Goal: Task Accomplishment & Management: Manage account settings

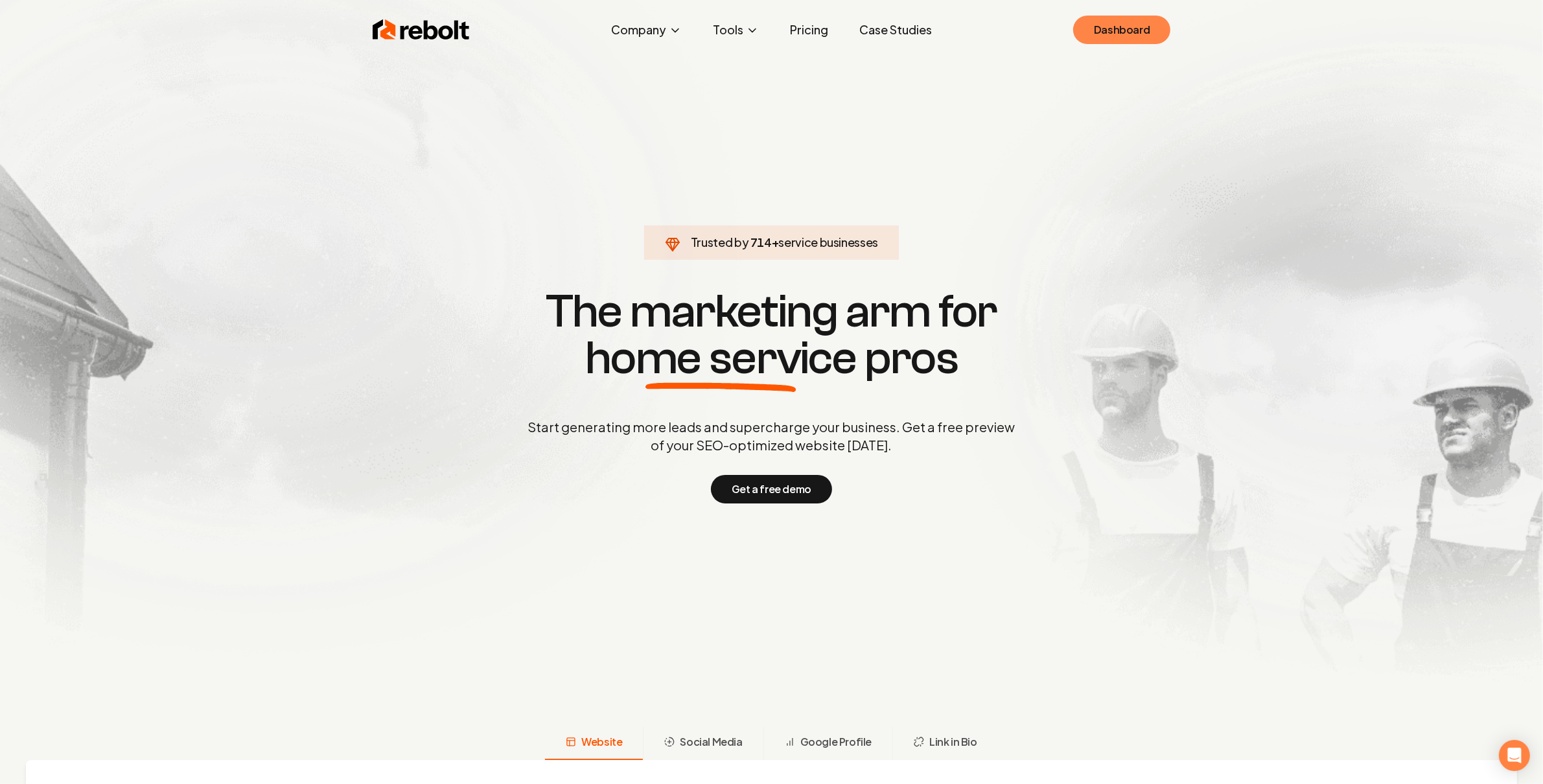
click at [1147, 18] on link "Dashboard" at bounding box center [1121, 30] width 97 height 28
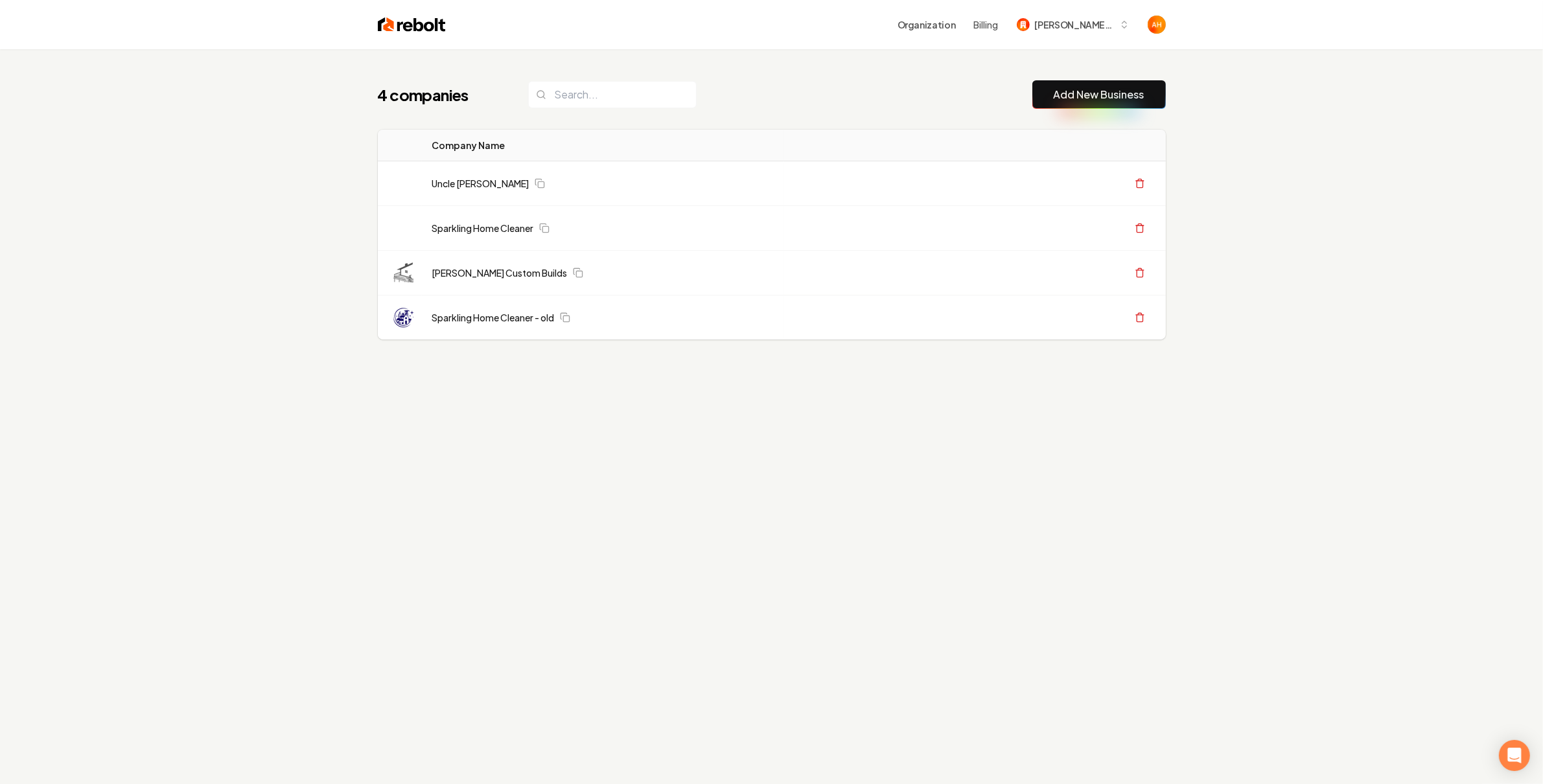
click at [726, 37] on div "Organization Billing Berg Custom Builds" at bounding box center [772, 24] width 830 height 49
click at [1036, 19] on span "Berg Custom Builds" at bounding box center [1075, 25] width 79 height 14
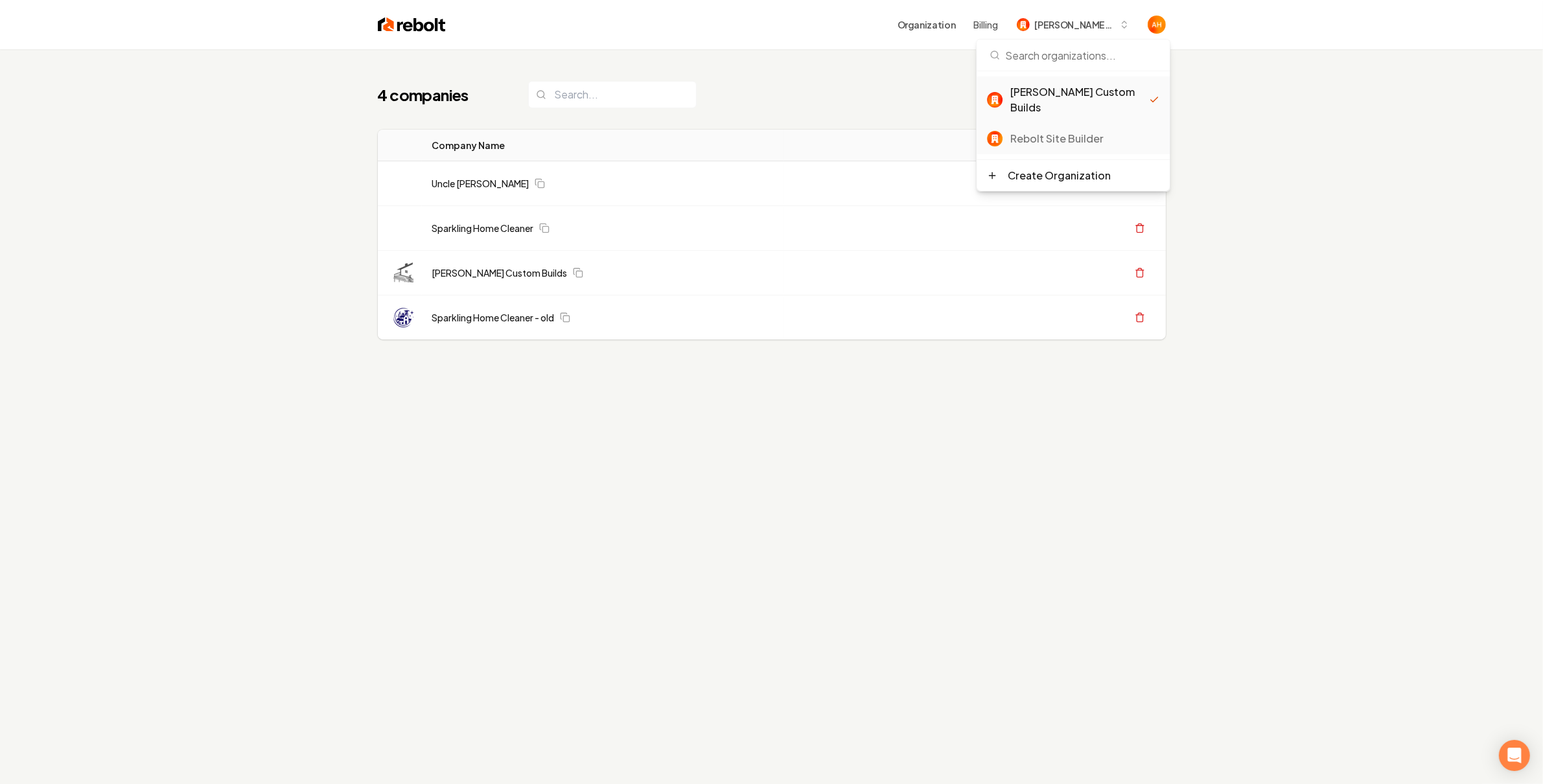
click at [1065, 131] on div "Rebolt Site Builder" at bounding box center [1085, 138] width 149 height 16
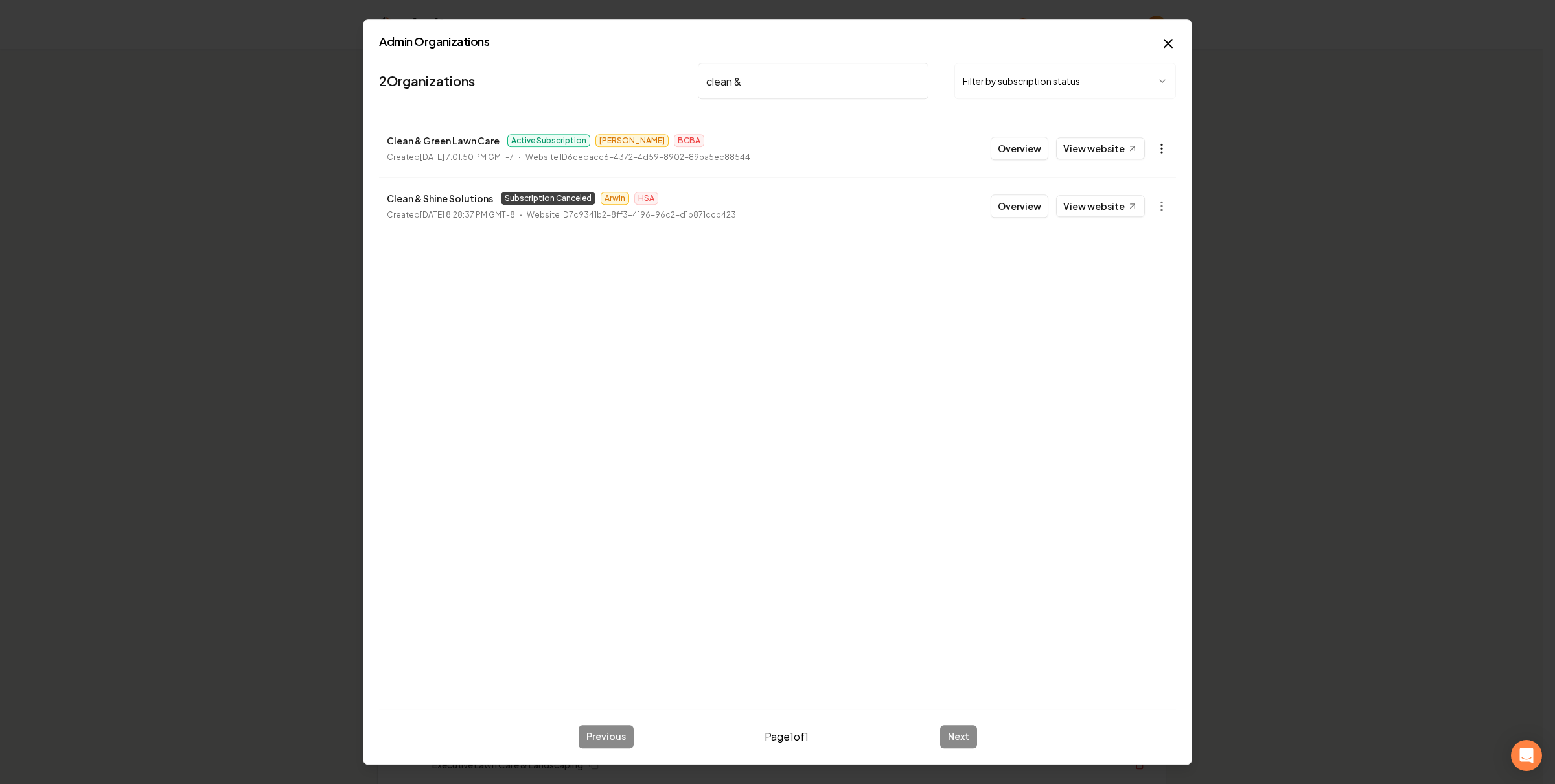
click at [1162, 148] on circle "button" at bounding box center [1162, 148] width 1 height 1
click at [1128, 240] on link "View in Clerk" at bounding box center [1130, 240] width 82 height 20
click at [816, 94] on input "clean &" at bounding box center [813, 80] width 231 height 36
type input "urban"
click at [1115, 204] on link "View website" at bounding box center [1101, 206] width 89 height 22
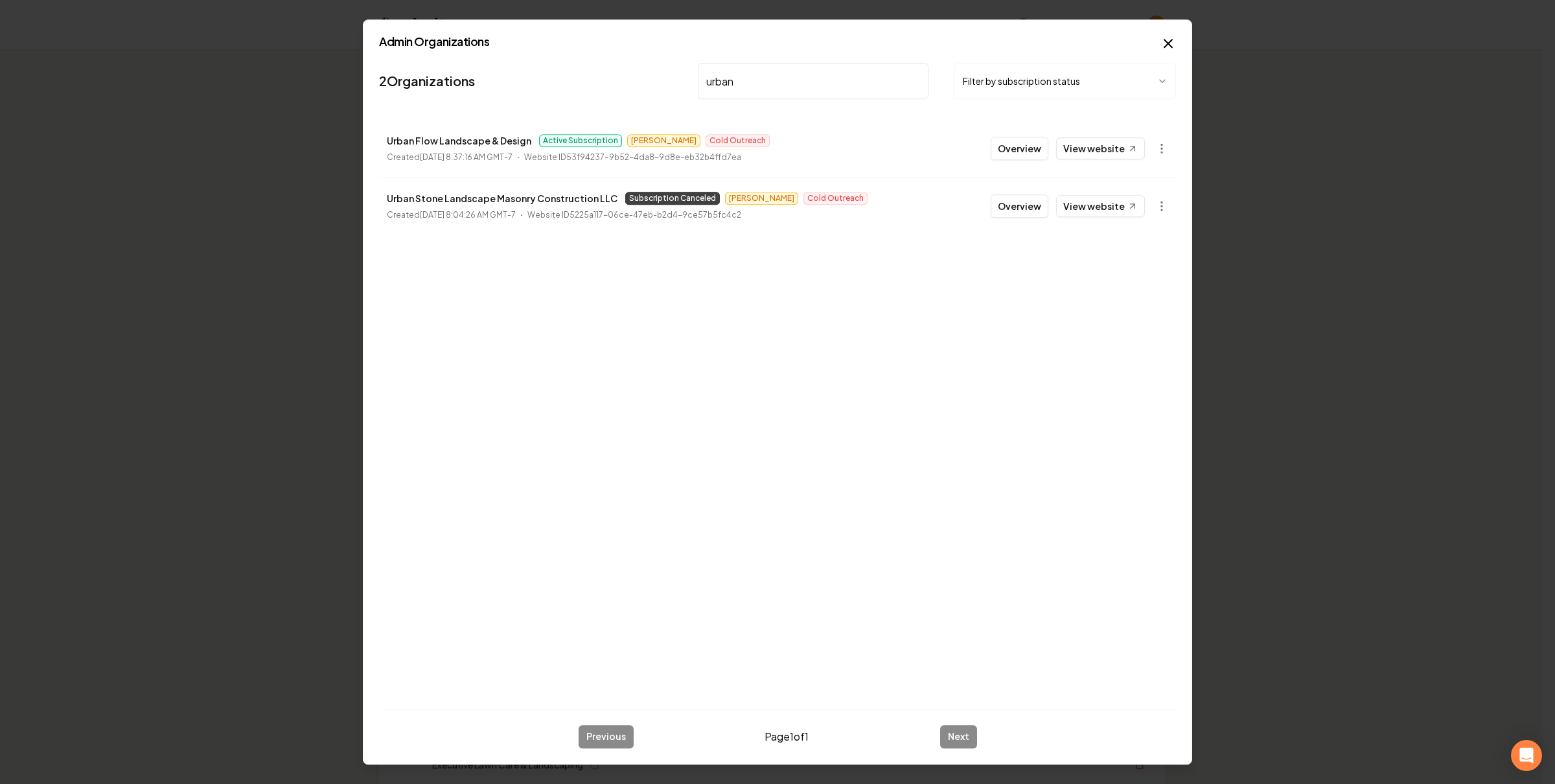
click at [1169, 205] on button "button" at bounding box center [1161, 206] width 26 height 26
click at [1144, 386] on div "Enable Site" at bounding box center [1130, 380] width 82 height 20
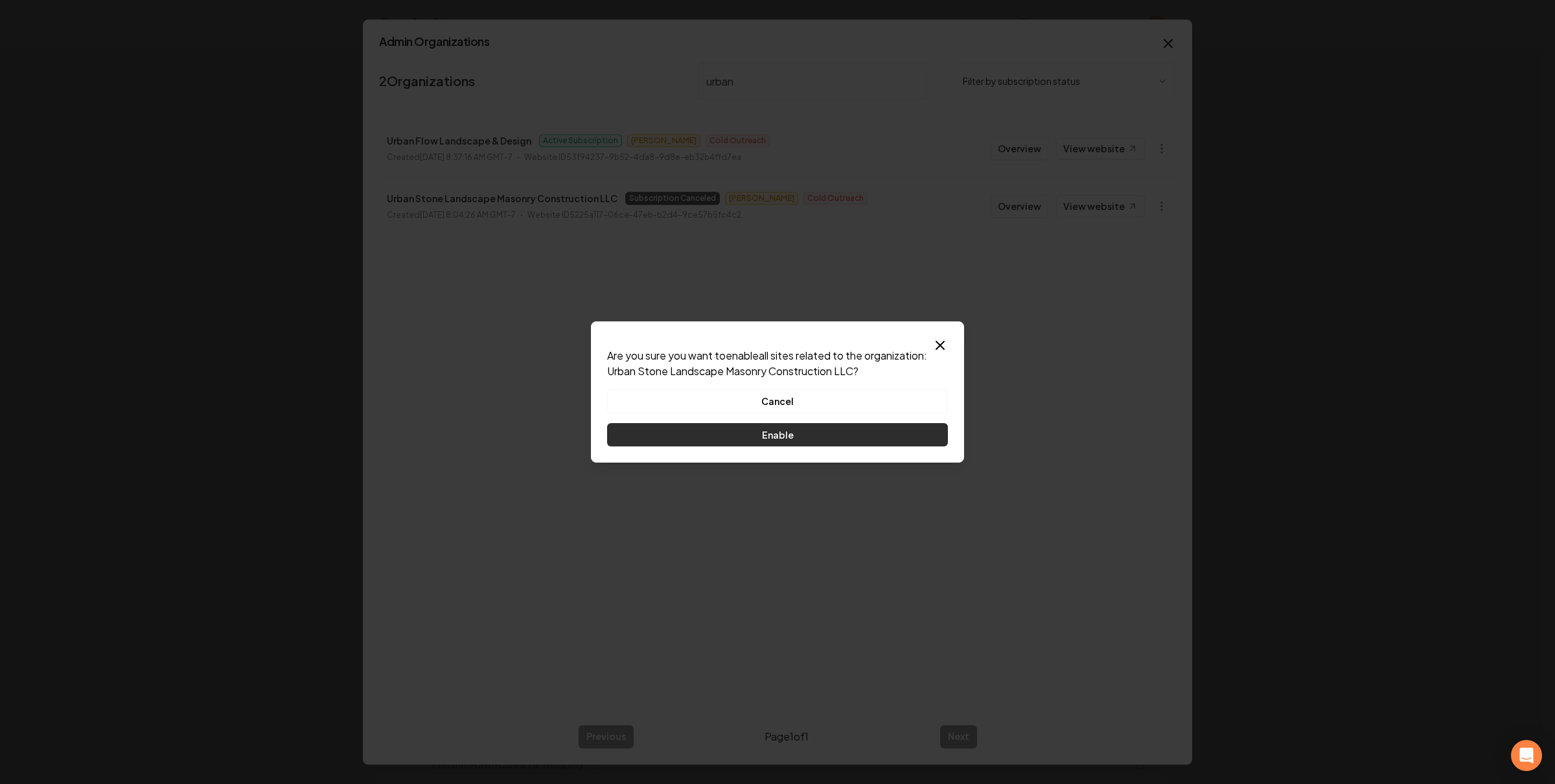
click at [909, 431] on button "Enable" at bounding box center [778, 435] width 341 height 23
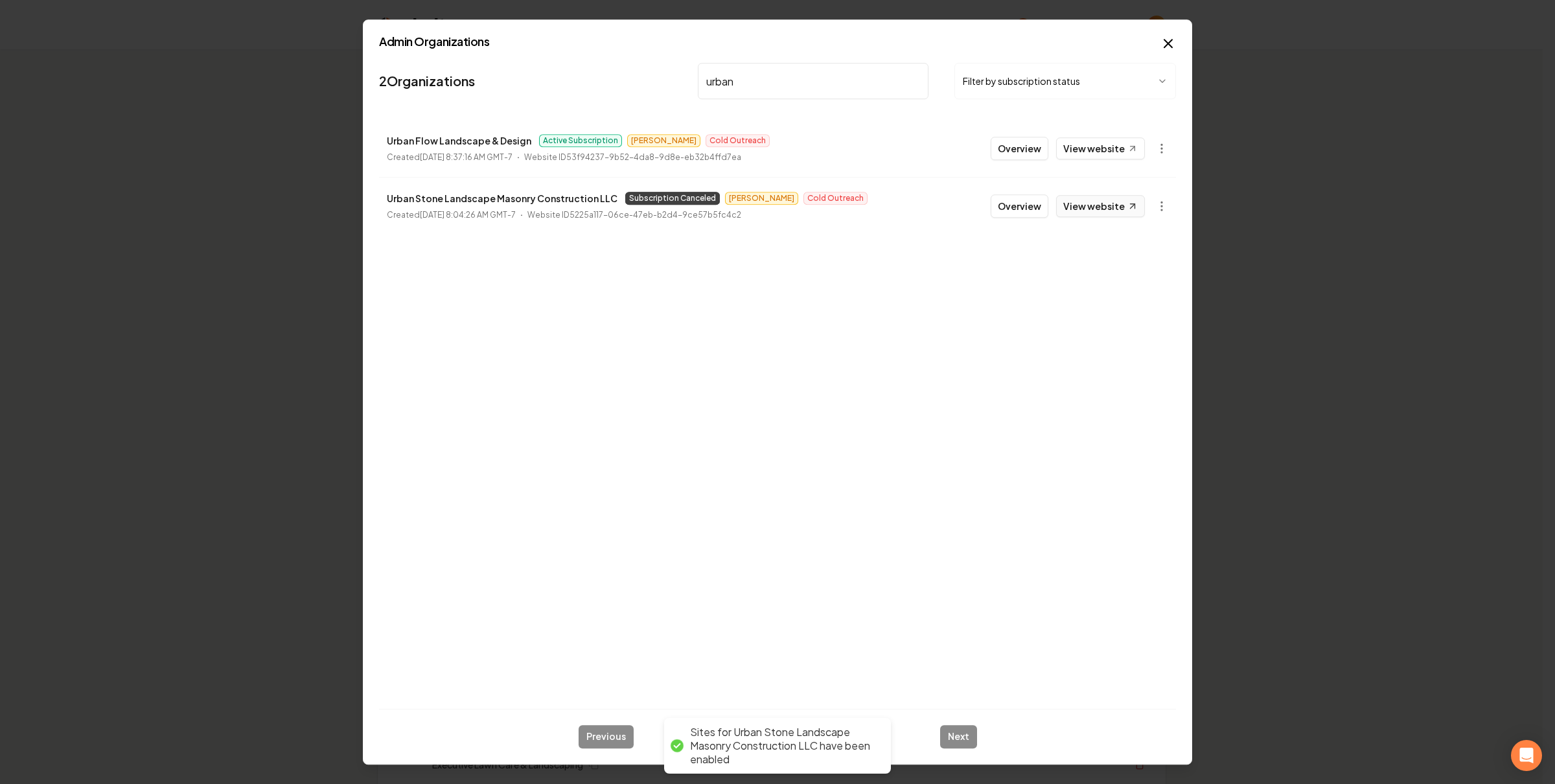
click at [1076, 210] on link "View website" at bounding box center [1101, 206] width 89 height 22
click at [468, 202] on p "Urban Stone Landscape Masonry Construction LLC" at bounding box center [503, 198] width 231 height 16
click at [468, 201] on p "Urban Stone Landscape Masonry Construction LLC" at bounding box center [503, 198] width 231 height 16
copy p "Landscape"
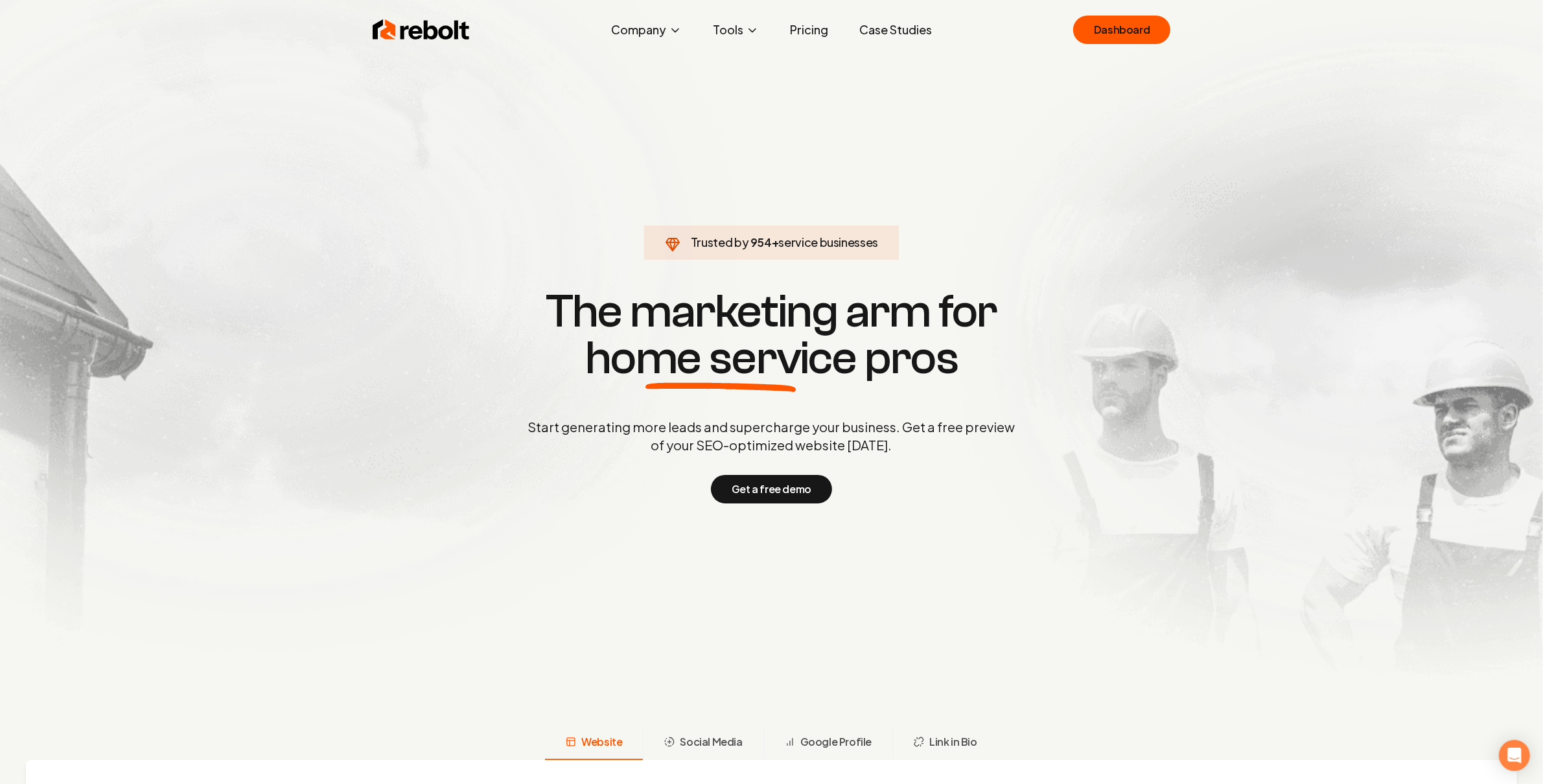
click link "Dashboard" at bounding box center [1121, 30] width 97 height 28
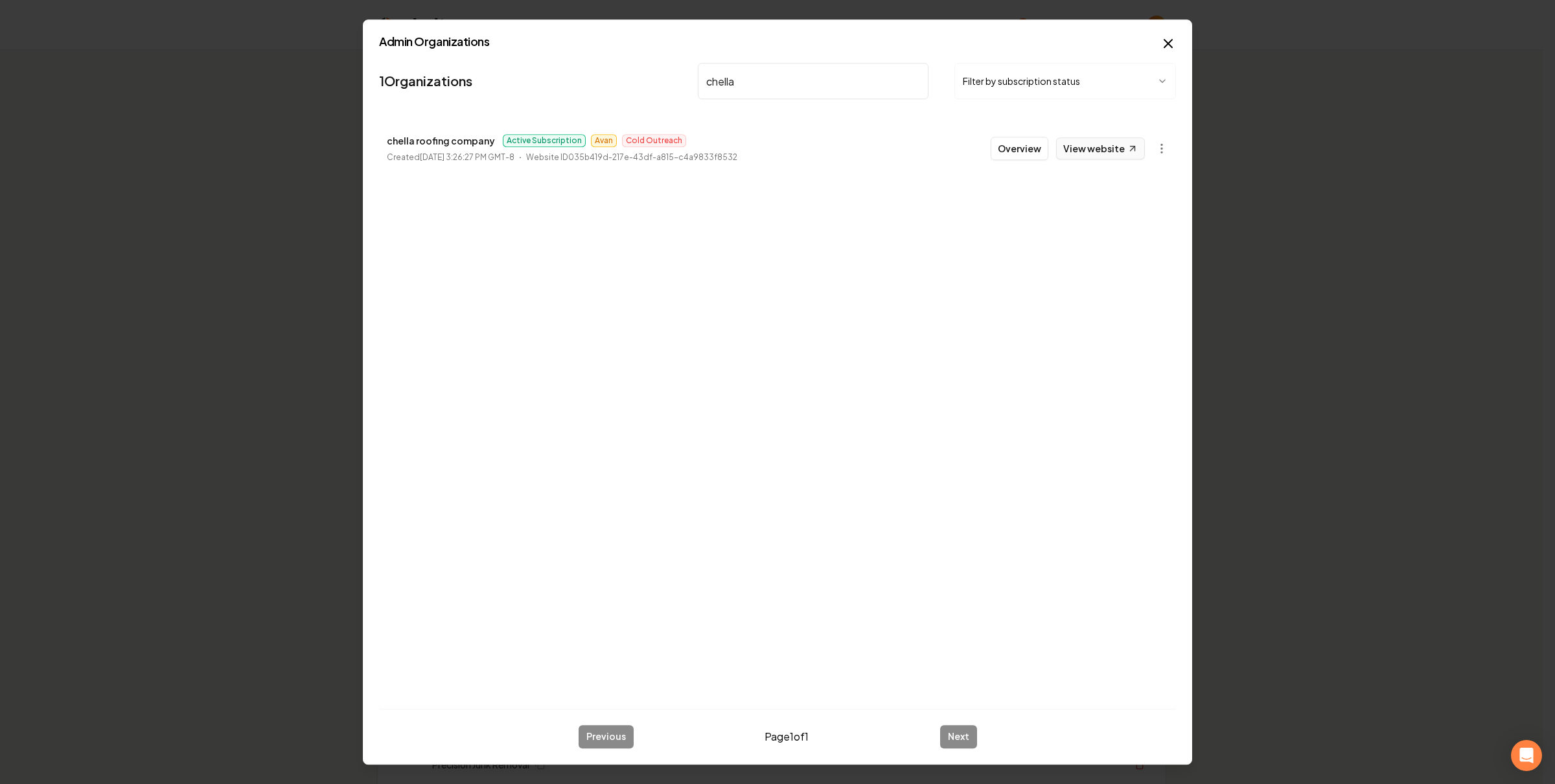
click at [1085, 151] on link "View website" at bounding box center [1101, 148] width 89 height 22
click at [799, 84] on input "chella" at bounding box center [813, 80] width 231 height 36
click at [799, 84] on input "chella" at bounding box center [813, 80] width 231 height 36
click at [1126, 147] on link "View website" at bounding box center [1101, 148] width 89 height 22
click at [1164, 146] on icon "button" at bounding box center [1162, 148] width 13 height 13
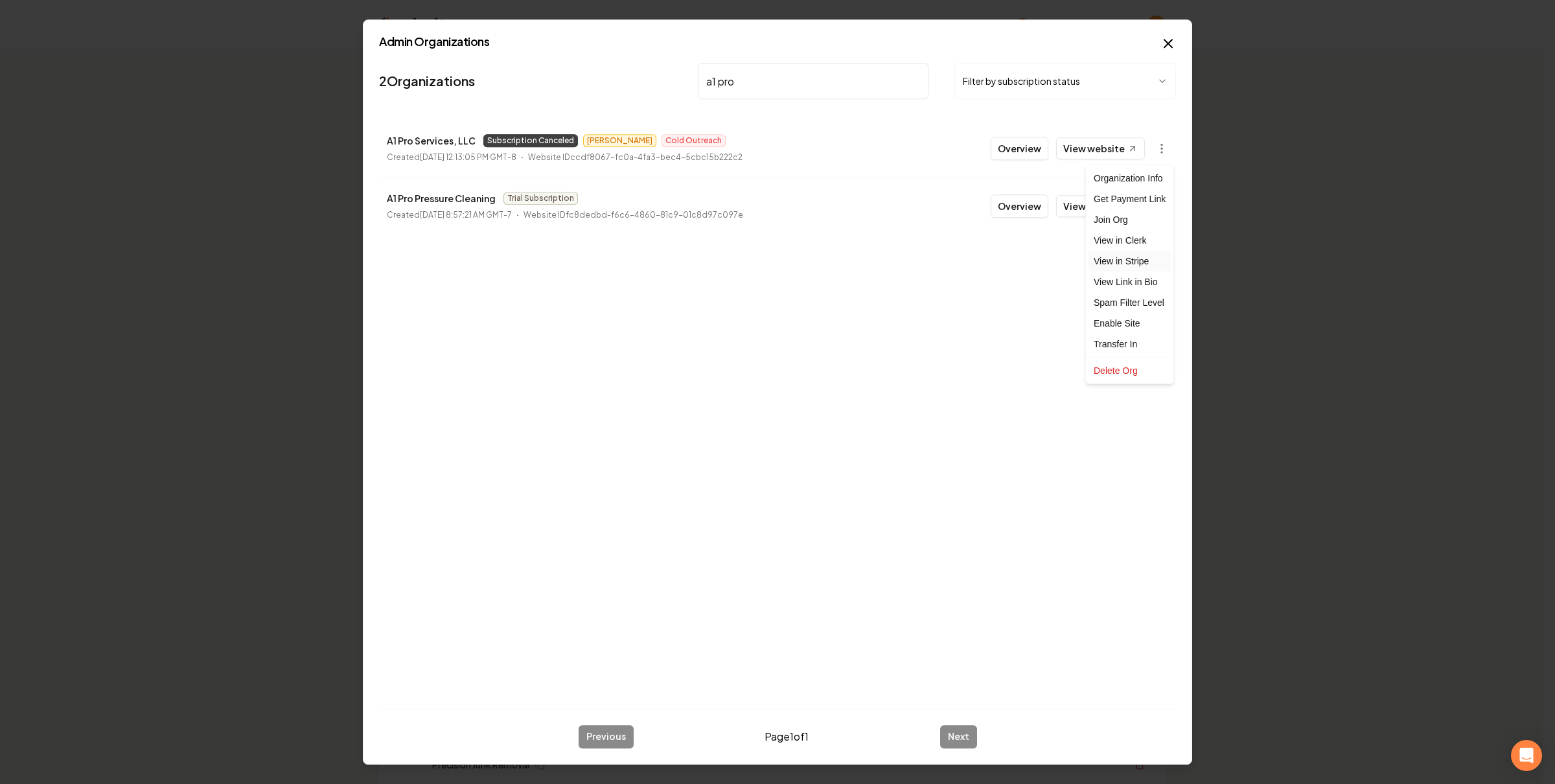
click at [1140, 258] on link "View in Stripe" at bounding box center [1130, 260] width 82 height 20
click at [1153, 144] on button "button" at bounding box center [1161, 148] width 26 height 26
click at [1144, 270] on link "View in Stripe" at bounding box center [1130, 260] width 82 height 20
click at [822, 86] on input "a1 pro" at bounding box center [813, 80] width 231 height 36
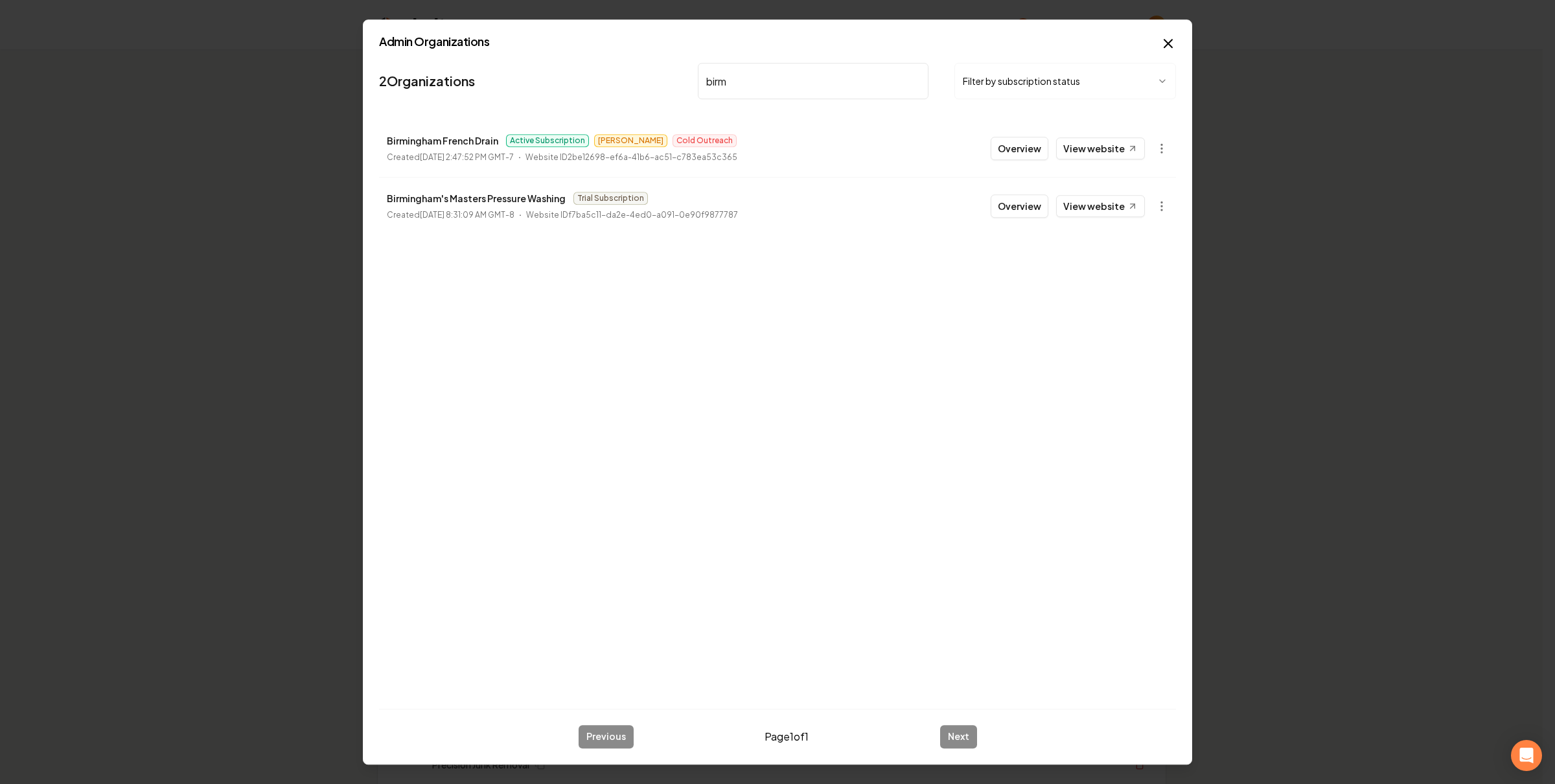
click at [1122, 152] on link "View website" at bounding box center [1101, 148] width 89 height 22
click at [759, 72] on input "birm" at bounding box center [813, 80] width 231 height 36
click at [1094, 151] on link "View website" at bounding box center [1101, 148] width 89 height 22
click at [742, 86] on input "bolton" at bounding box center [813, 80] width 231 height 36
click at [1162, 148] on circle "button" at bounding box center [1162, 148] width 1 height 1
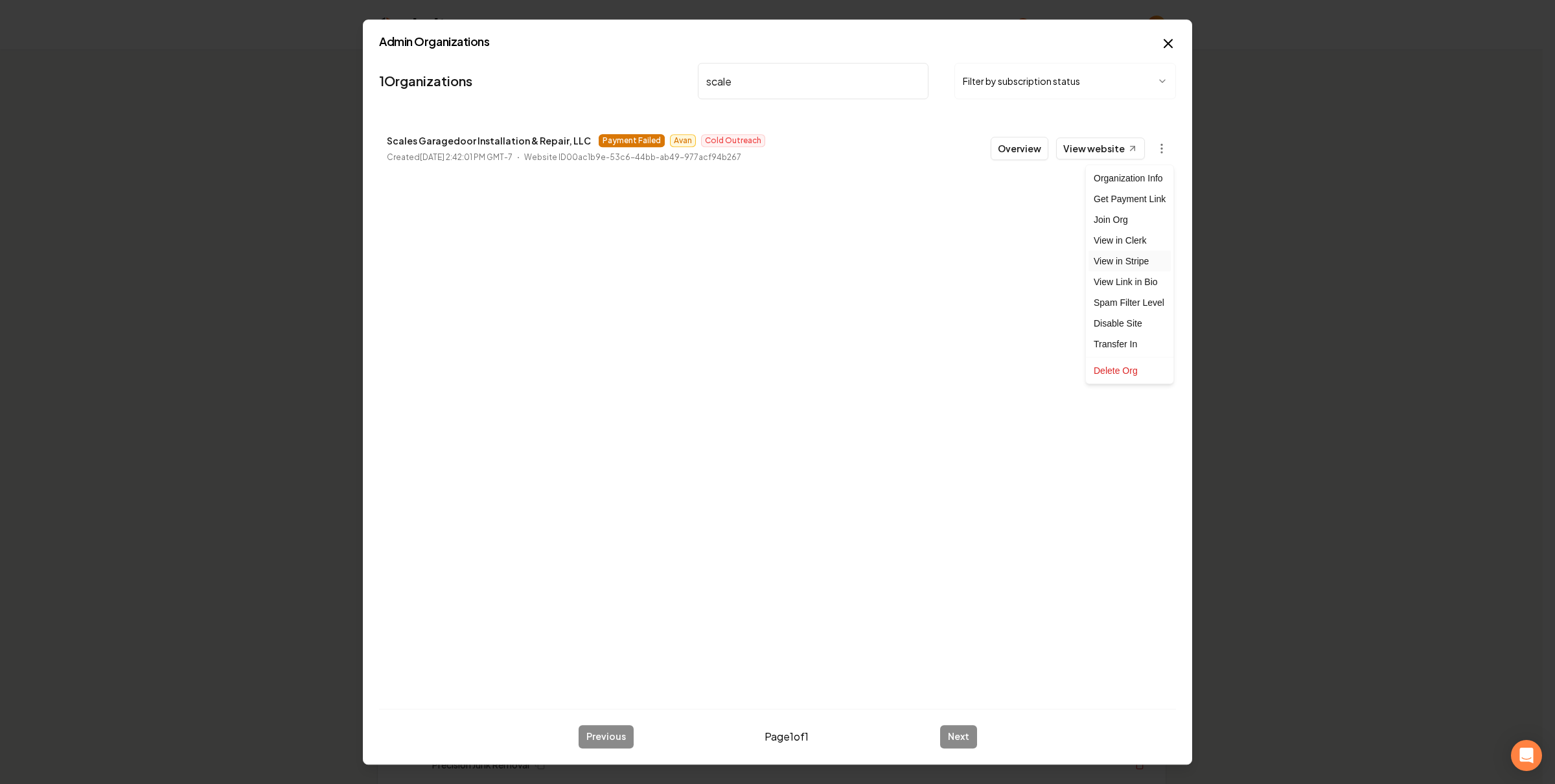
click at [1132, 255] on link "View in Stripe" at bounding box center [1130, 260] width 82 height 20
click at [771, 80] on input "scale" at bounding box center [813, 80] width 231 height 36
type input "belle"
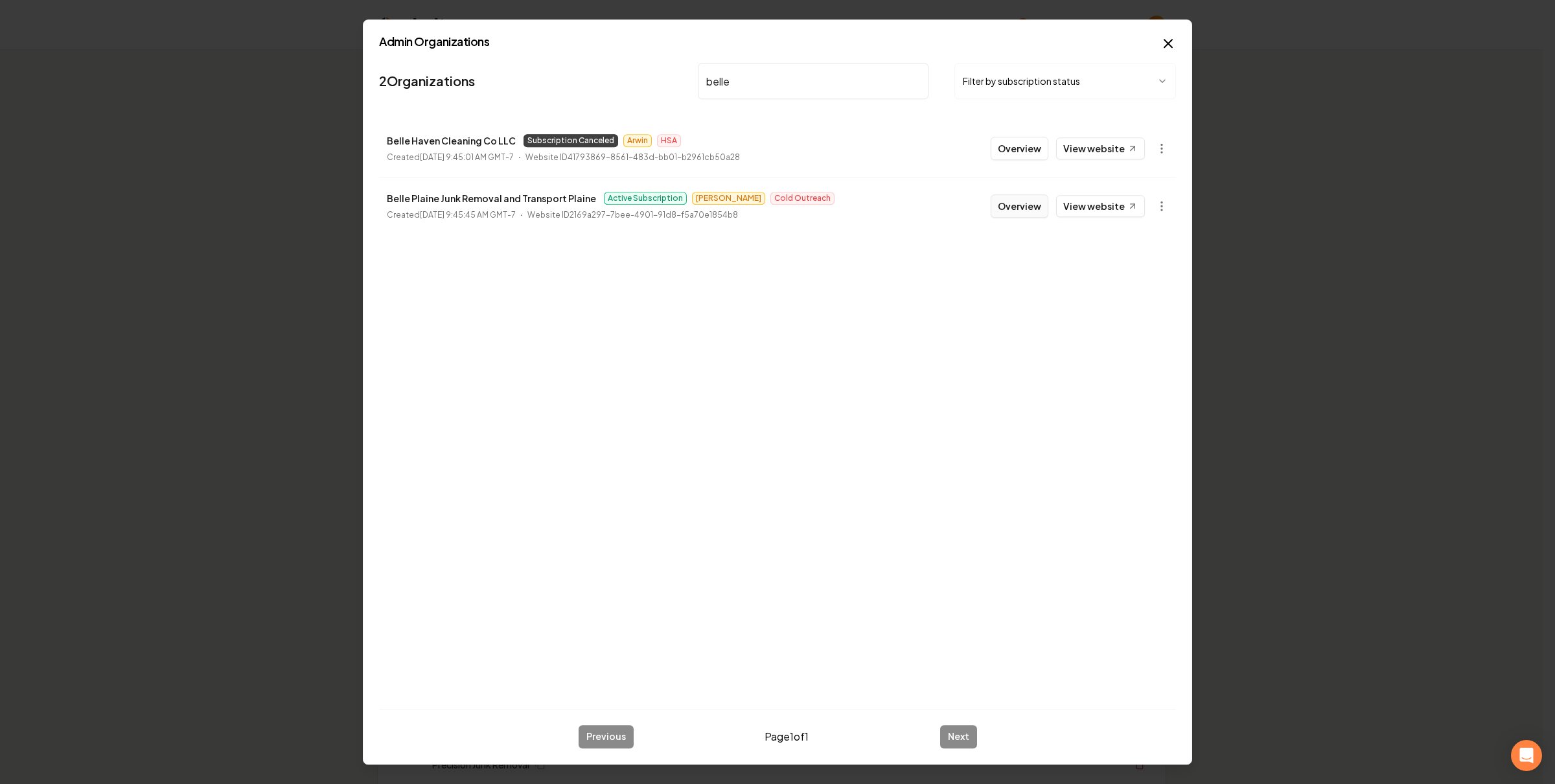
click at [1031, 207] on button "Overview" at bounding box center [1019, 206] width 57 height 23
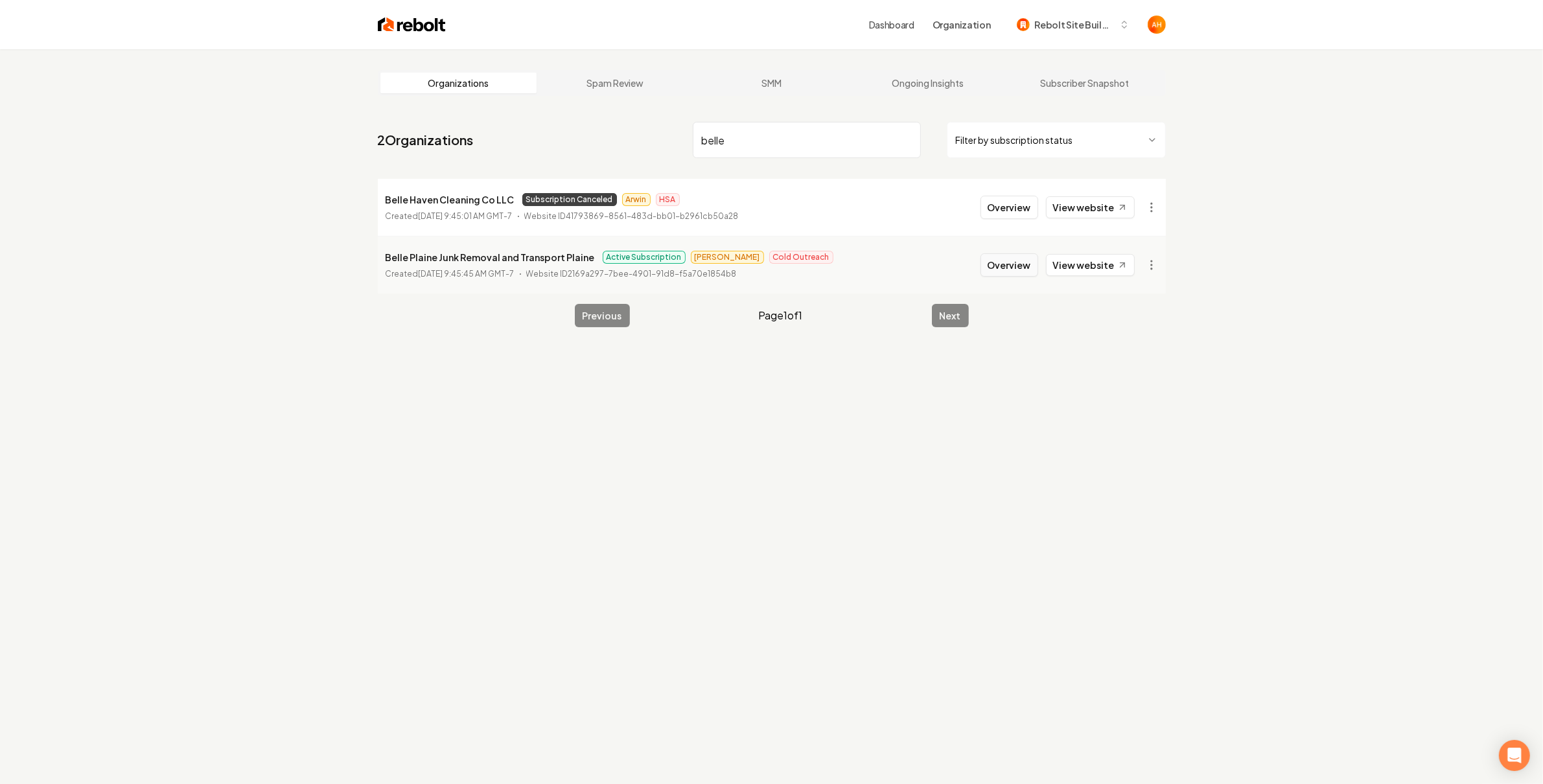
type input "belle"
click at [1011, 260] on button "Overview" at bounding box center [1009, 264] width 57 height 23
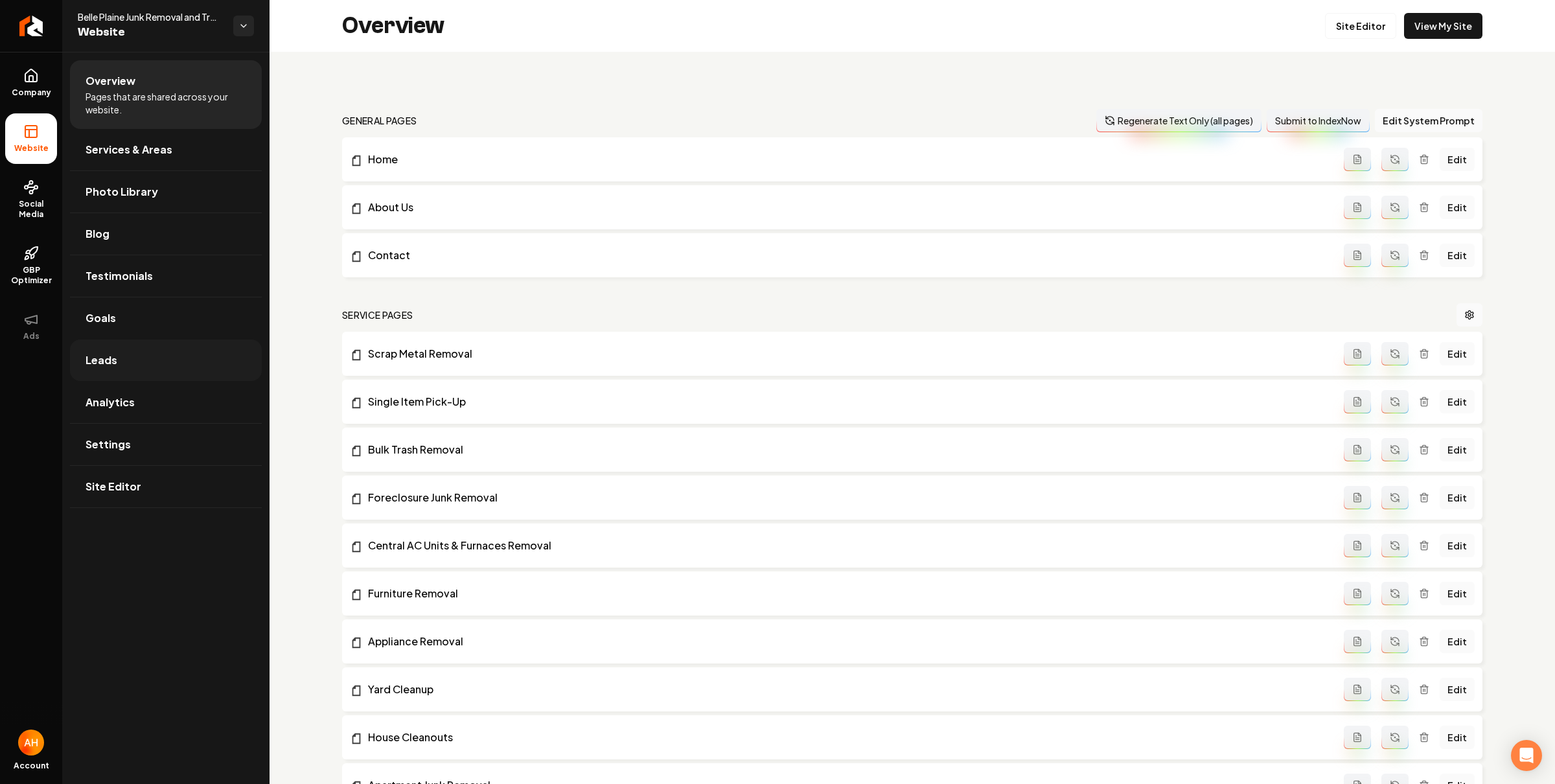
click at [153, 344] on link "Leads" at bounding box center [166, 360] width 192 height 42
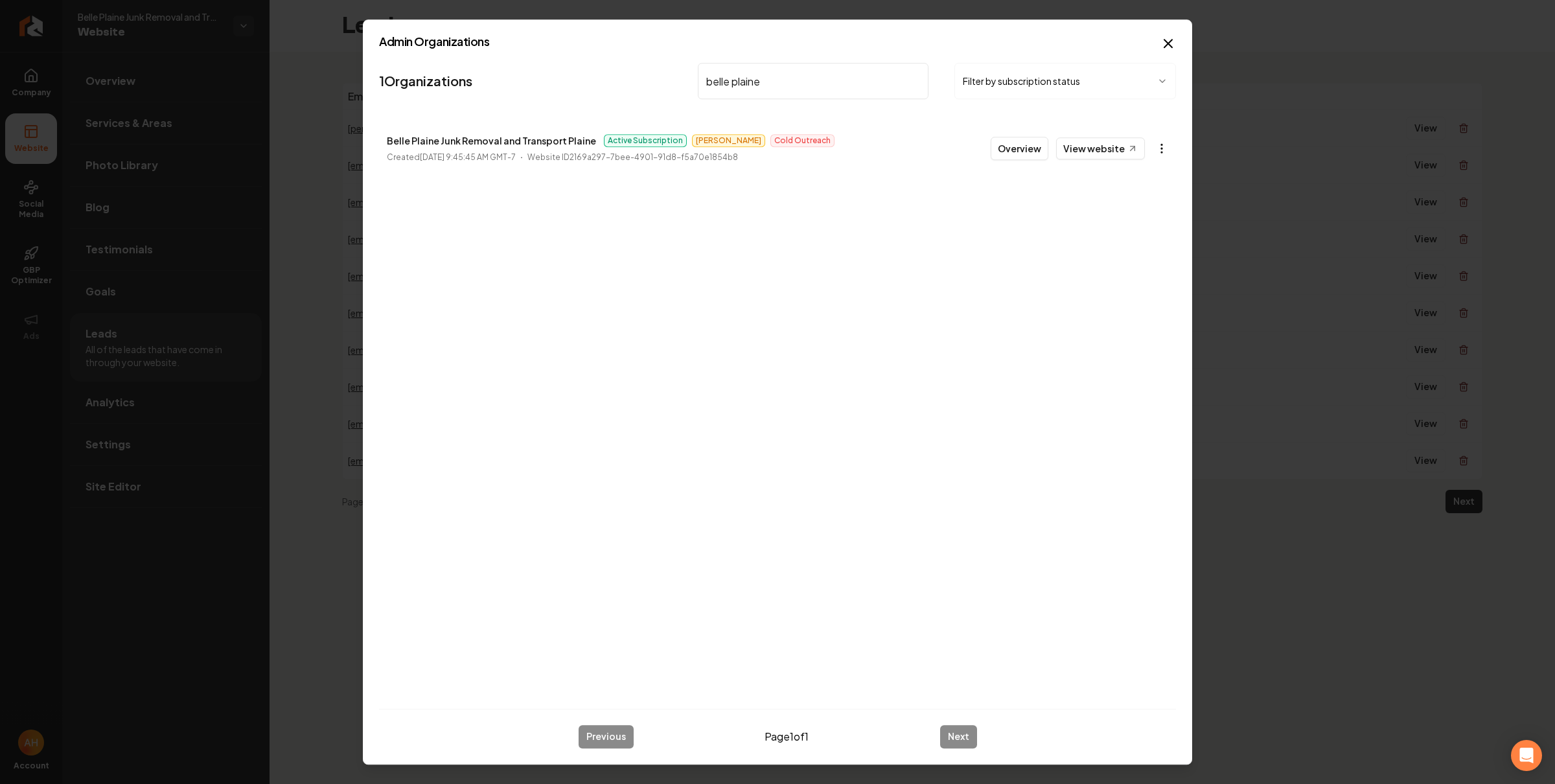
type input "belle plaine"
click at [1156, 145] on body "Company Website Social Media GBP Optimizer Ads Account Belle Plaine Junk Remova…" at bounding box center [778, 392] width 1555 height 784
click at [1136, 262] on link "View in Stripe" at bounding box center [1130, 260] width 82 height 20
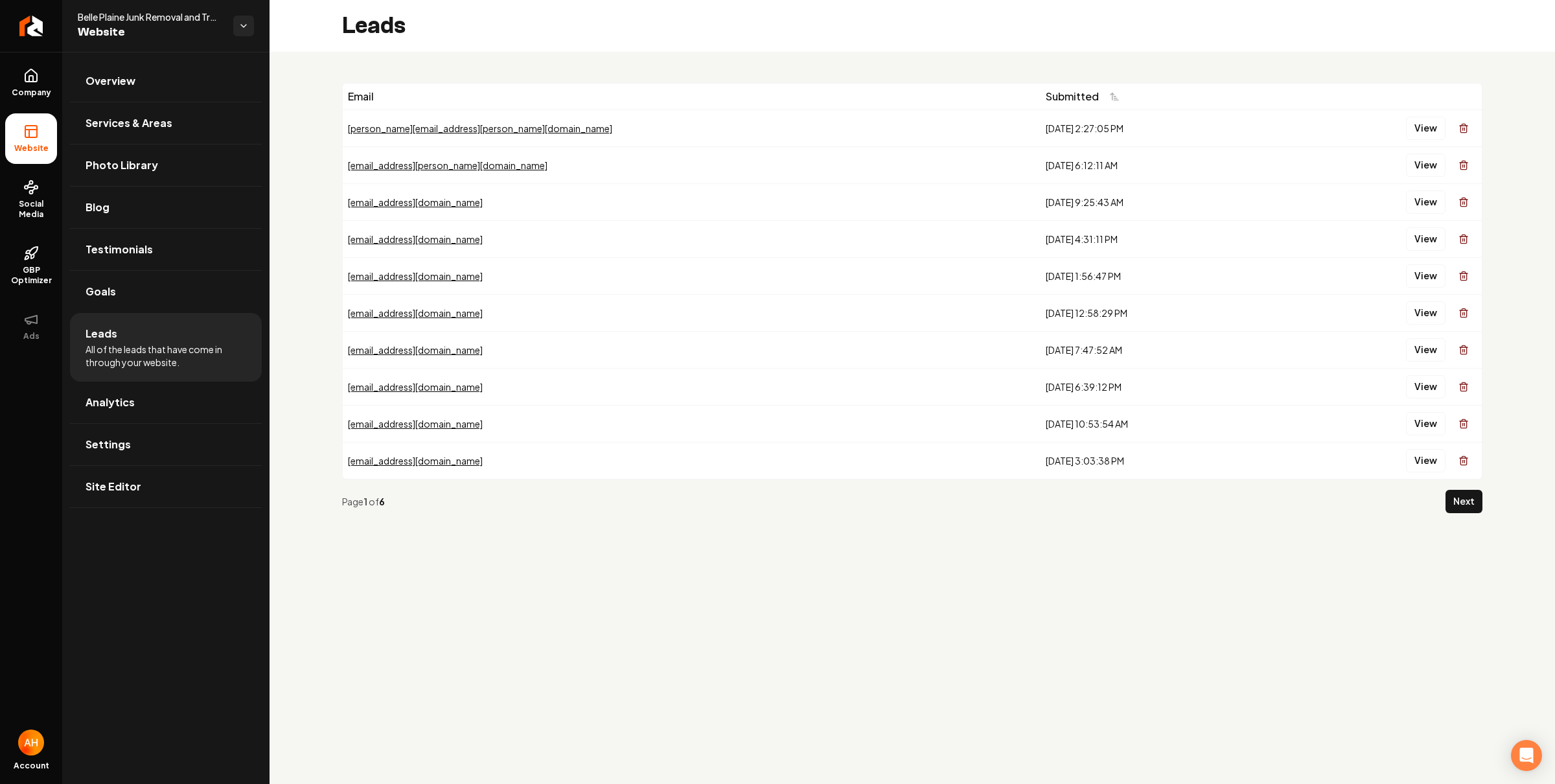
drag, startPoint x: 385, startPoint y: 40, endPoint x: 408, endPoint y: 42, distance: 23.1
click at [398, 43] on div "Leads" at bounding box center [912, 26] width 1285 height 52
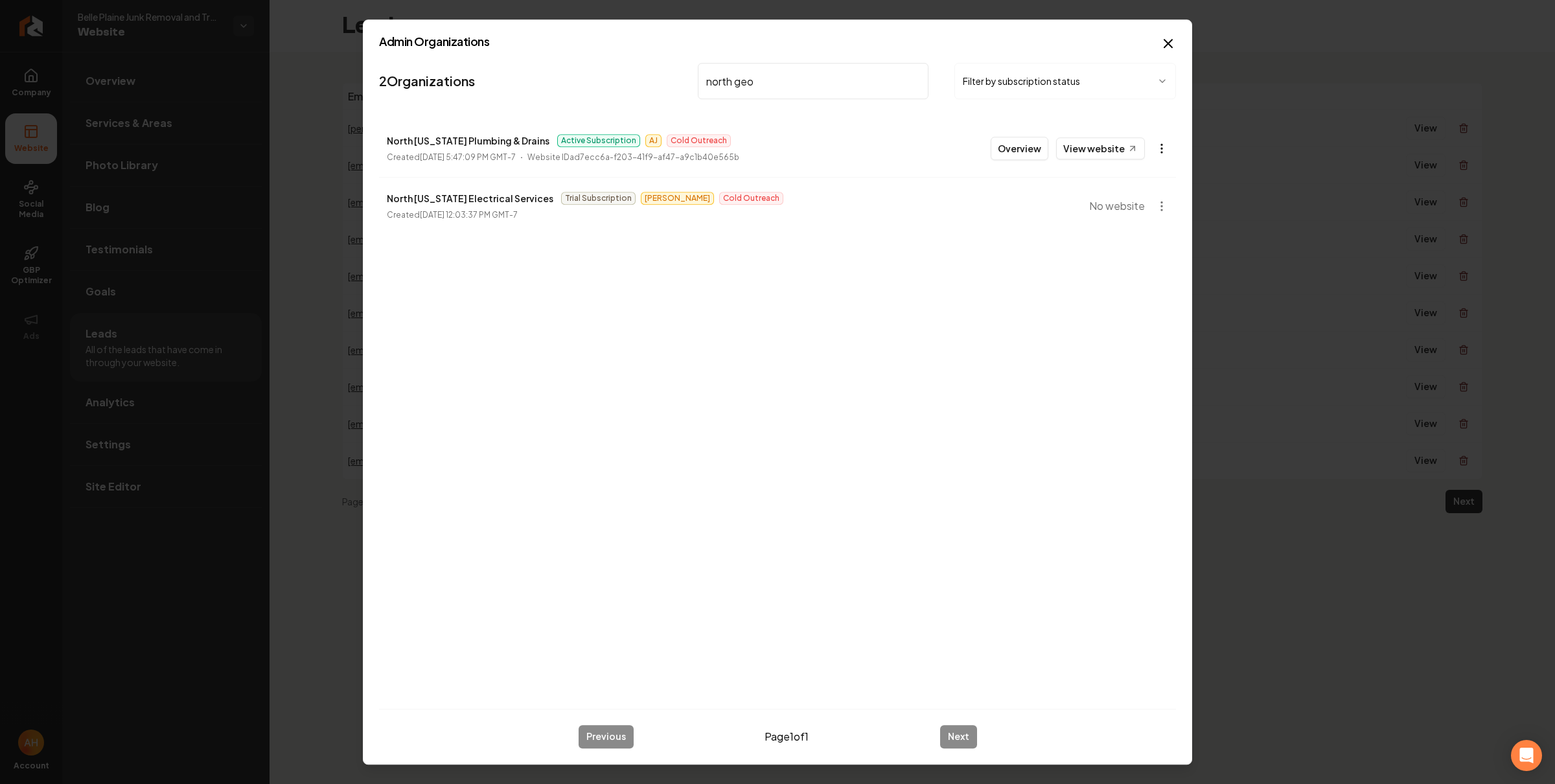
click at [1166, 147] on body "Company Website Social Media GBP Optimizer Ads Account Belle Plaine Junk Remova…" at bounding box center [778, 392] width 1555 height 784
click at [1138, 254] on link "View in Stripe" at bounding box center [1130, 260] width 82 height 20
click at [790, 84] on input "north geo" at bounding box center [813, 80] width 231 height 36
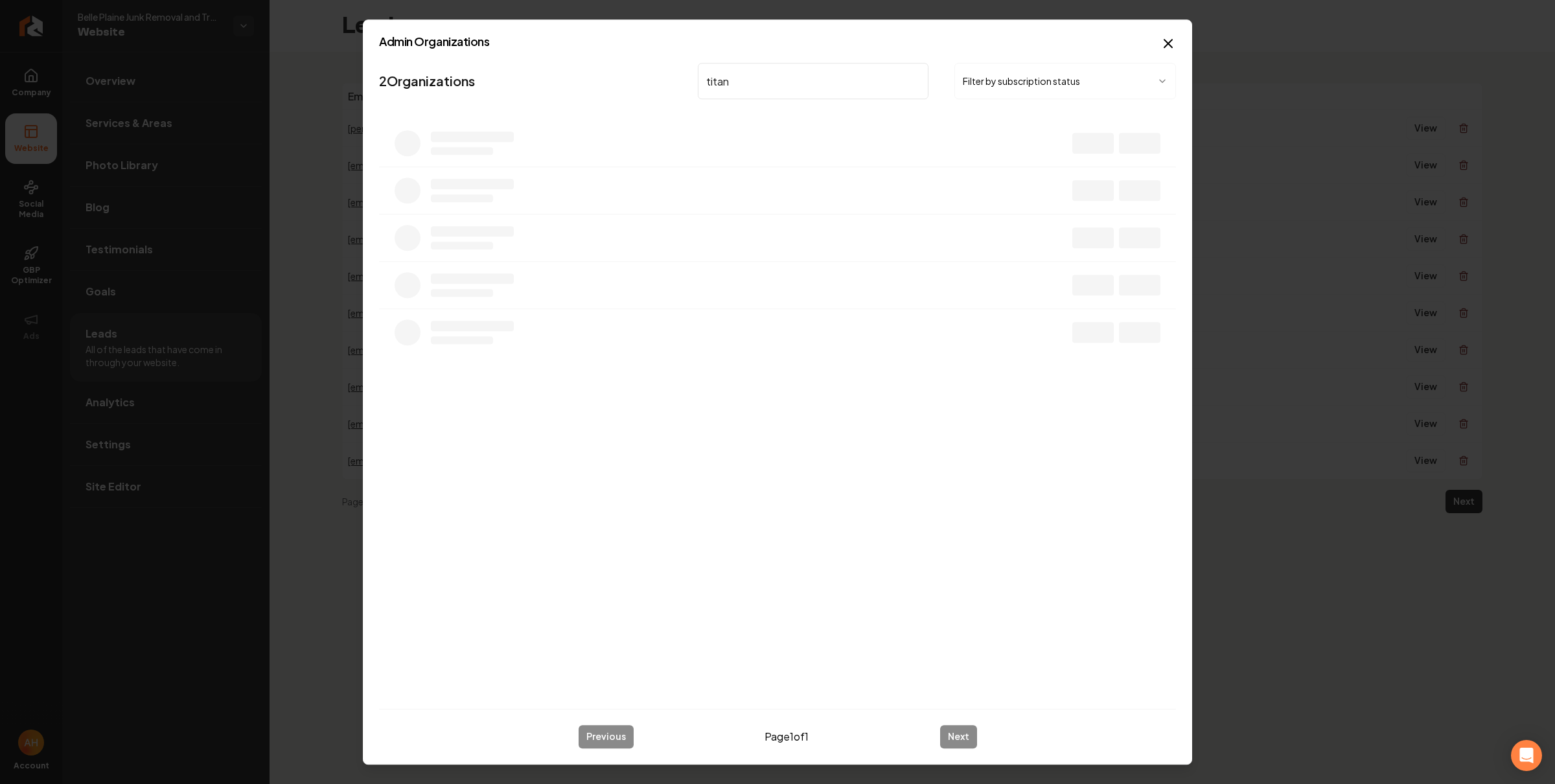
type input "titan"
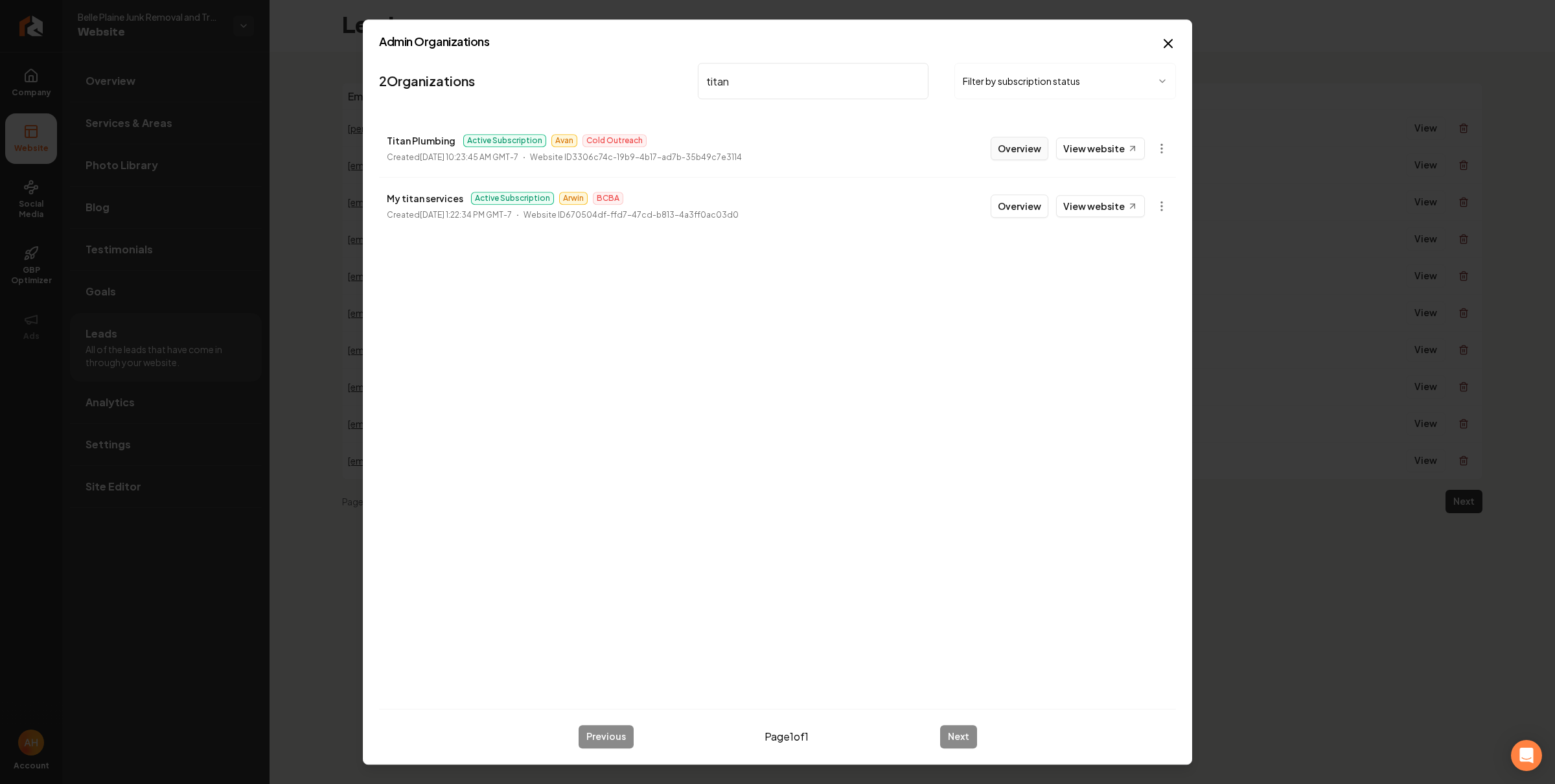
click at [1018, 144] on button "Overview" at bounding box center [1019, 148] width 57 height 23
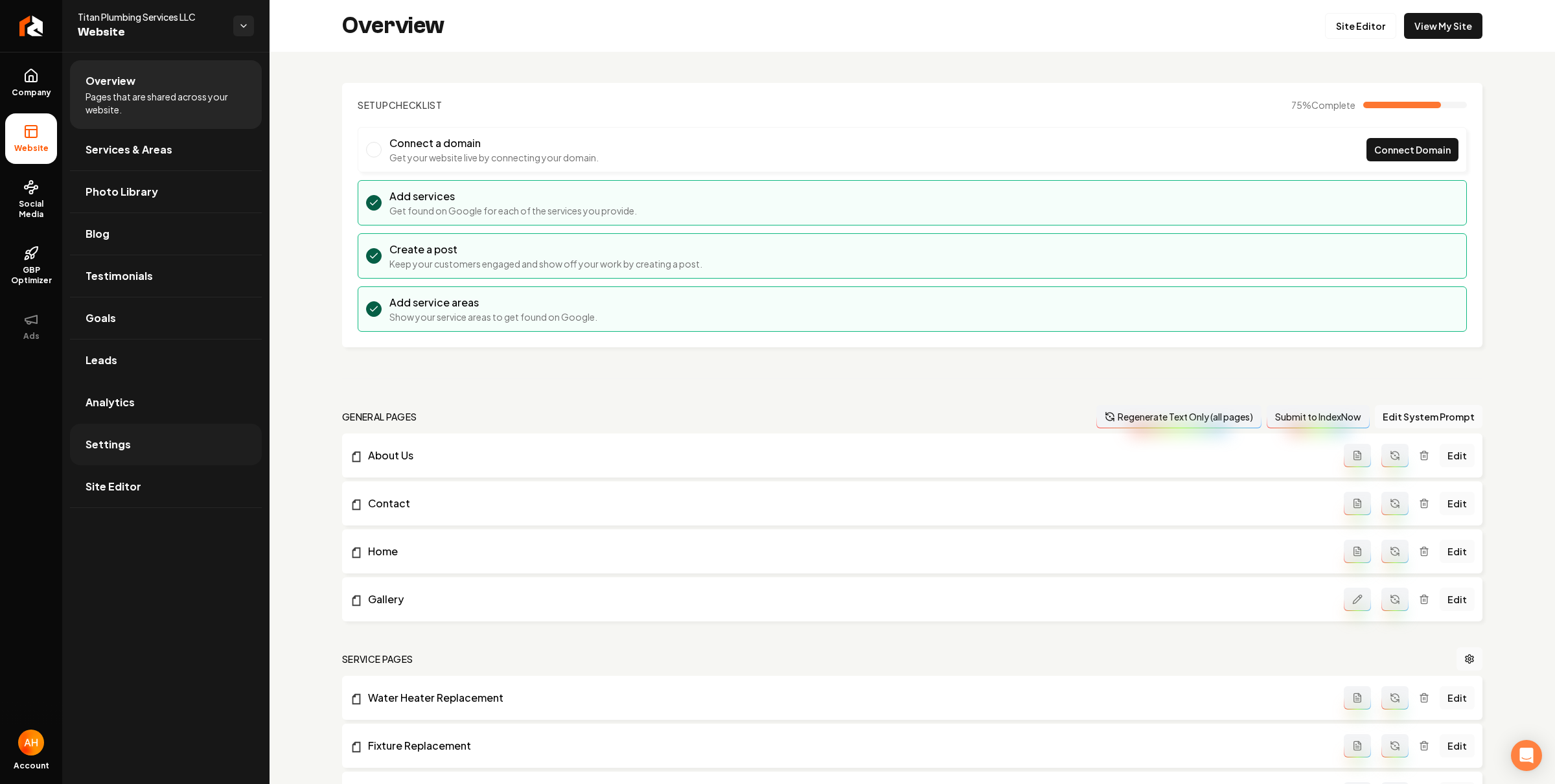
click at [129, 451] on link "Settings" at bounding box center [166, 444] width 192 height 42
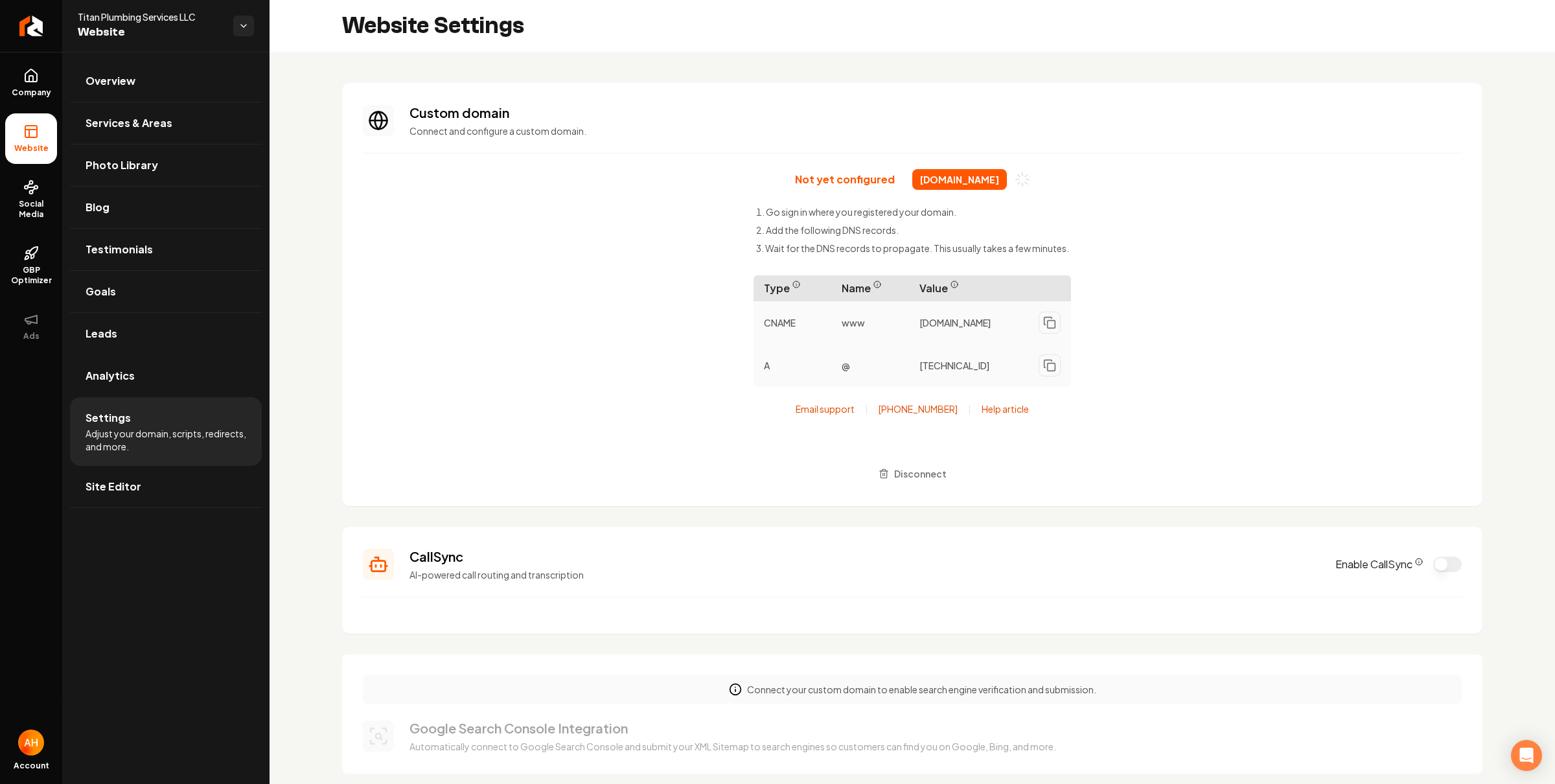
click at [715, 187] on div "Not yet configured titanplumbingservicesco.com Go sign in where you registered …" at bounding box center [912, 326] width 1099 height 316
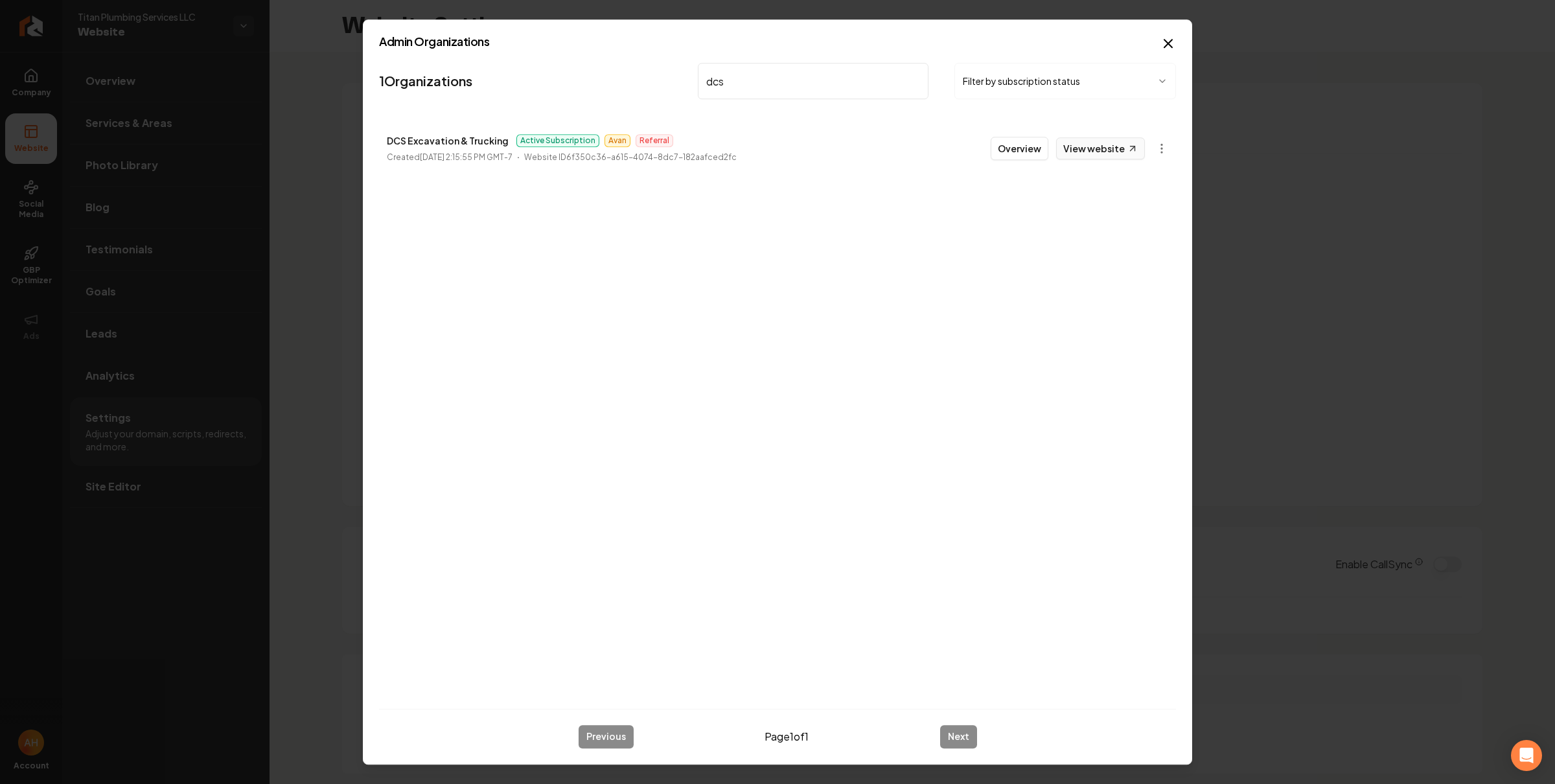
click at [1066, 155] on link "View website" at bounding box center [1101, 148] width 89 height 22
click at [760, 72] on input "dcs" at bounding box center [813, 80] width 231 height 36
type input "a1 pro"
click at [1152, 145] on body "Company Website Social Media GBP Optimizer Ads Account Titan Plumbing Services …" at bounding box center [778, 392] width 1555 height 784
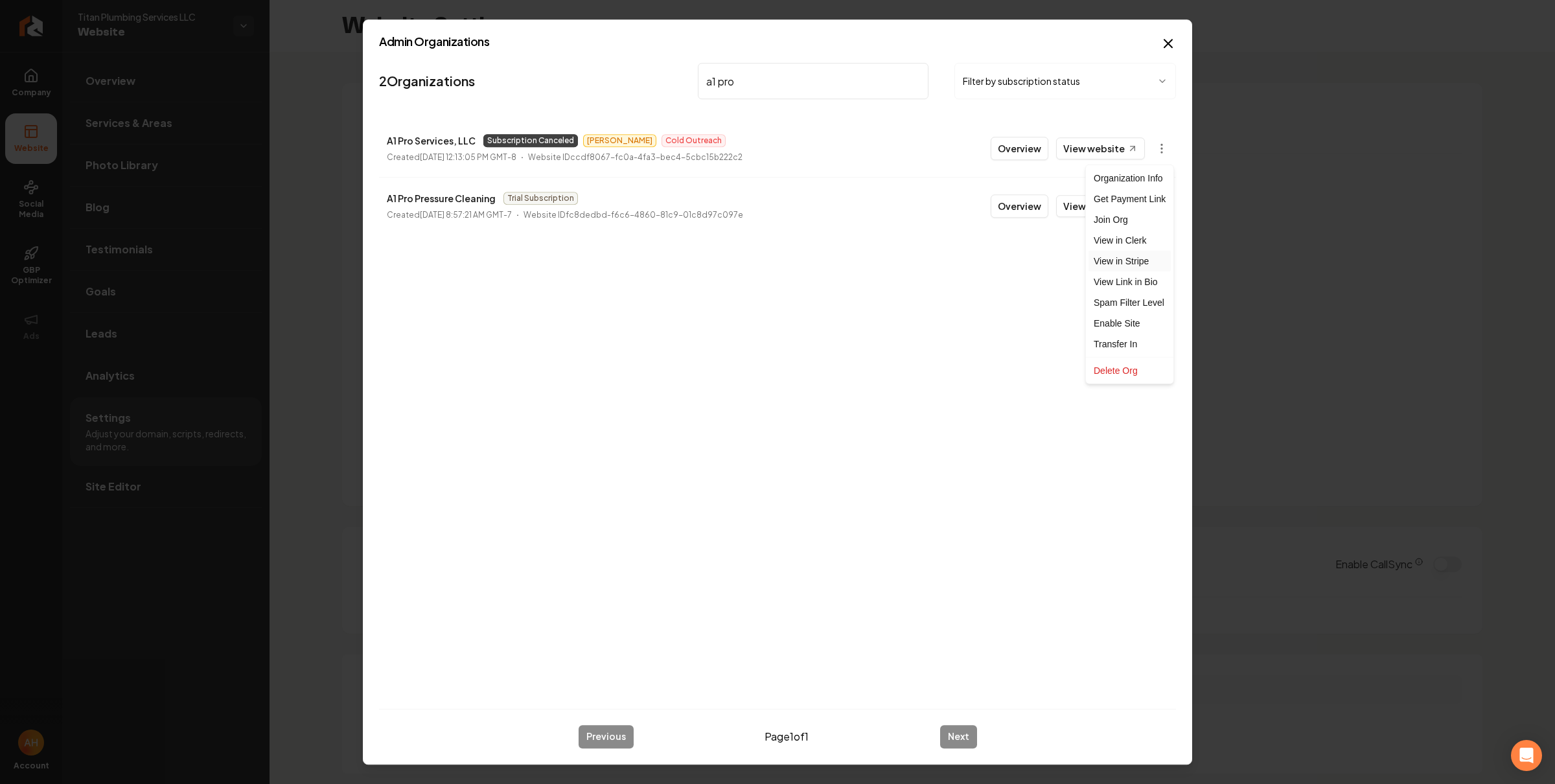
click at [1131, 262] on link "View in Stripe" at bounding box center [1130, 260] width 82 height 20
click at [464, 141] on p "A1 Pro Services, LLC" at bounding box center [431, 140] width 89 height 16
copy p "A1 Pro Services, LLC"
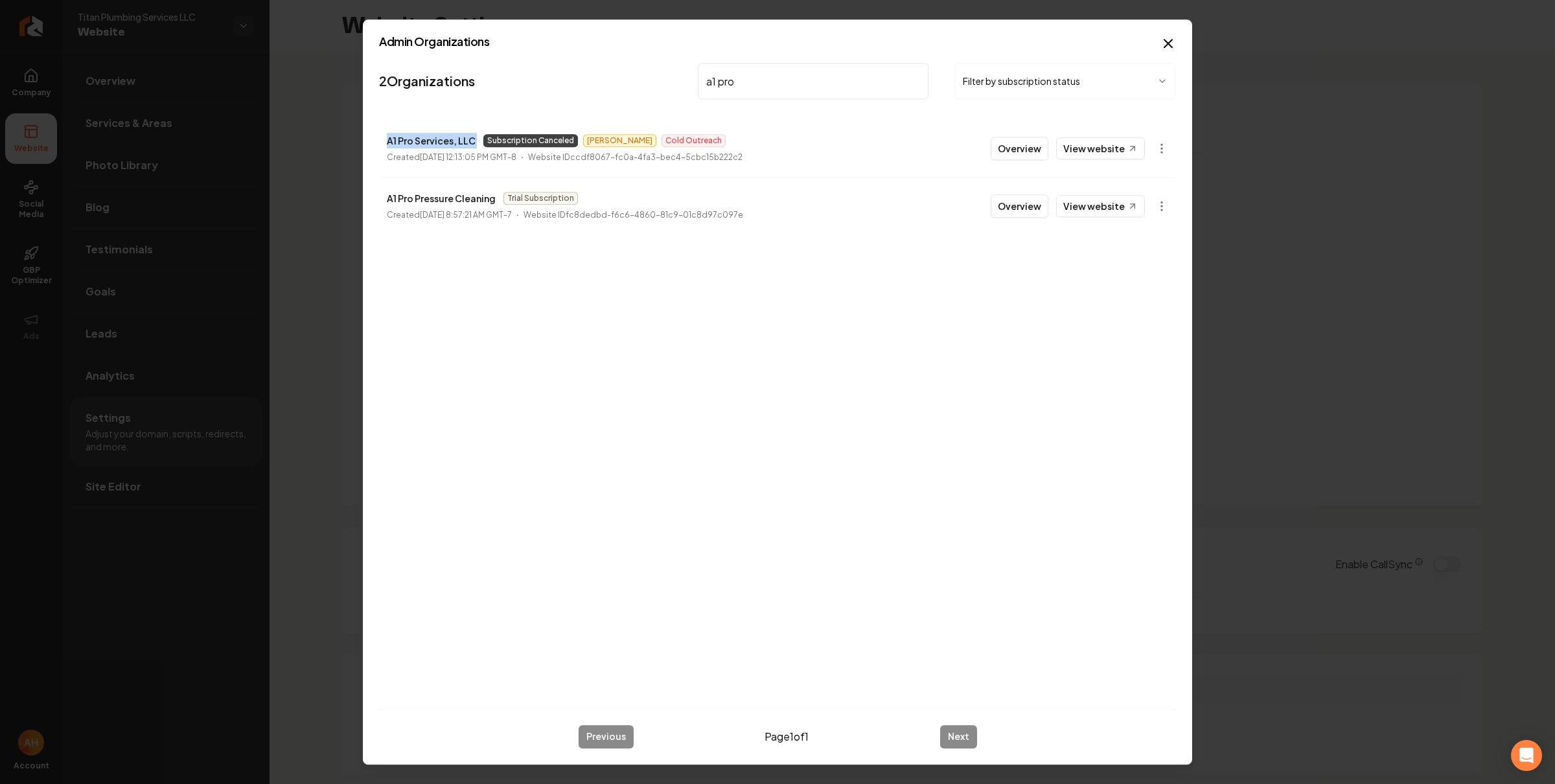
drag, startPoint x: 818, startPoint y: 522, endPoint x: 867, endPoint y: 360, distance: 169.2
click at [817, 521] on div "2 Organizations a1 pro Filter by subscription status A1 Pro Services, LLC Subsc…" at bounding box center [778, 378] width 797 height 641
click at [1161, 144] on body "Company Website Social Media GBP Optimizer Ads Account Titan Plumbing Services …" at bounding box center [778, 392] width 1555 height 784
click at [1145, 202] on div "Get Payment Link" at bounding box center [1130, 198] width 82 height 20
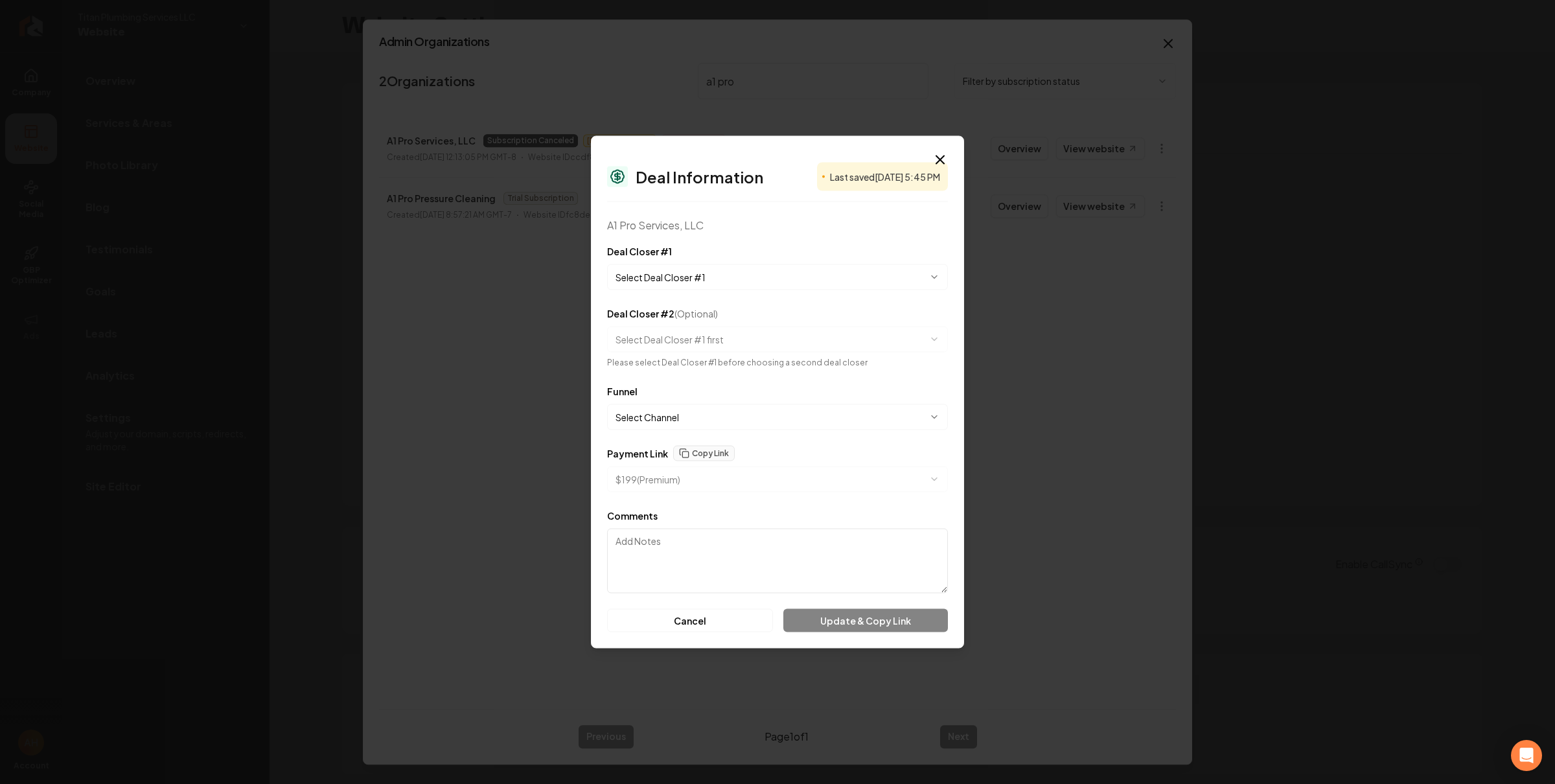
select select "**********"
click at [721, 438] on button "Copy Link" at bounding box center [704, 438] width 61 height 16
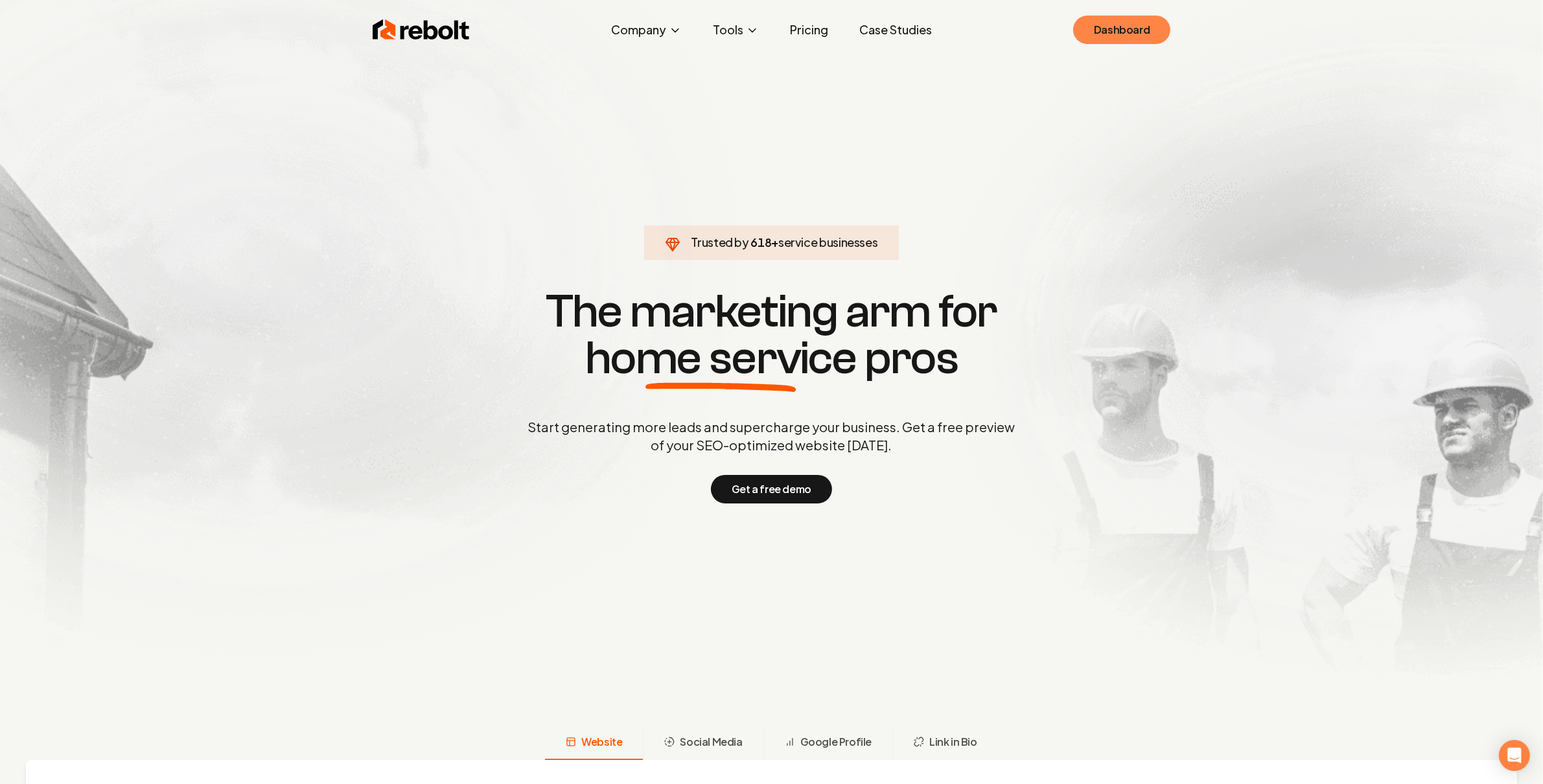
click at [1111, 28] on link "Dashboard" at bounding box center [1121, 30] width 97 height 28
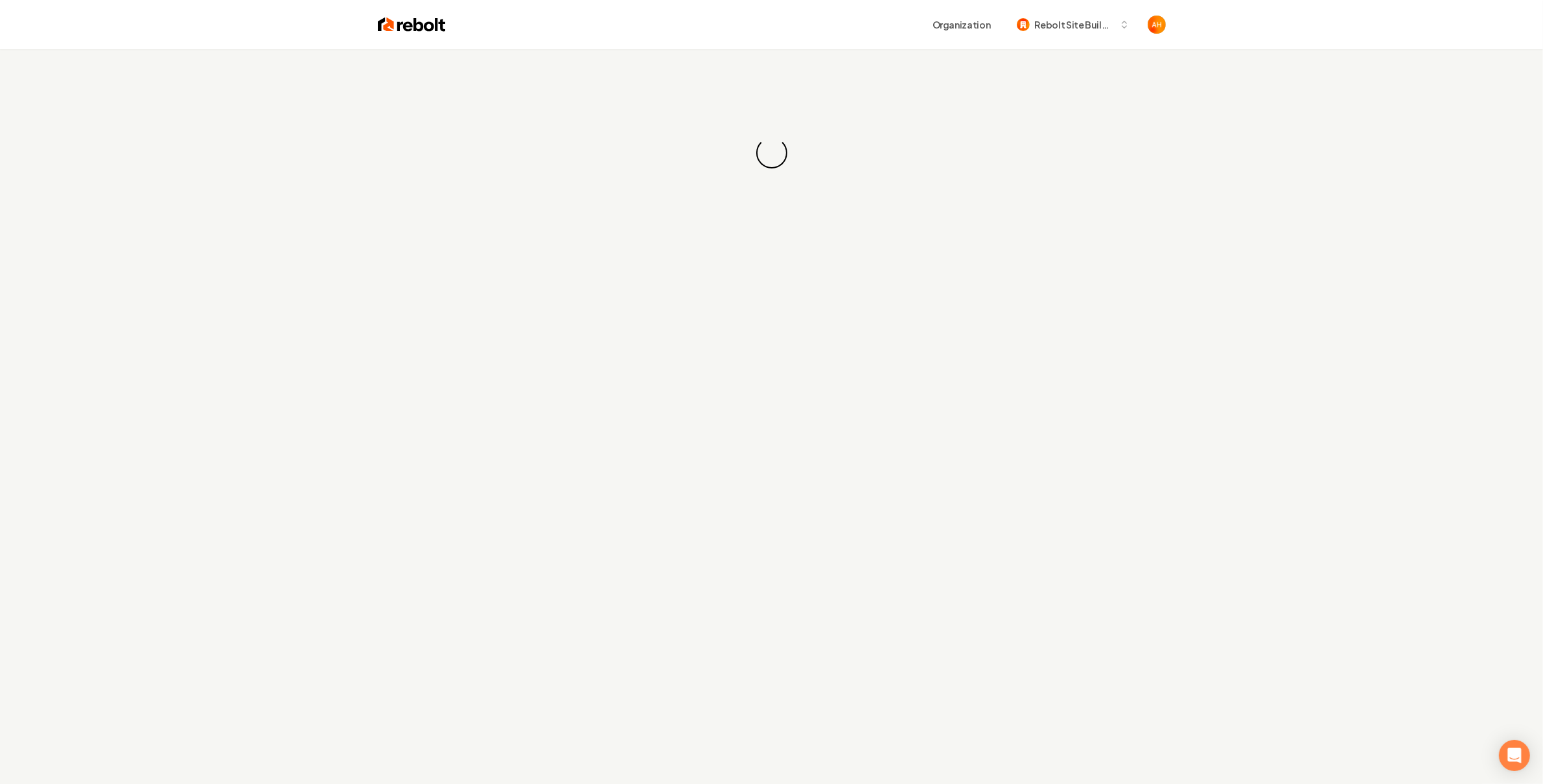
click at [703, 67] on div "Loading... Loading..." at bounding box center [771, 153] width 1543 height 207
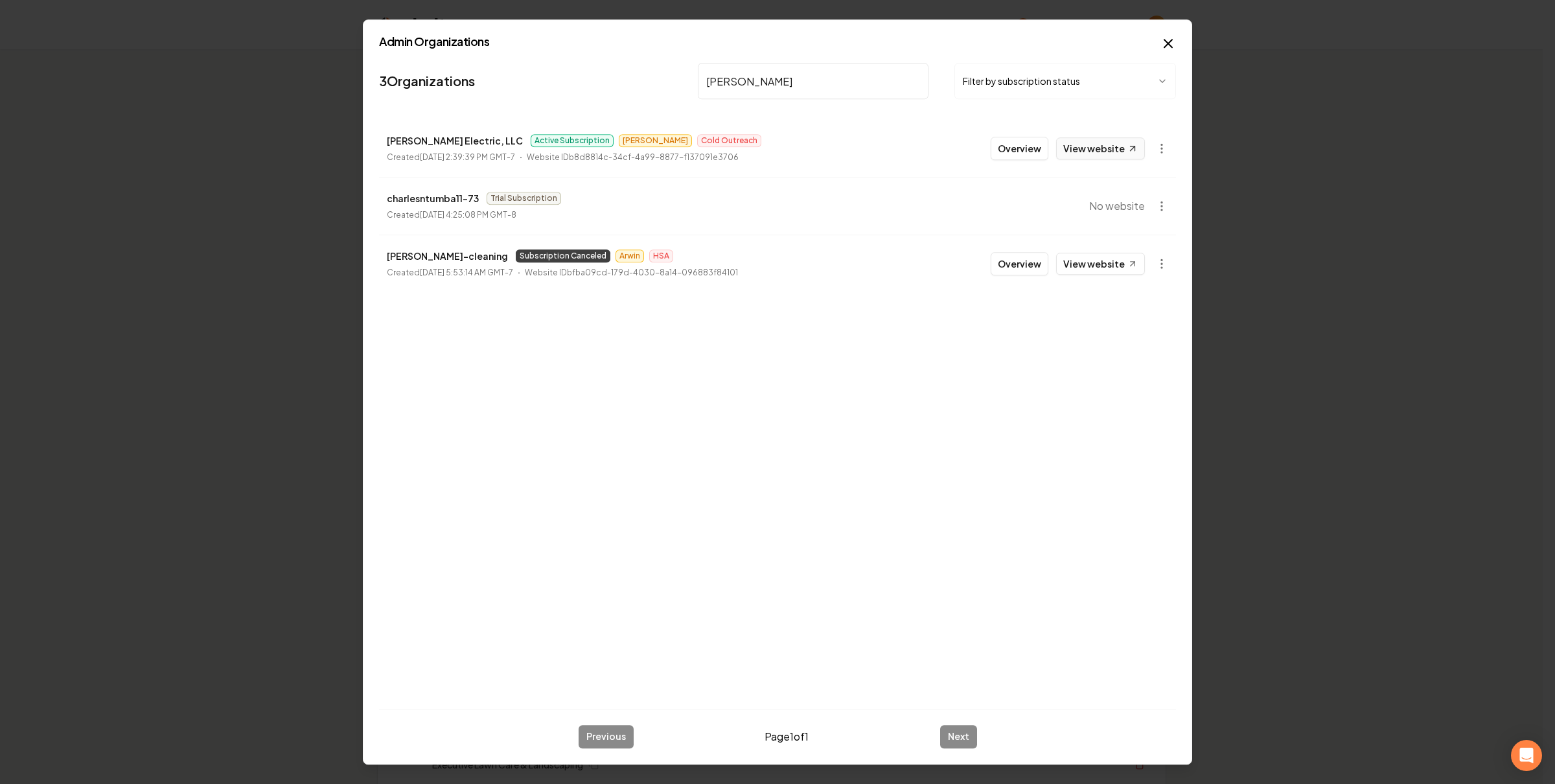
click at [1080, 143] on link "View website" at bounding box center [1101, 148] width 89 height 22
drag, startPoint x: 706, startPoint y: 82, endPoint x: 731, endPoint y: 82, distance: 25.0
click at [717, 83] on input "charles" at bounding box center [813, 80] width 231 height 36
click at [1091, 144] on link "View website" at bounding box center [1101, 148] width 89 height 22
click at [755, 80] on input "rooftop" at bounding box center [813, 80] width 231 height 36
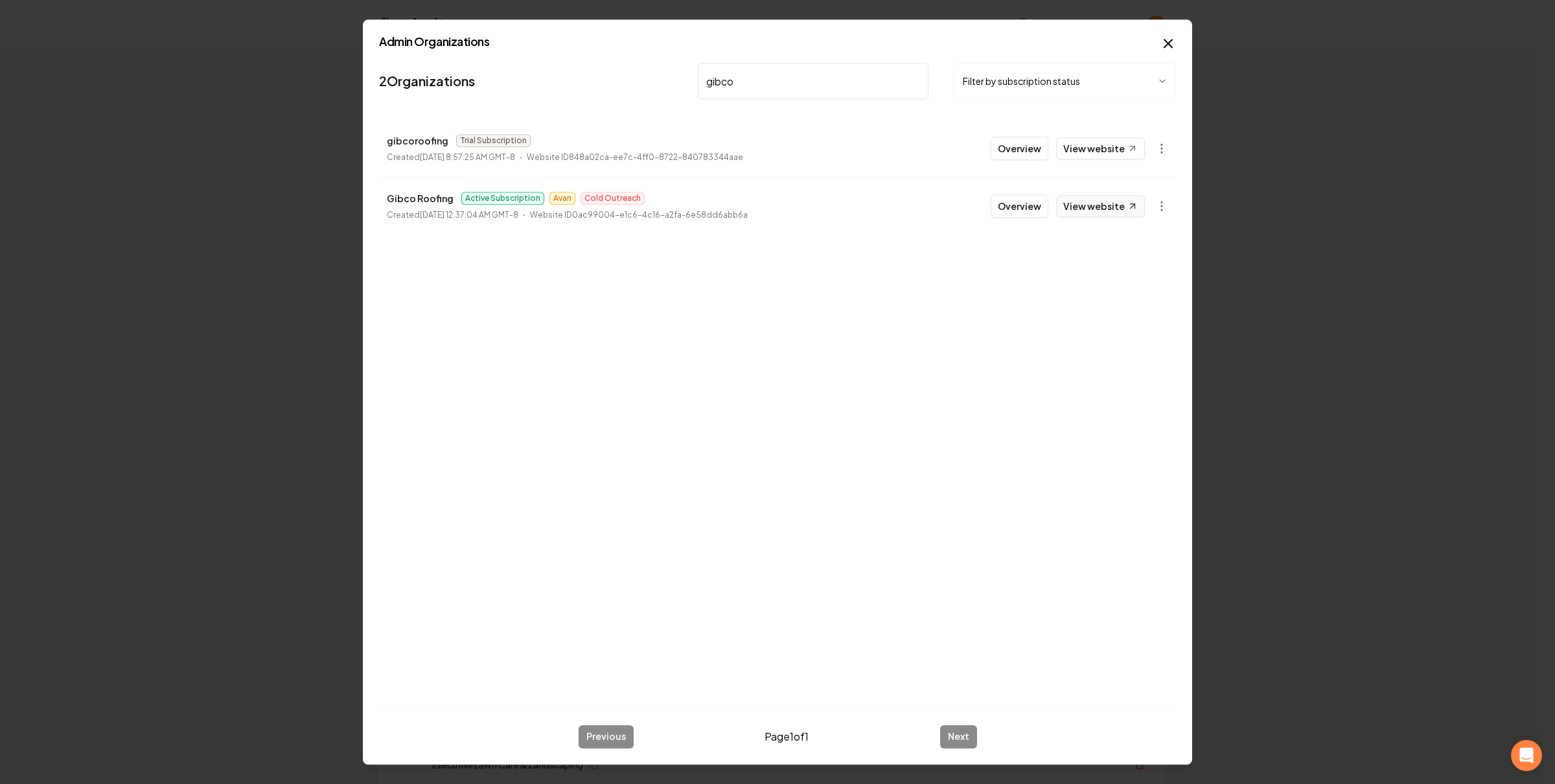
type input "gibco"
click at [1105, 210] on link "View website" at bounding box center [1101, 206] width 89 height 22
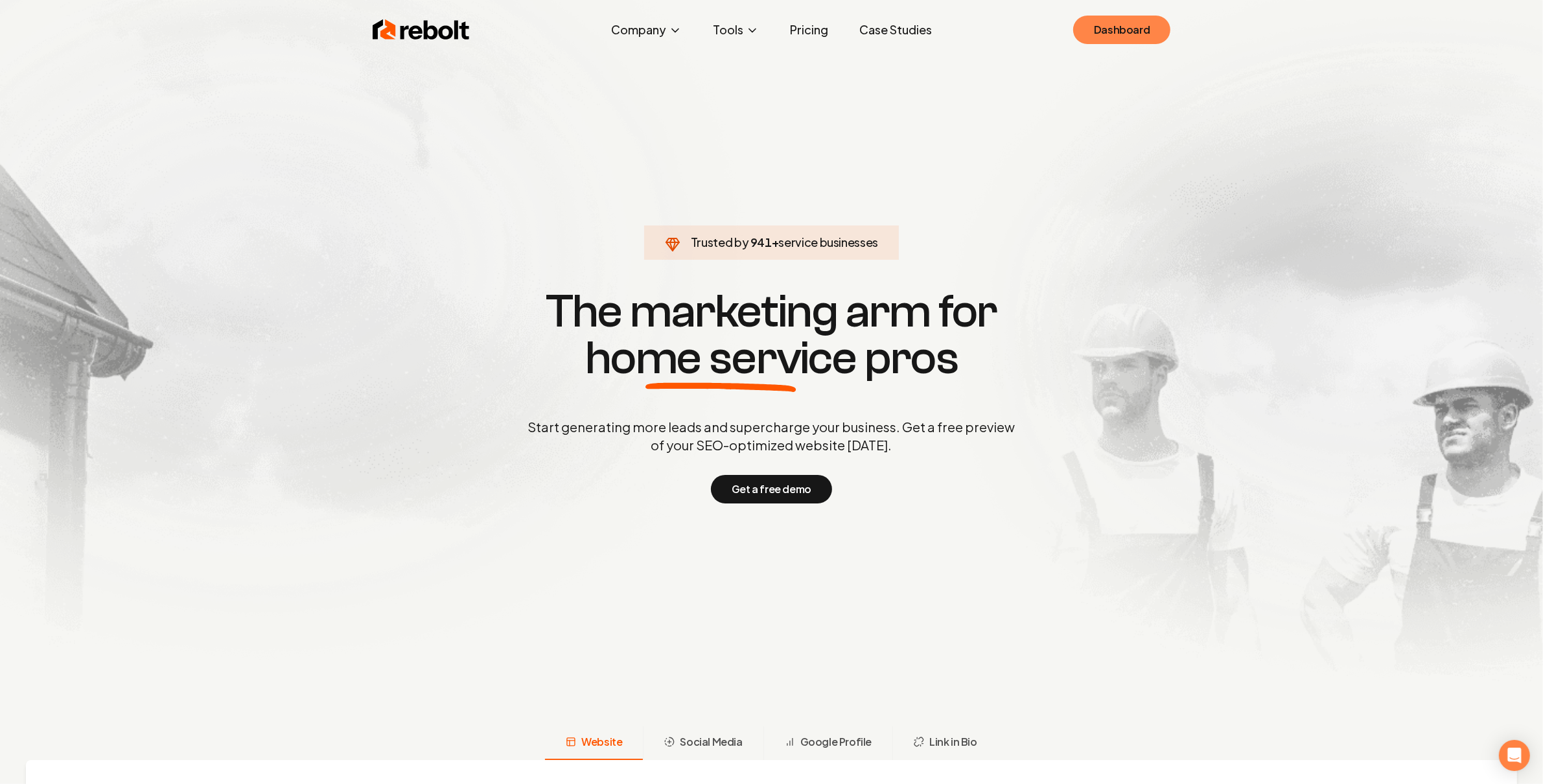
click at [1145, 41] on link "Dashboard" at bounding box center [1121, 30] width 97 height 28
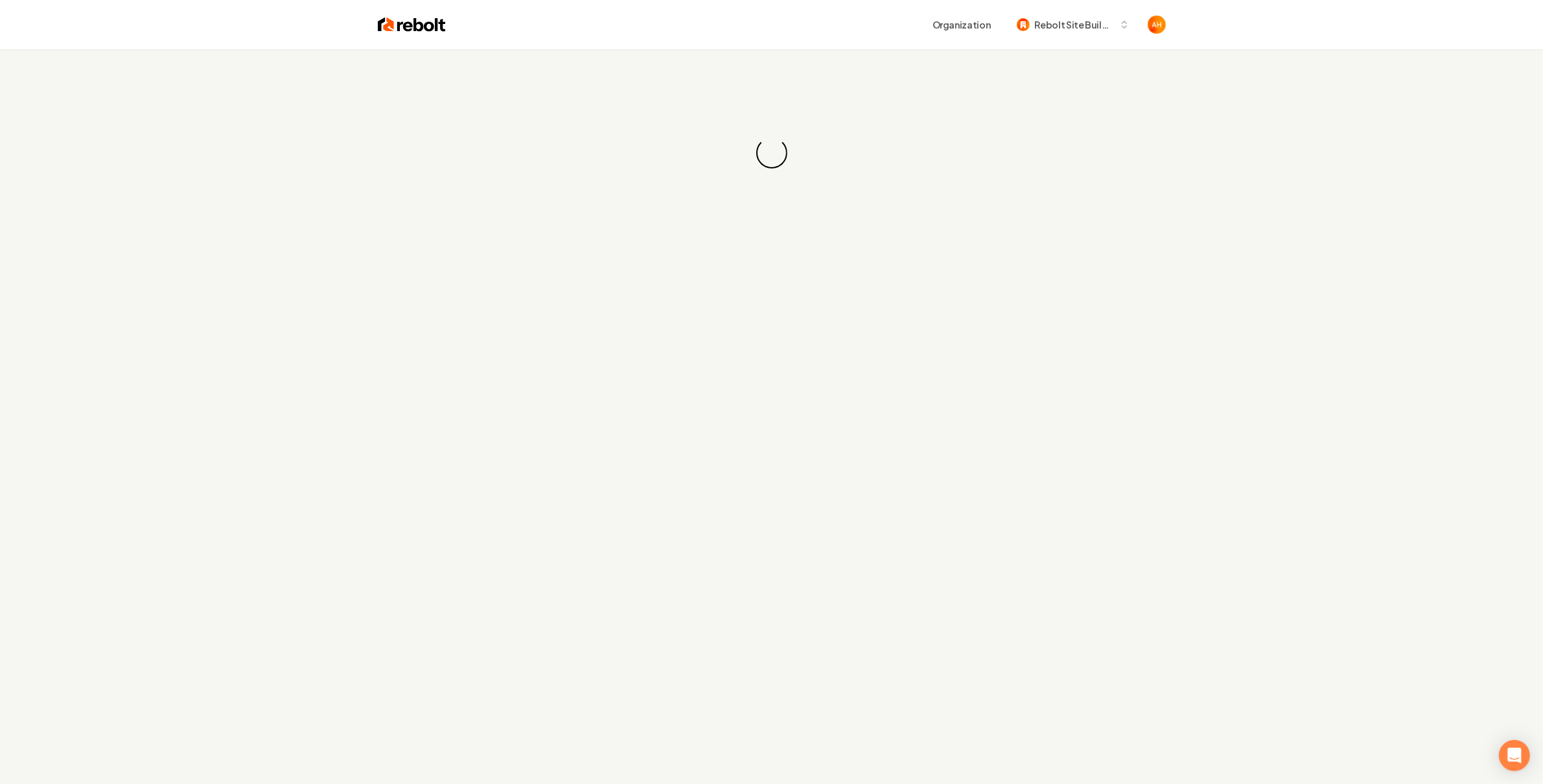
click at [767, 92] on div "Loading... Loading..." at bounding box center [771, 153] width 1543 height 207
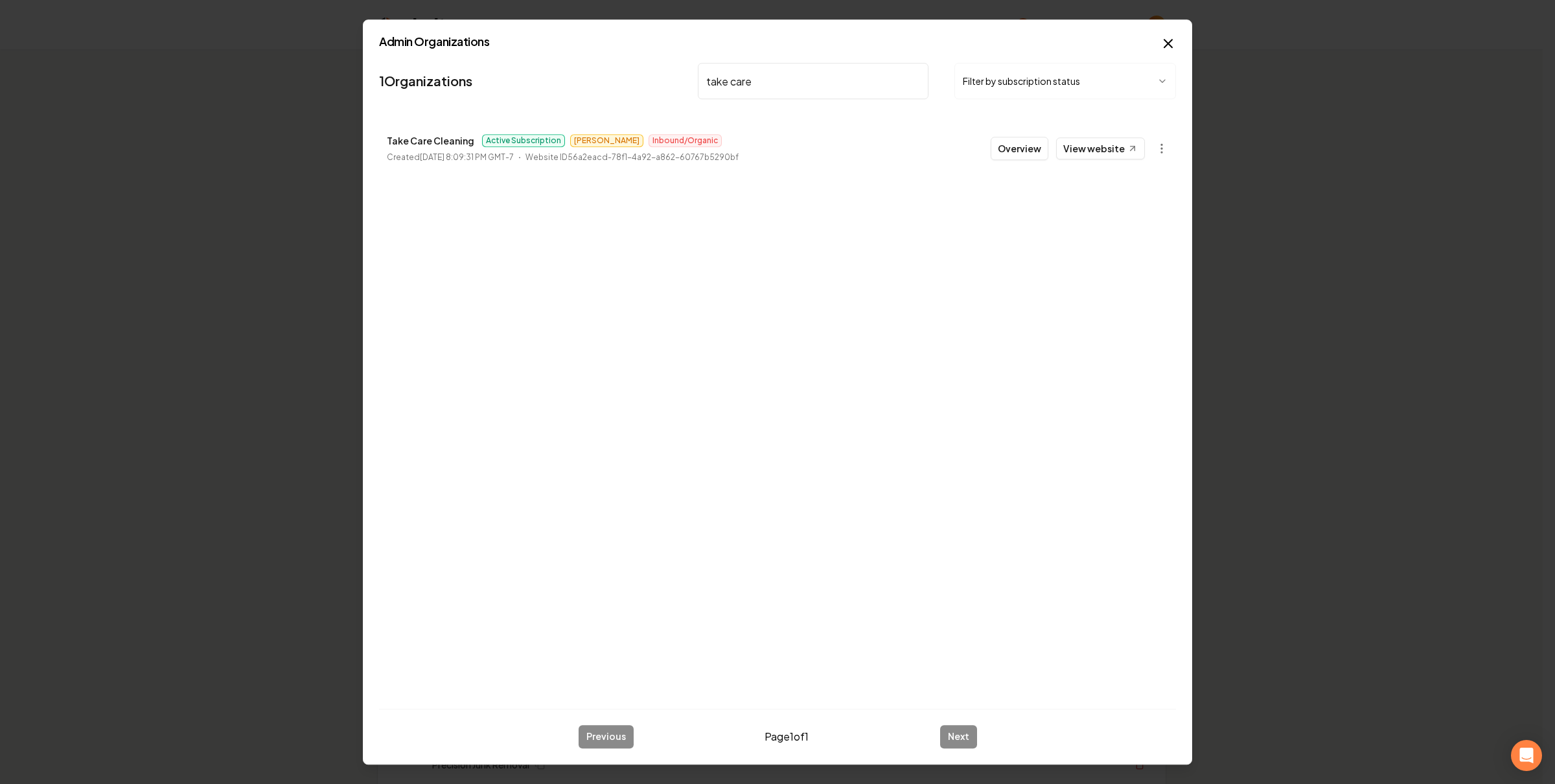
click at [778, 75] on input "take care" at bounding box center [813, 80] width 231 height 36
click at [1162, 149] on circle "button" at bounding box center [1162, 148] width 1 height 1
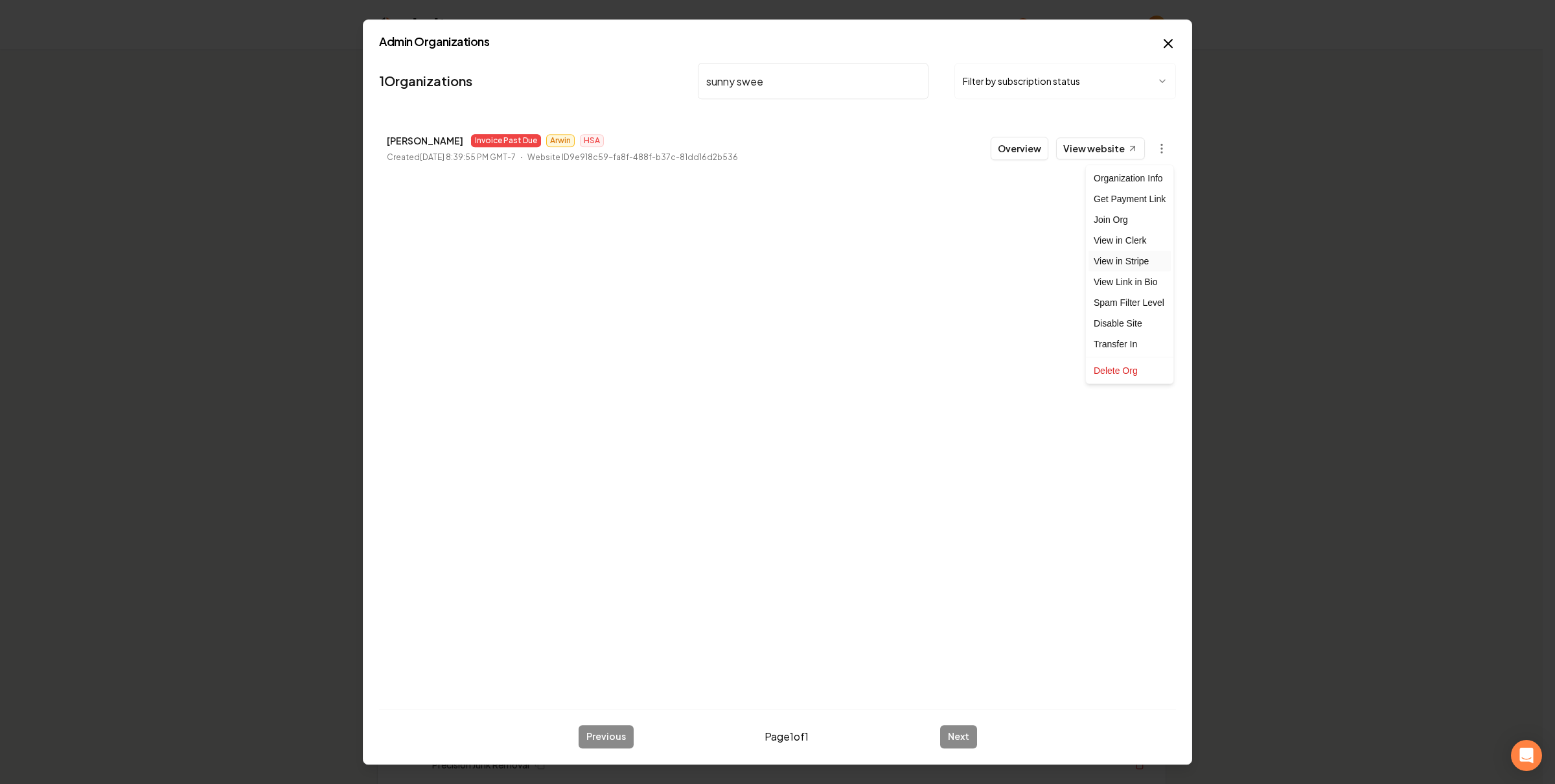
click at [1137, 258] on link "View in Stripe" at bounding box center [1130, 260] width 82 height 20
click at [861, 83] on input "sunny swee" at bounding box center [813, 80] width 231 height 36
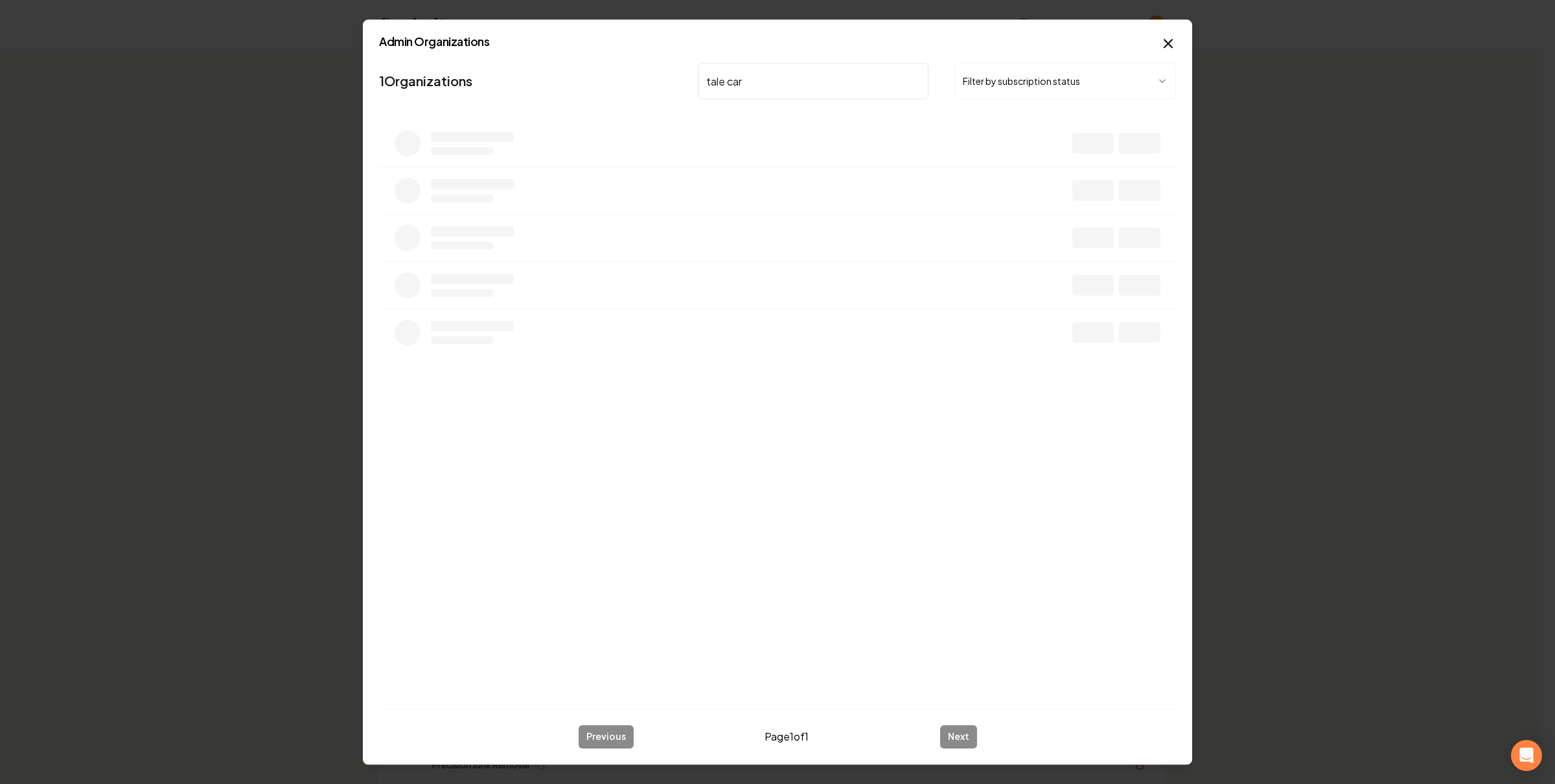
type input "tale ca"
type input "c"
type input "take care"
click at [1030, 156] on button "Overview" at bounding box center [1019, 148] width 57 height 23
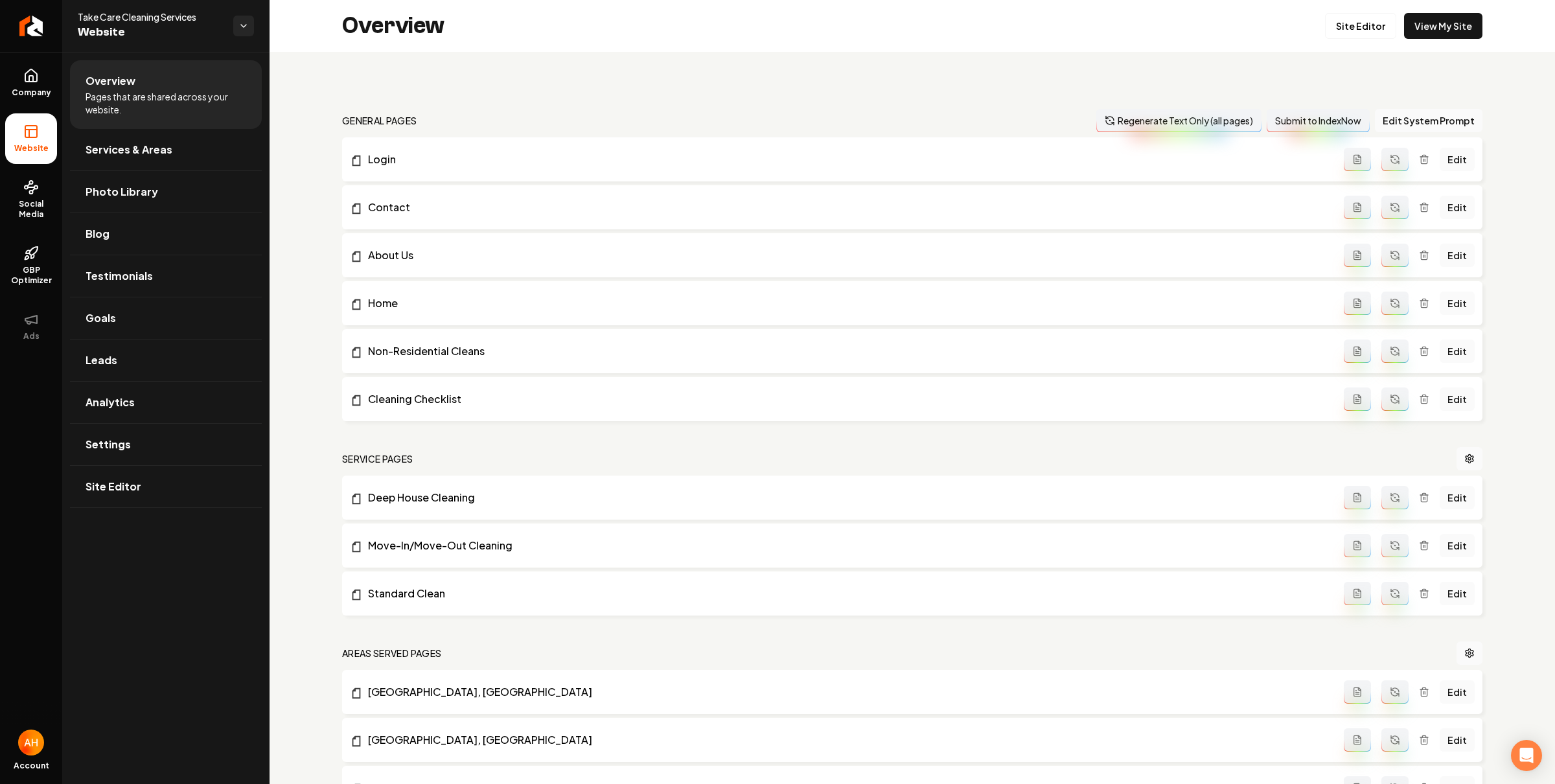
scroll to position [342, 0]
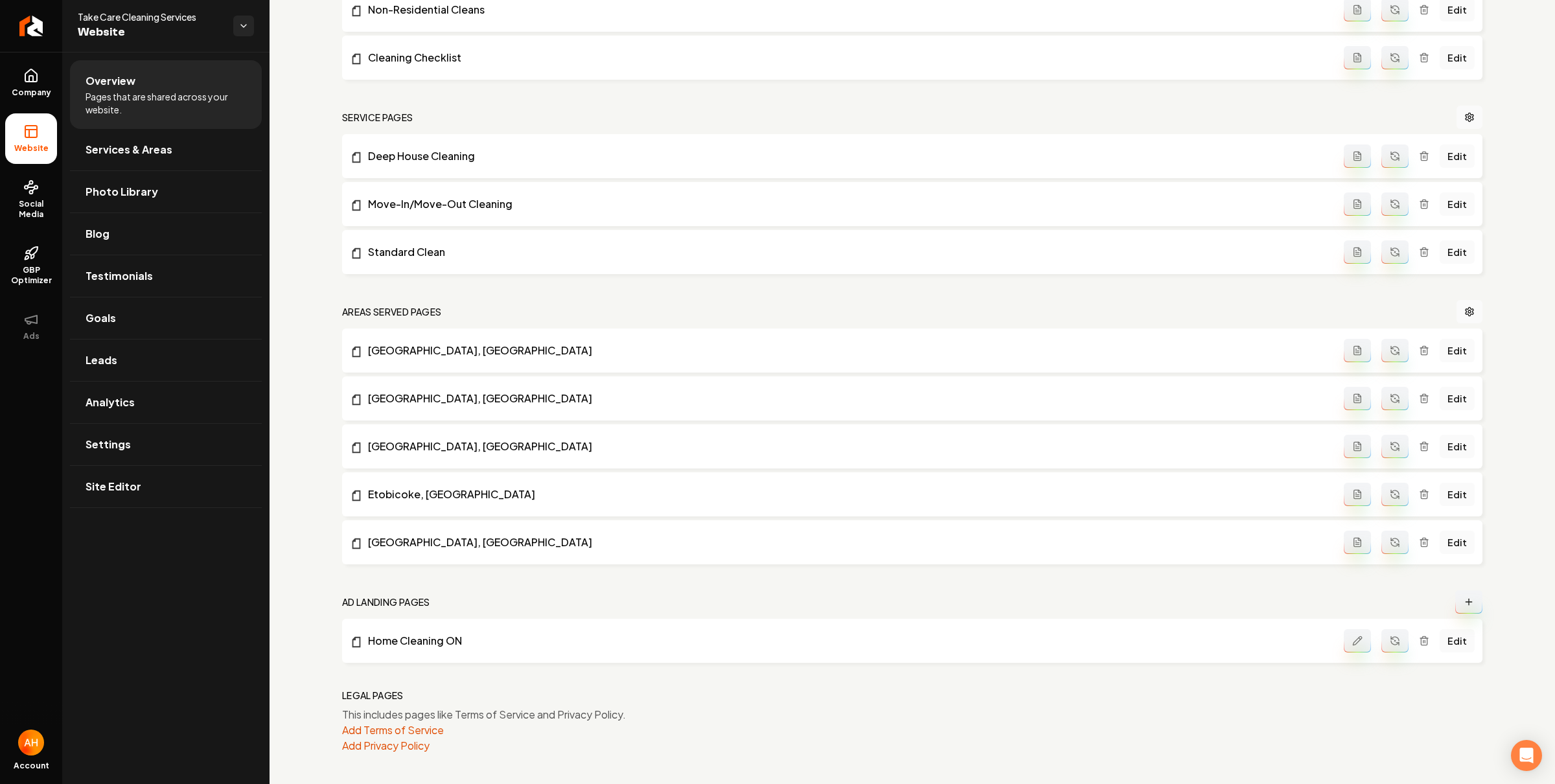
click at [306, 95] on div "general pages Regenerate Text Only (all pages) Submit to IndexNow Edit System P…" at bounding box center [912, 247] width 1285 height 1074
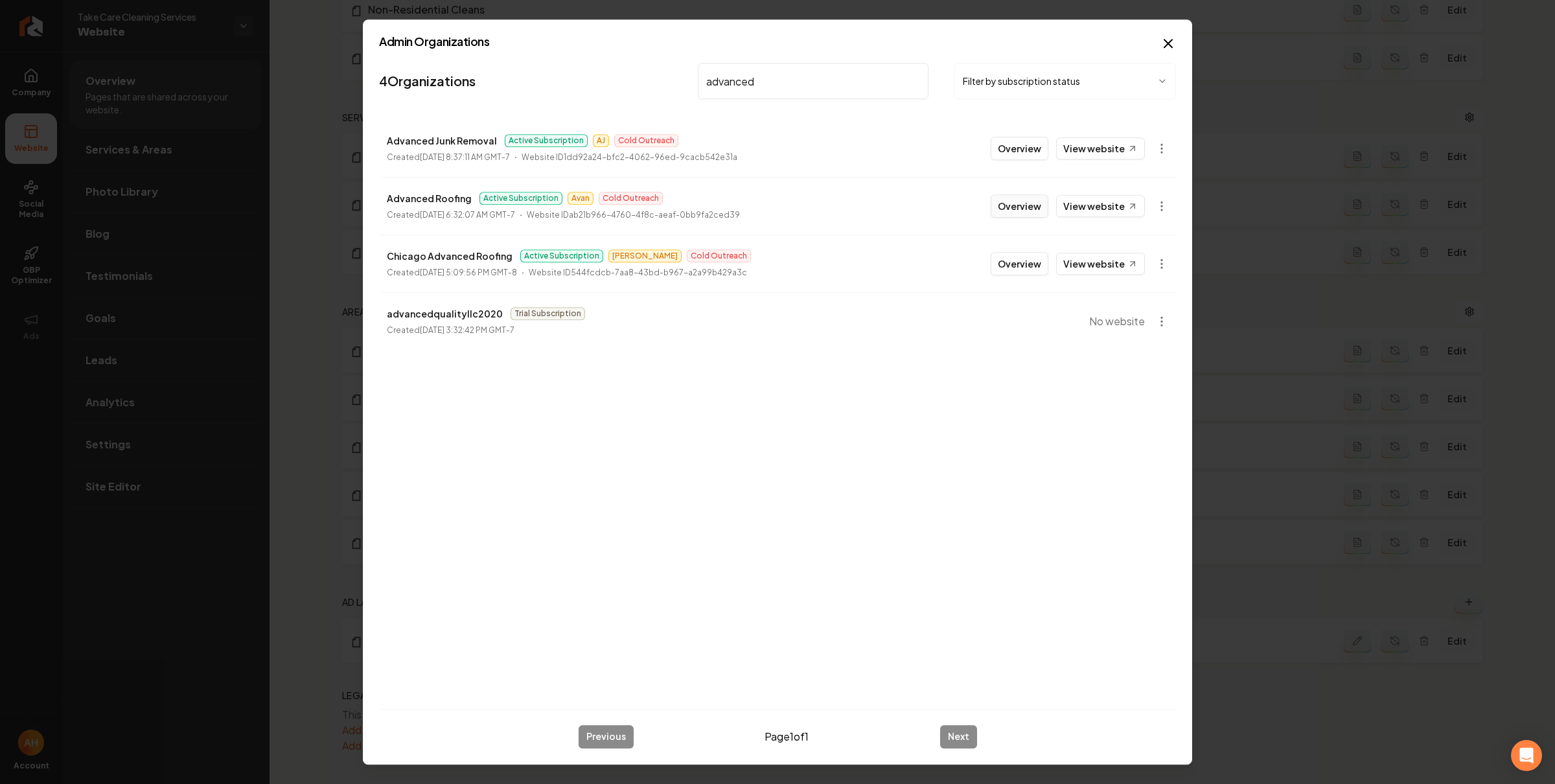
type input "advanced"
click at [1034, 202] on button "Overview" at bounding box center [1019, 206] width 57 height 23
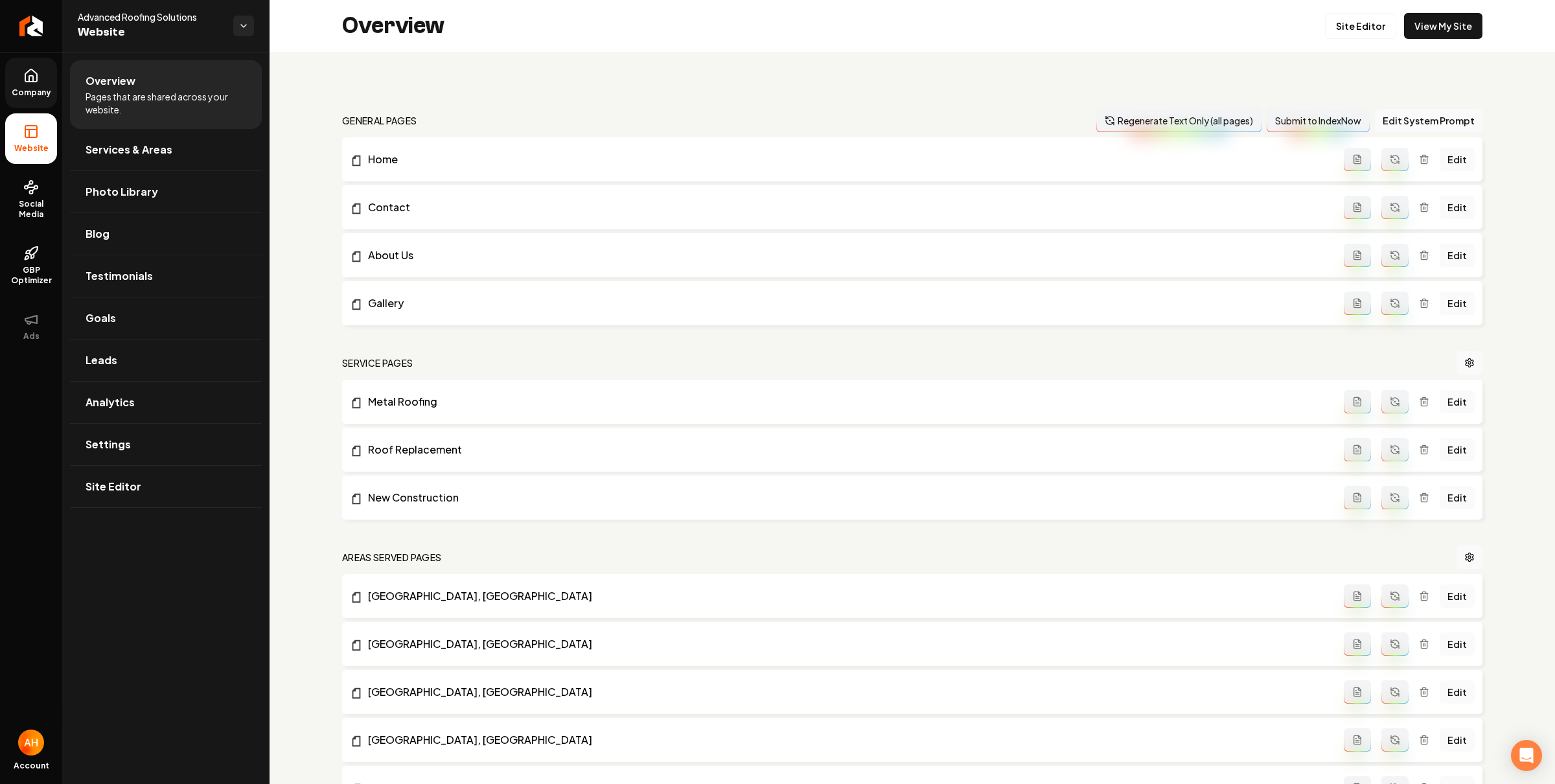
click at [23, 88] on span "Company" at bounding box center [32, 93] width 50 height 11
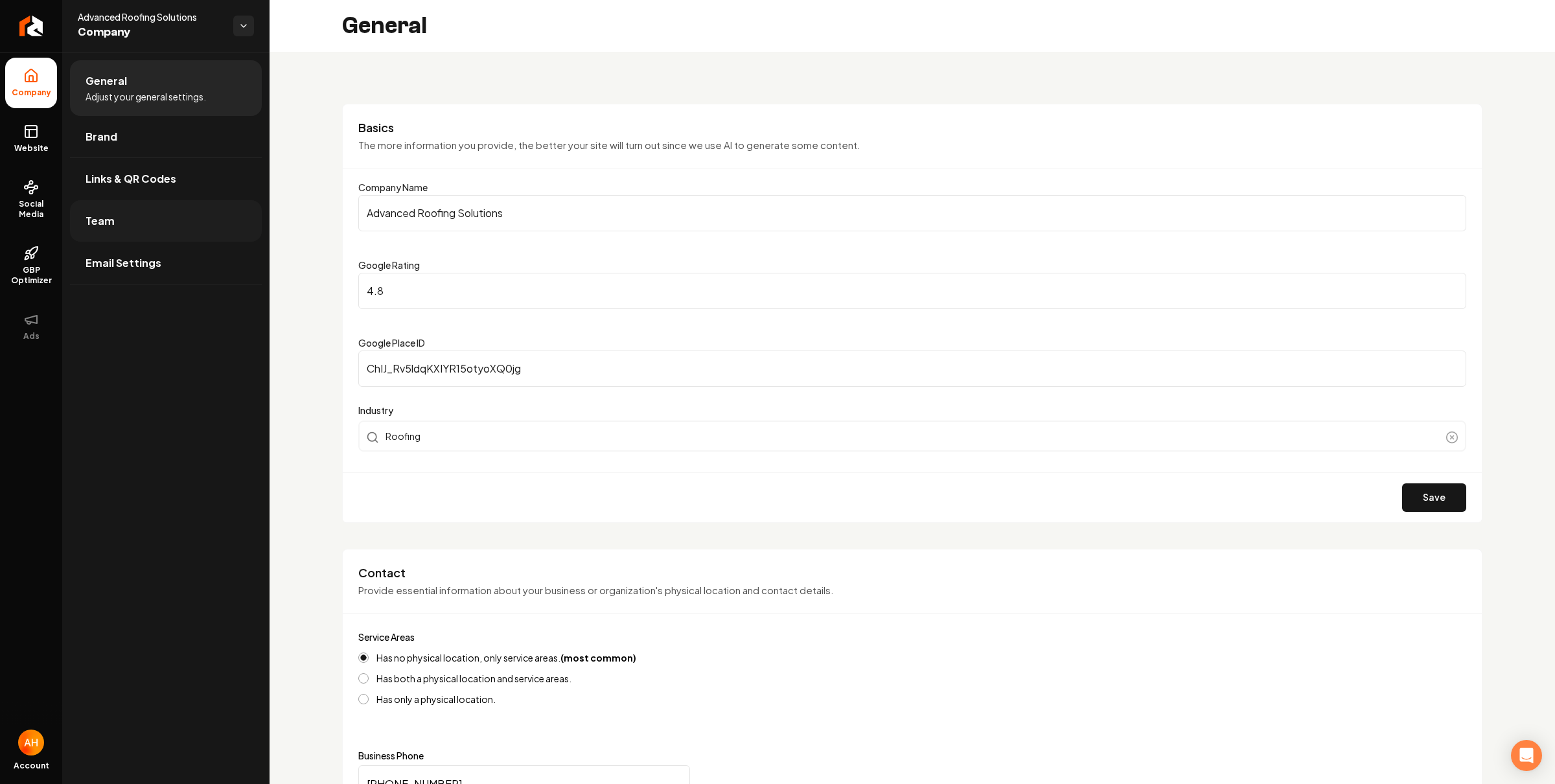
click at [153, 214] on link "Team" at bounding box center [166, 221] width 192 height 42
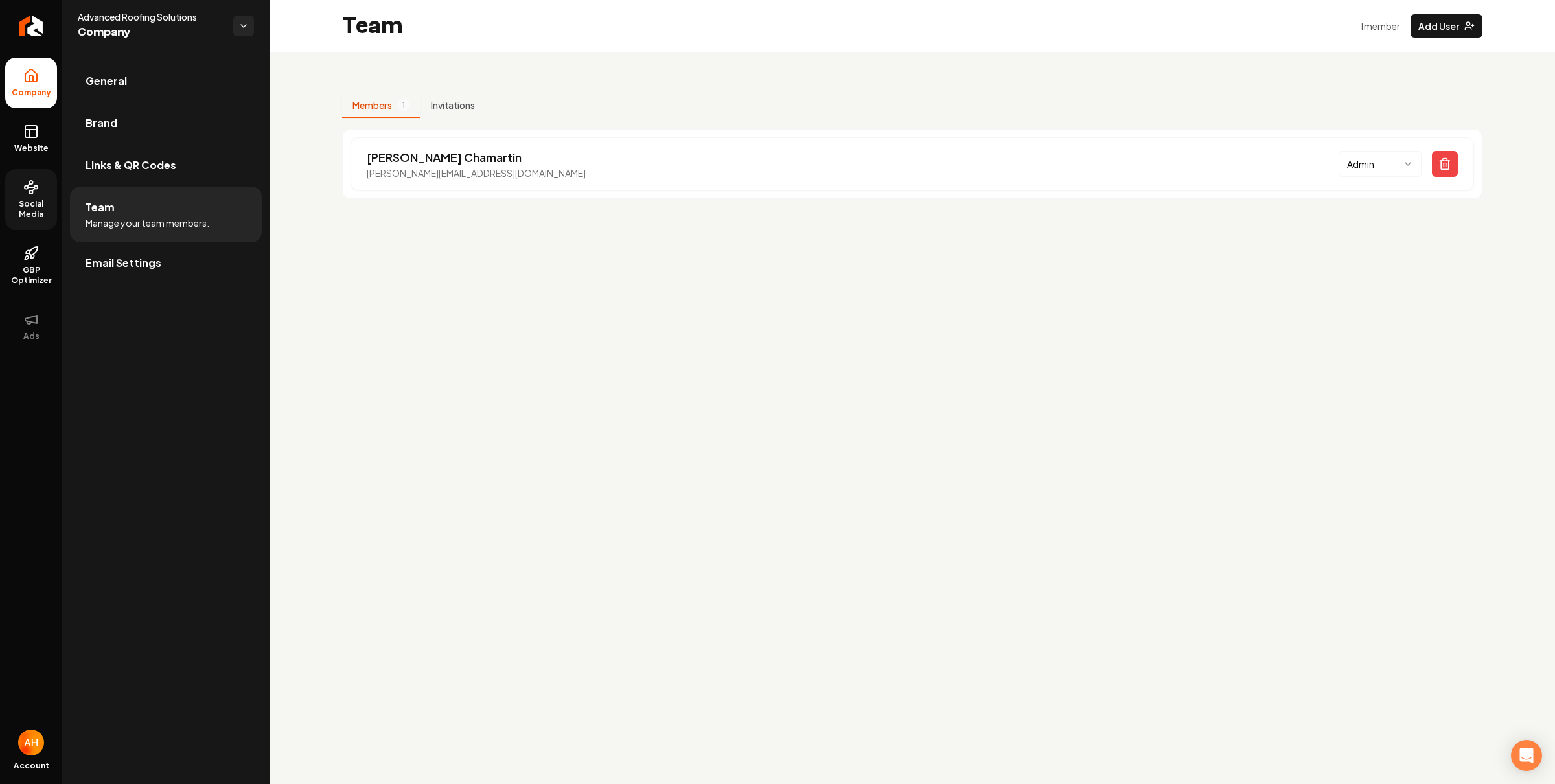
click at [20, 192] on link "Social Media" at bounding box center [31, 199] width 52 height 61
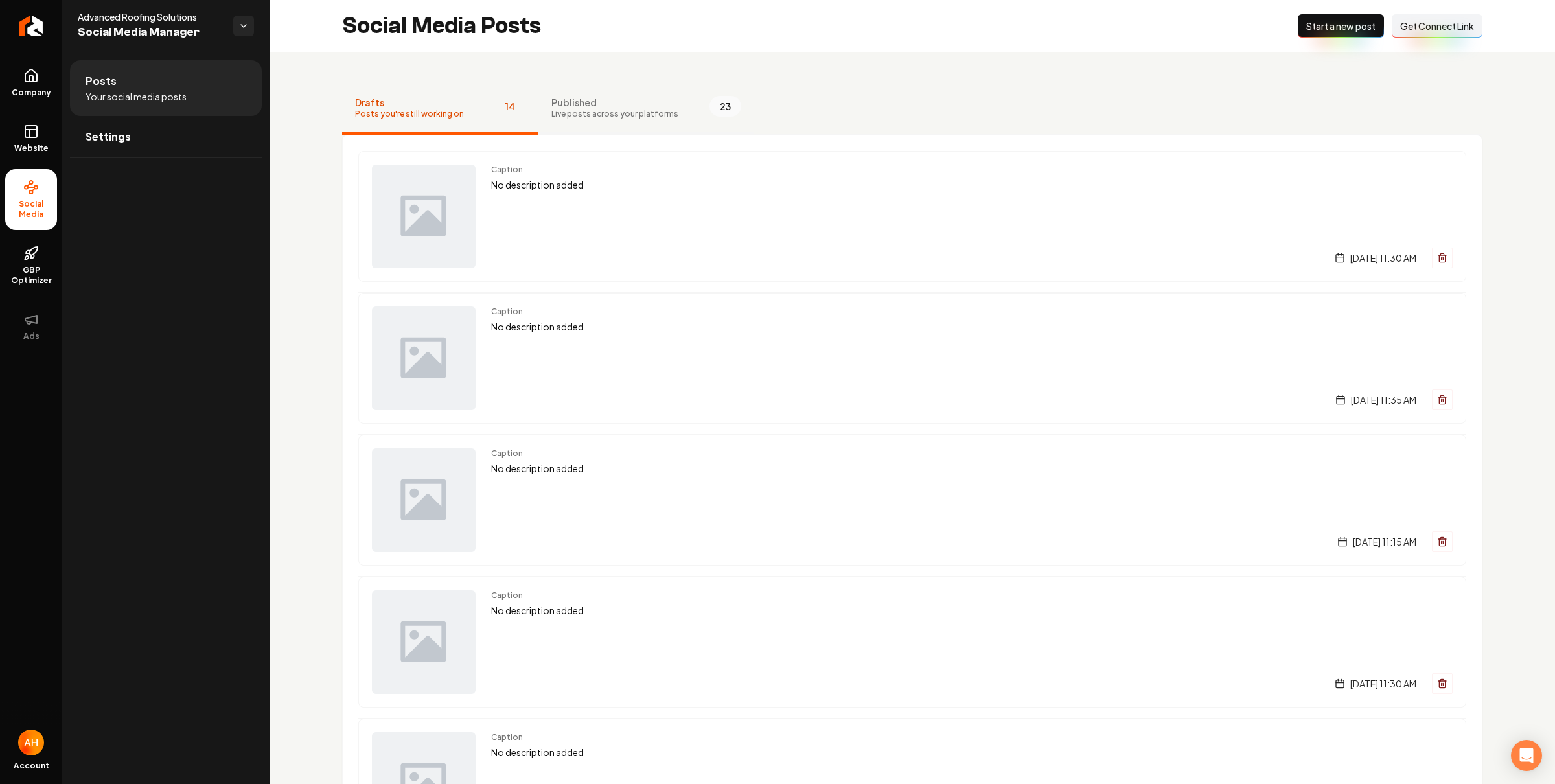
click at [586, 122] on button "Published Live posts across your platforms 23" at bounding box center [646, 109] width 216 height 52
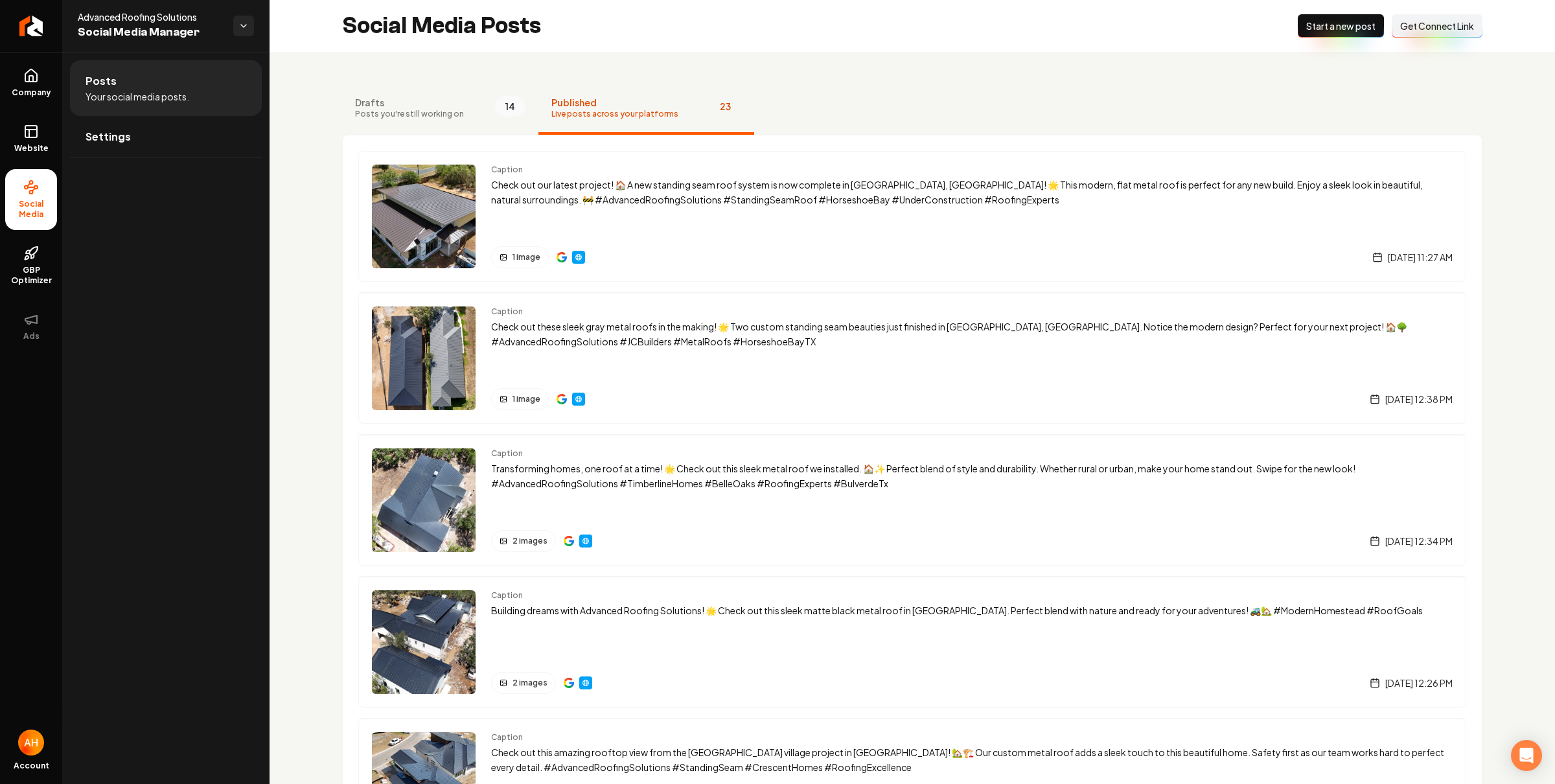
click at [1343, 20] on span "Start a new post" at bounding box center [1341, 26] width 69 height 13
click at [127, 134] on span "Settings" at bounding box center [108, 137] width 46 height 16
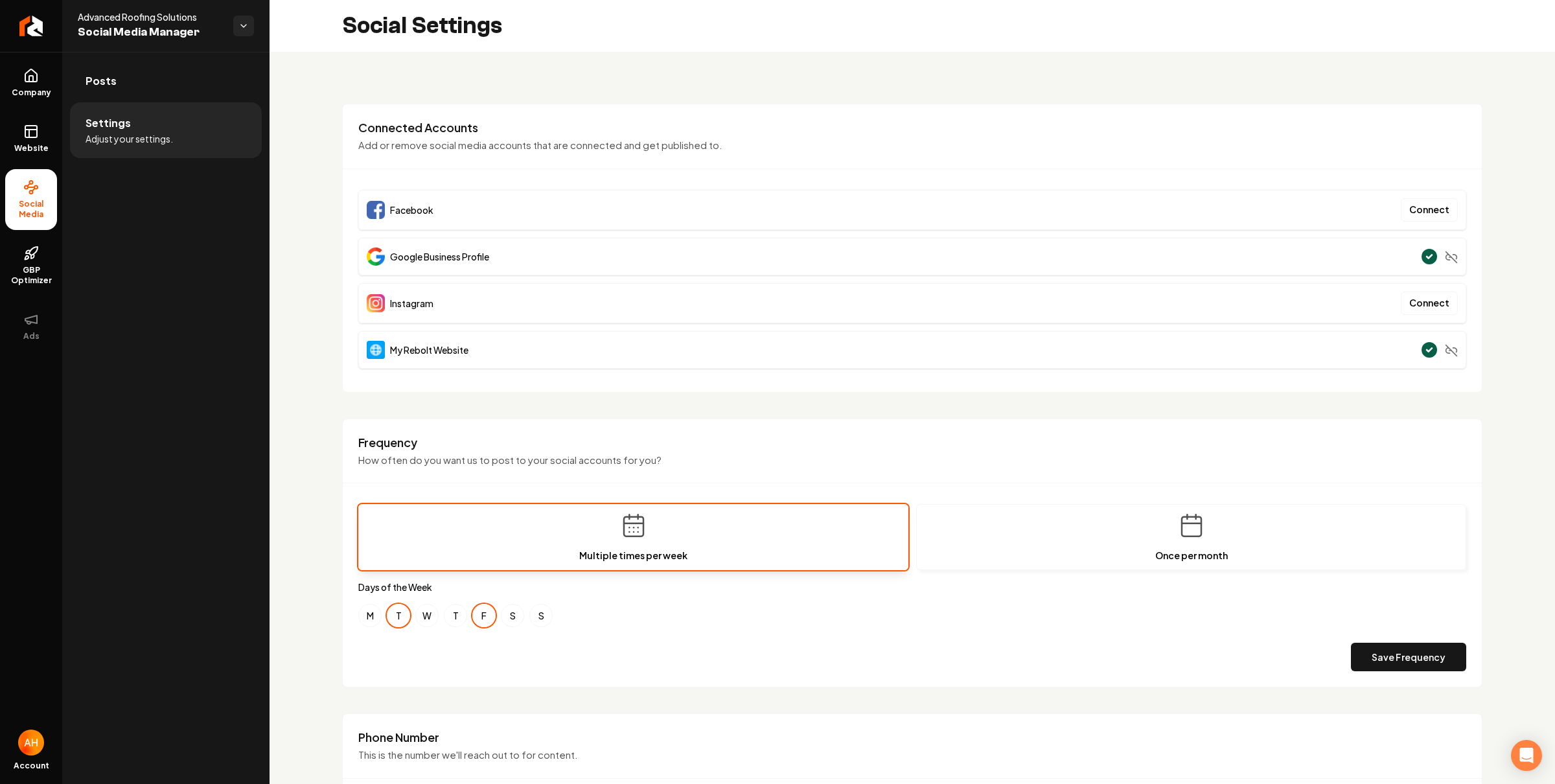
click at [742, 167] on div "Connected Accounts Add or remove social media accounts that are connected and g…" at bounding box center [912, 144] width 1139 height 49
click at [695, 77] on div "**********" at bounding box center [912, 609] width 1285 height 1113
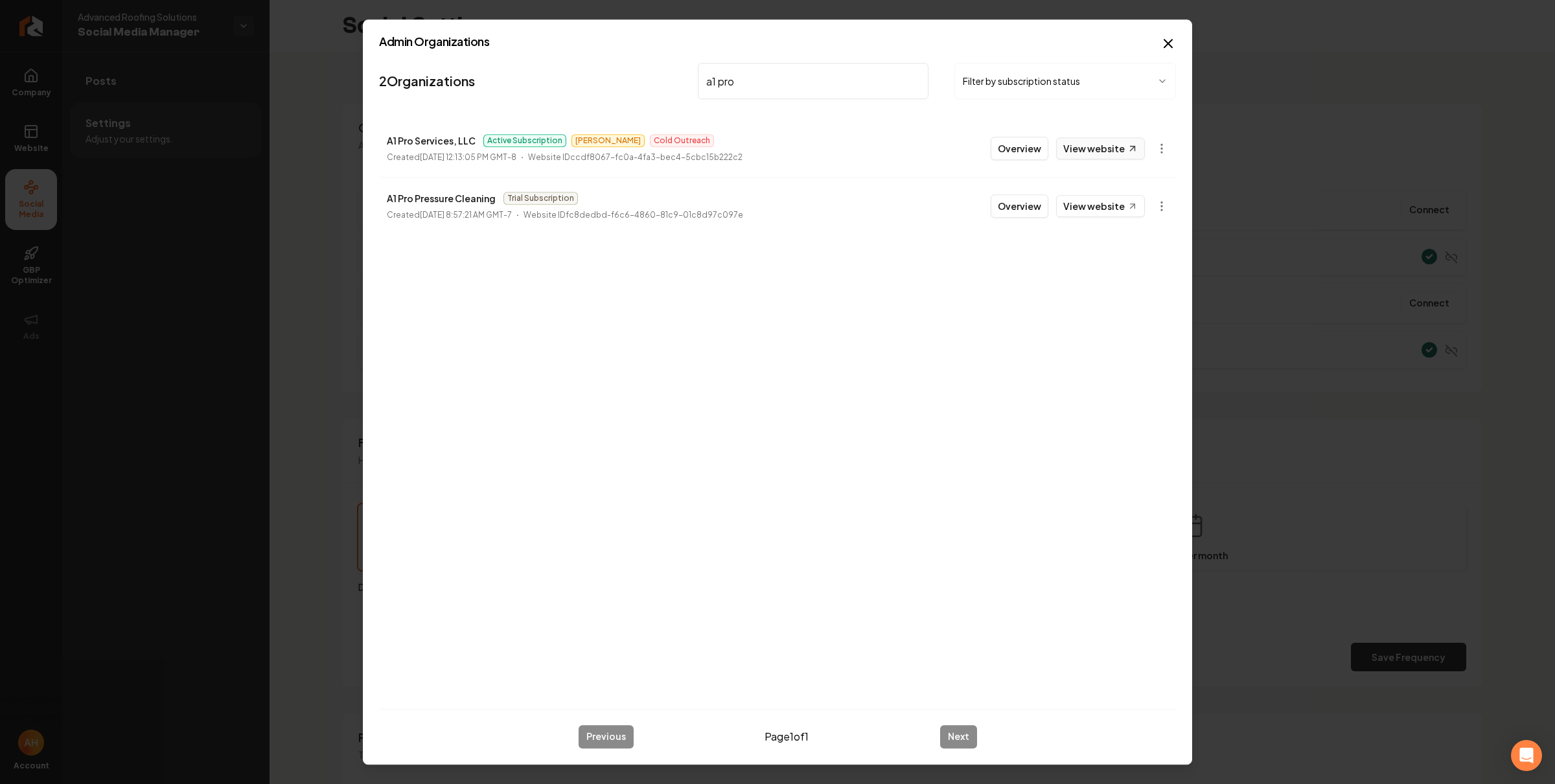
type input "a1 pro"
click at [1082, 150] on link "View website" at bounding box center [1101, 148] width 89 height 22
click at [1169, 144] on body "**********" at bounding box center [778, 392] width 1555 height 784
click at [1138, 316] on div "Enable Site" at bounding box center [1130, 323] width 82 height 20
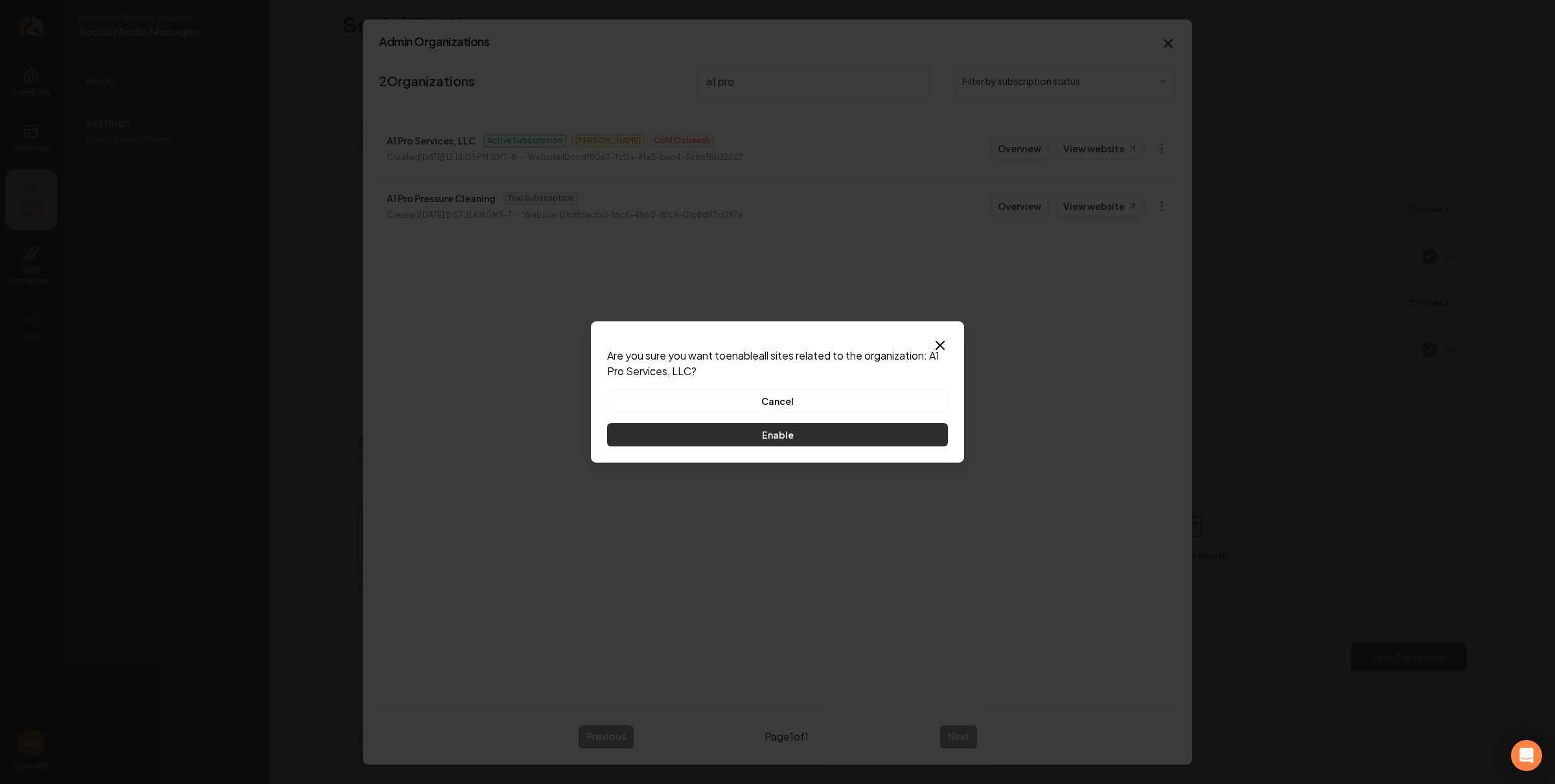
click at [820, 436] on button "Enable" at bounding box center [778, 435] width 341 height 23
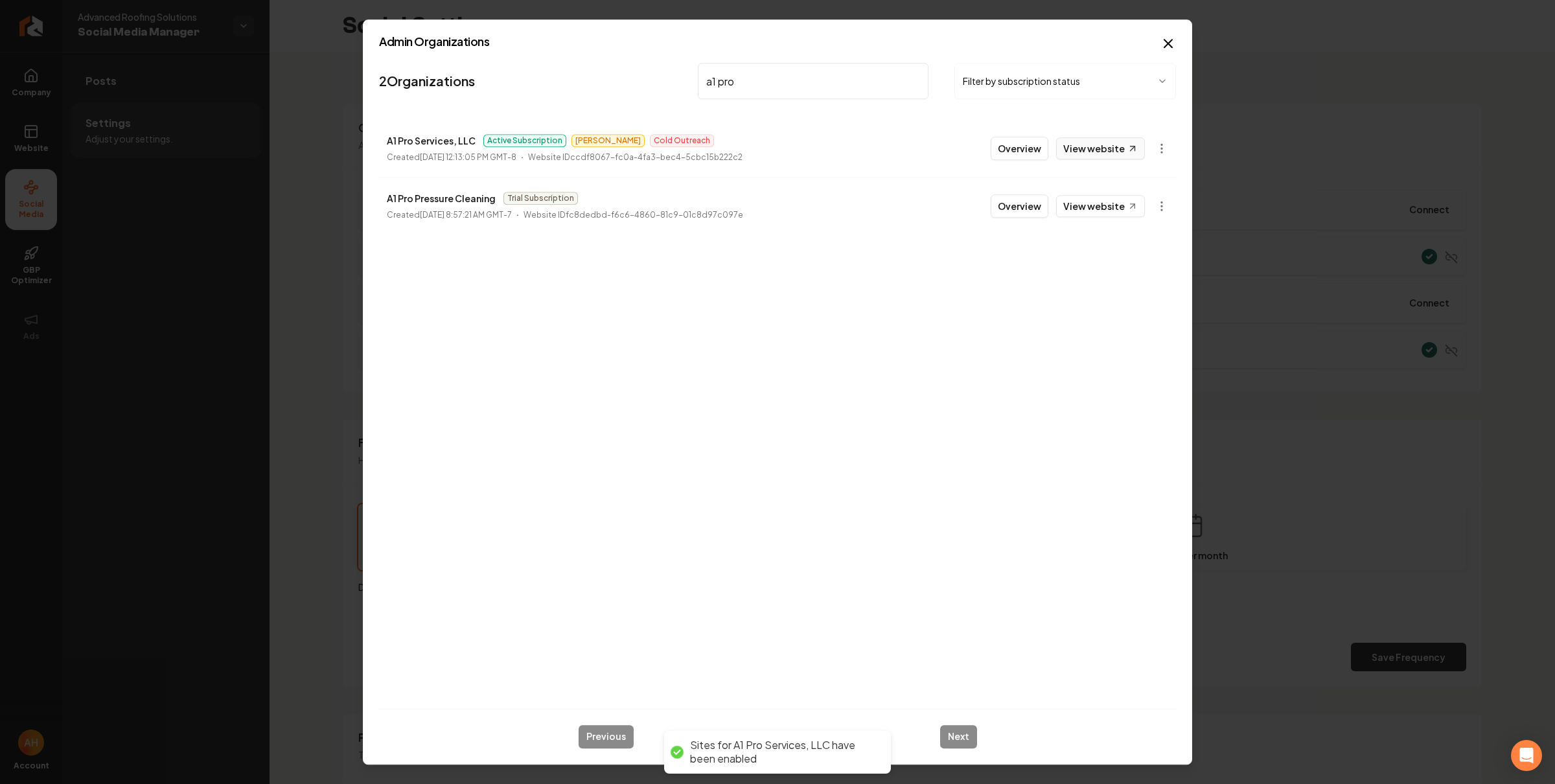
click at [1107, 157] on link "View website" at bounding box center [1101, 148] width 89 height 22
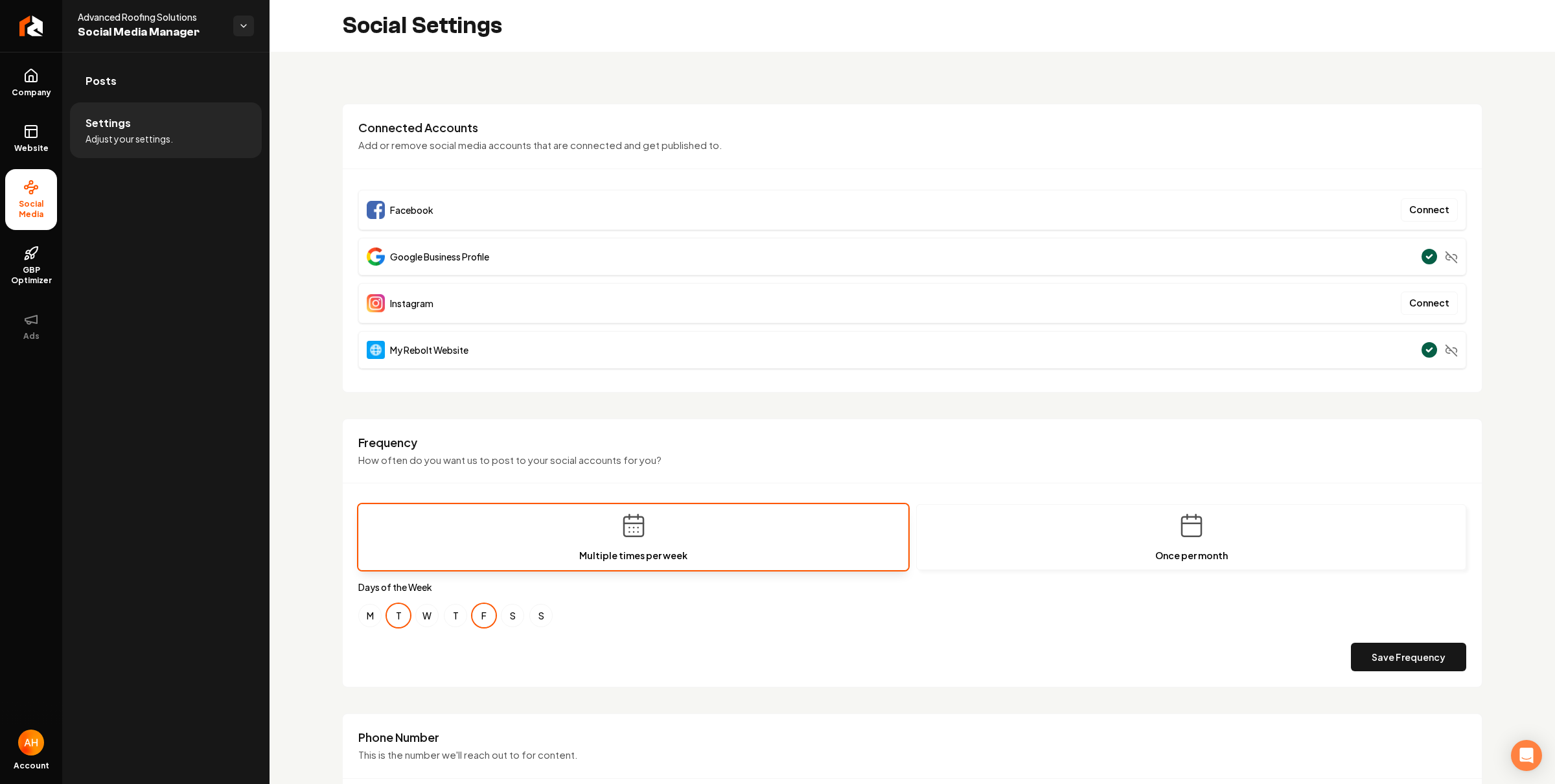
click at [768, 93] on div "**********" at bounding box center [912, 609] width 1285 height 1113
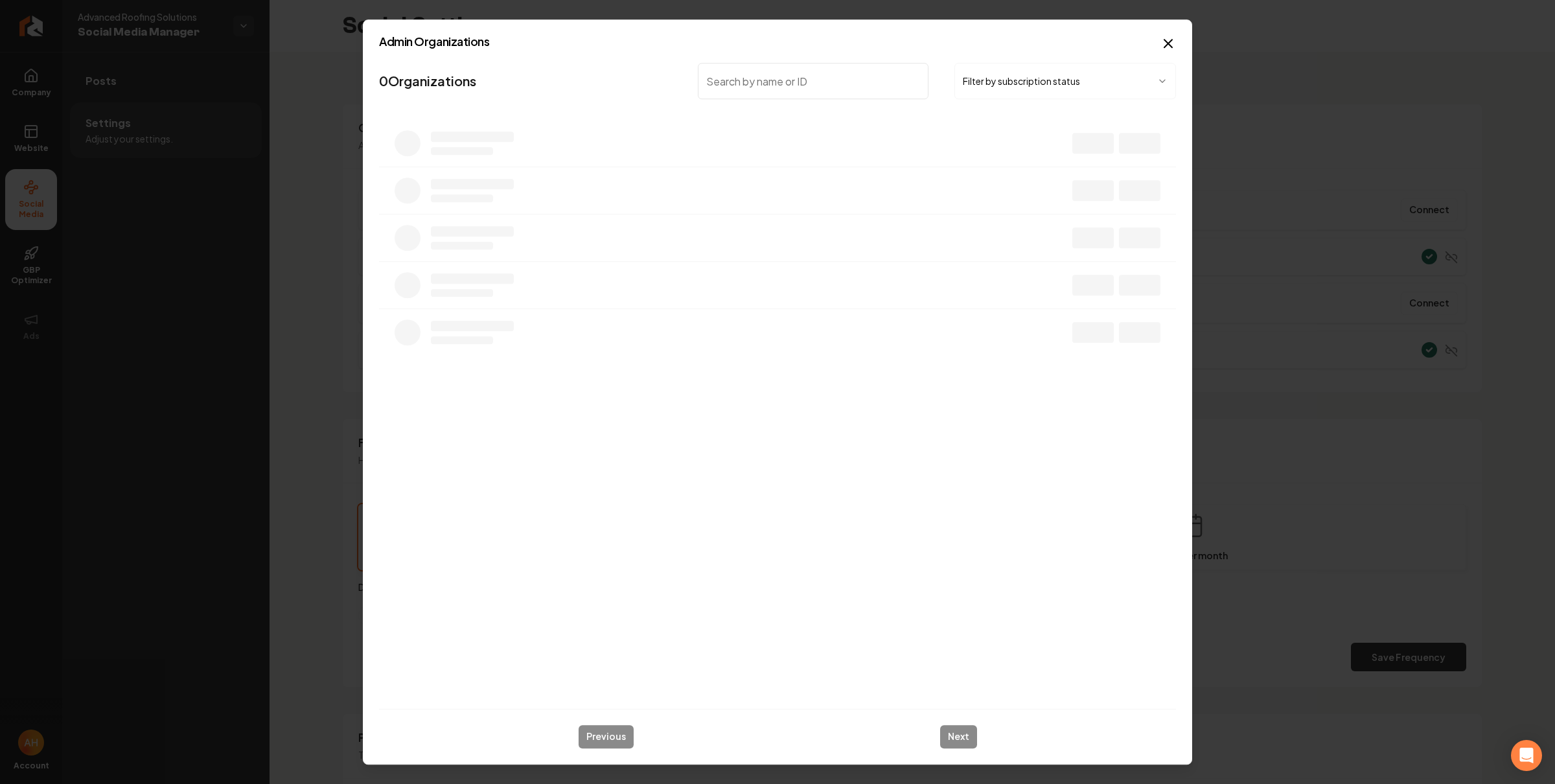
type input "a"
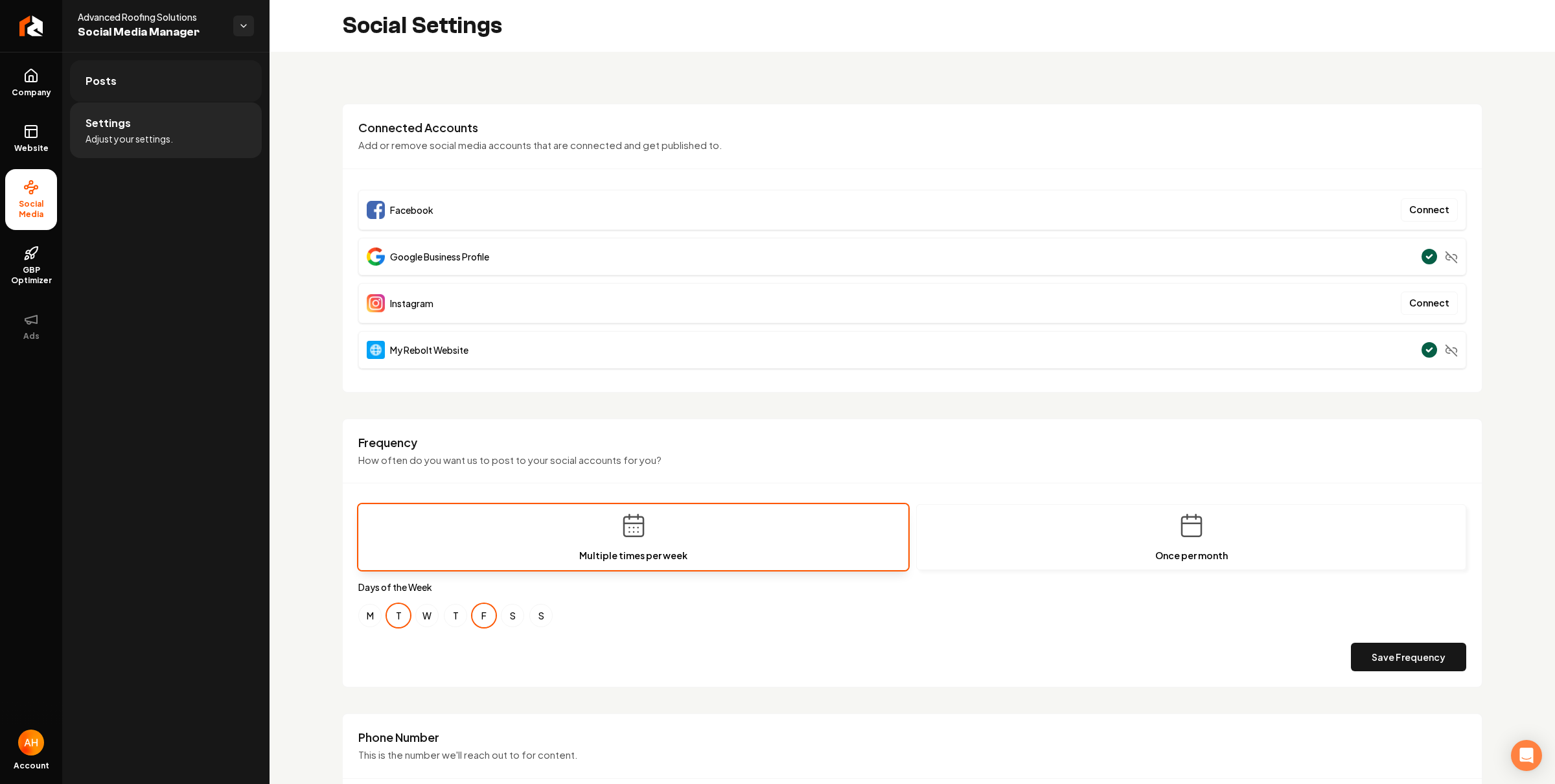
click at [175, 78] on link "Posts" at bounding box center [166, 80] width 192 height 42
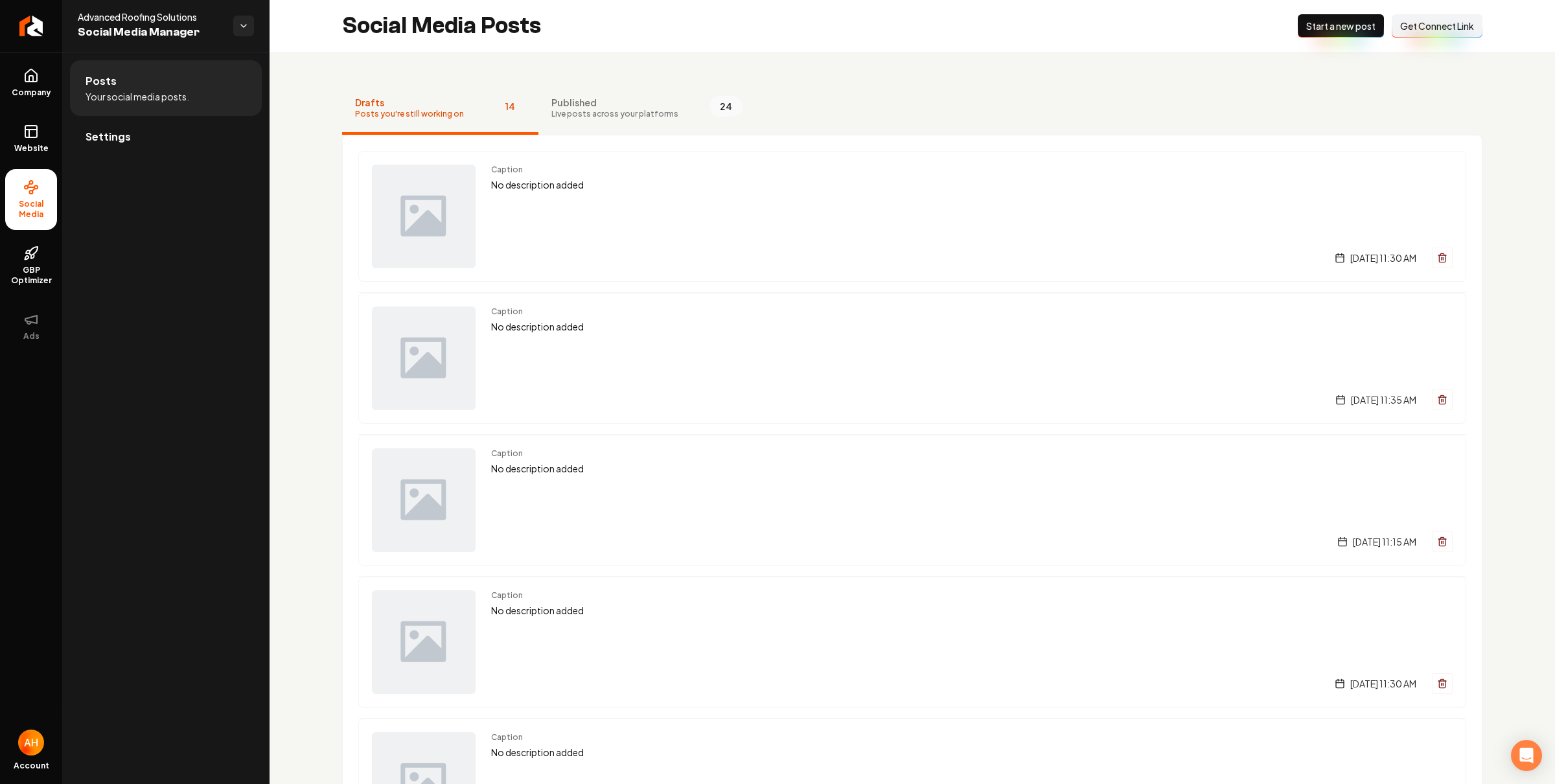
click at [1343, 24] on span "Start a new post" at bounding box center [1341, 26] width 69 height 13
click at [630, 100] on span "Published" at bounding box center [613, 102] width 127 height 13
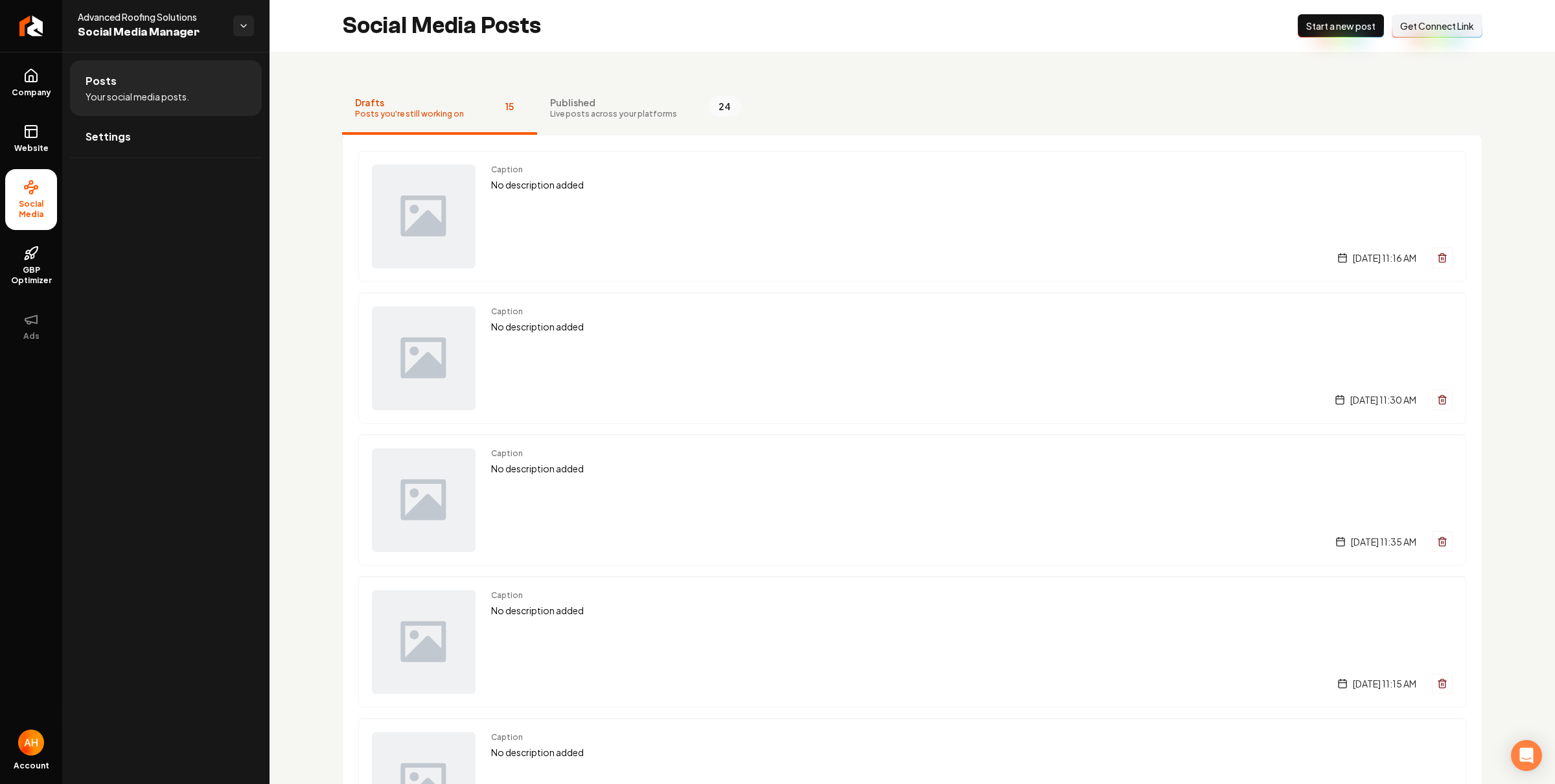
click at [409, 101] on span "Drafts" at bounding box center [409, 102] width 109 height 13
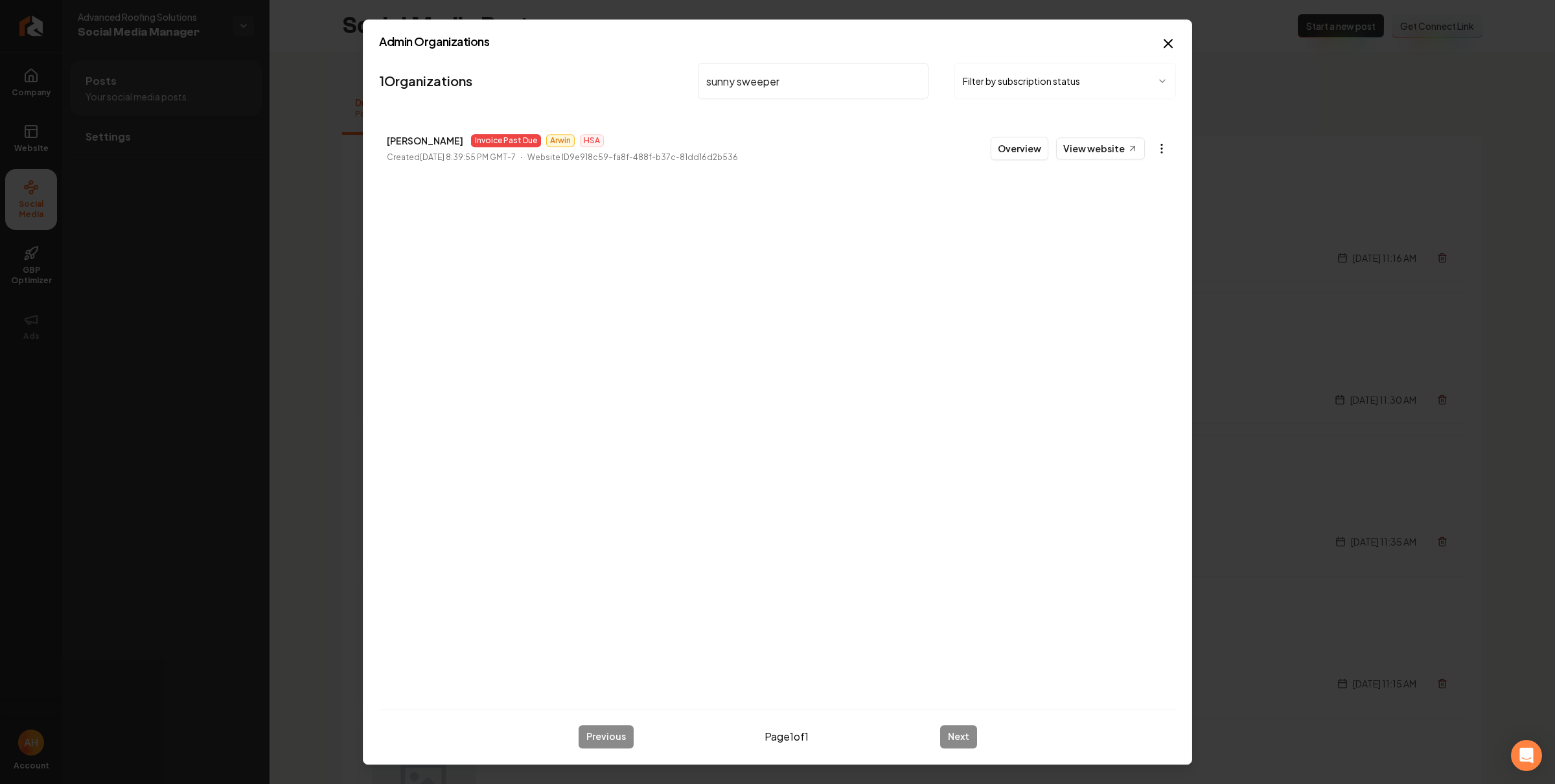
type input "sunny sweeper"
click at [1158, 148] on body "Company Website Social Media GBP Optimizer Ads Account Advanced Roofing Solutio…" at bounding box center [778, 392] width 1555 height 784
click at [1147, 264] on link "View in Stripe" at bounding box center [1130, 260] width 82 height 20
click at [797, 83] on input "sunny sweeper" at bounding box center [813, 80] width 231 height 36
type input "dcs"
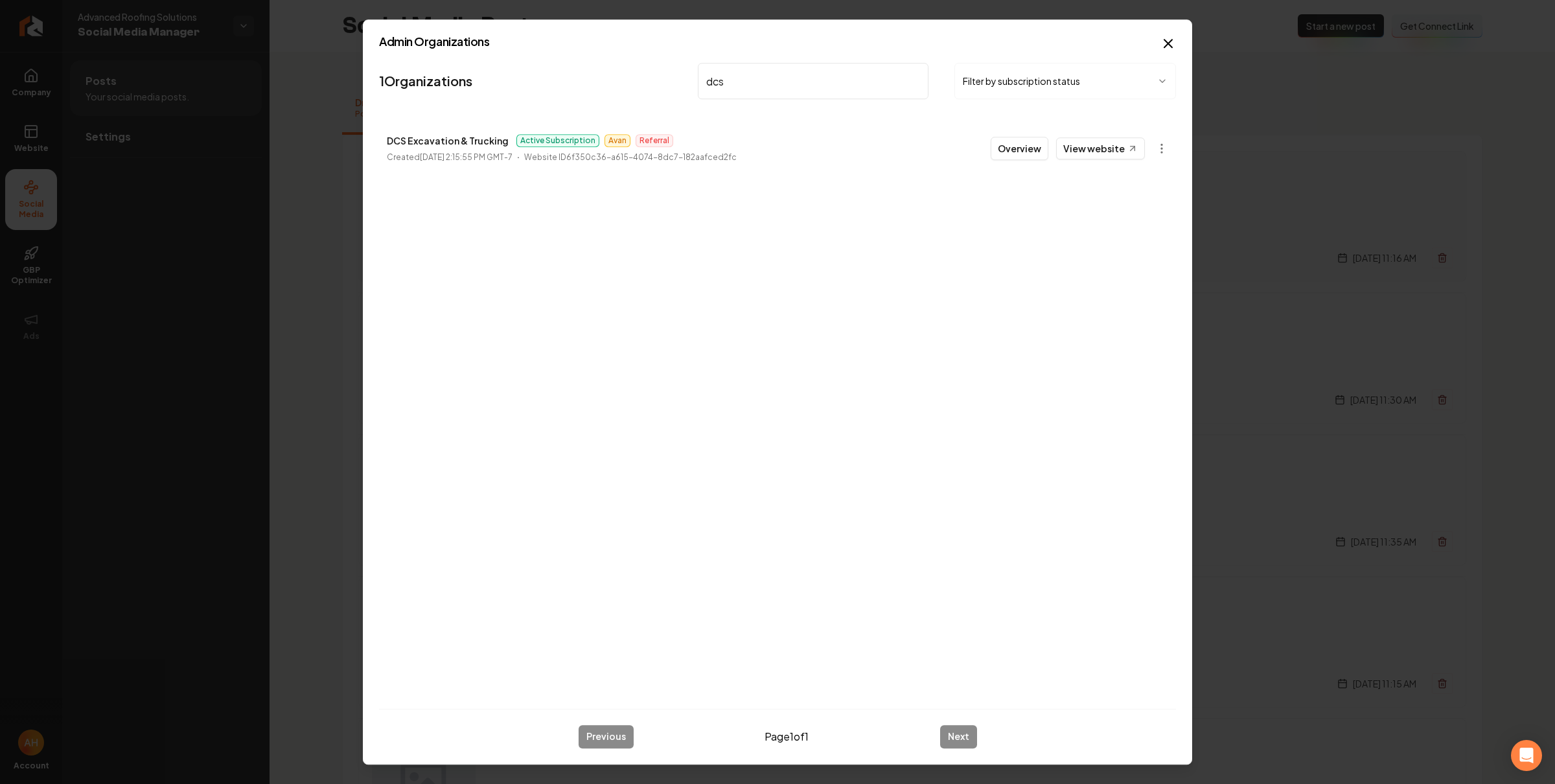
click at [1012, 153] on button "Overview" at bounding box center [1019, 148] width 57 height 23
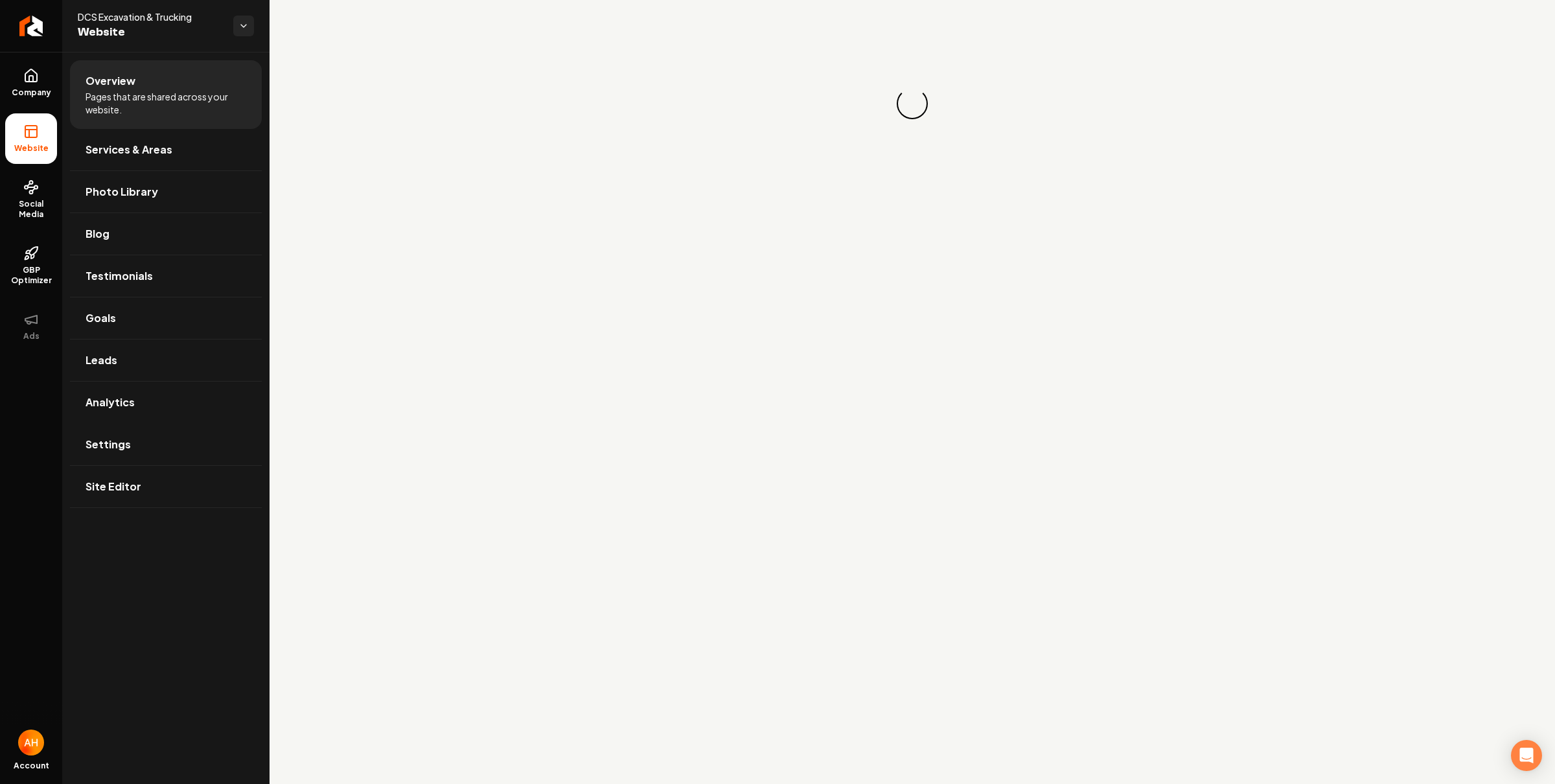
drag, startPoint x: 137, startPoint y: 452, endPoint x: 743, endPoint y: 270, distance: 632.7
click at [137, 452] on link "Settings" at bounding box center [166, 444] width 192 height 42
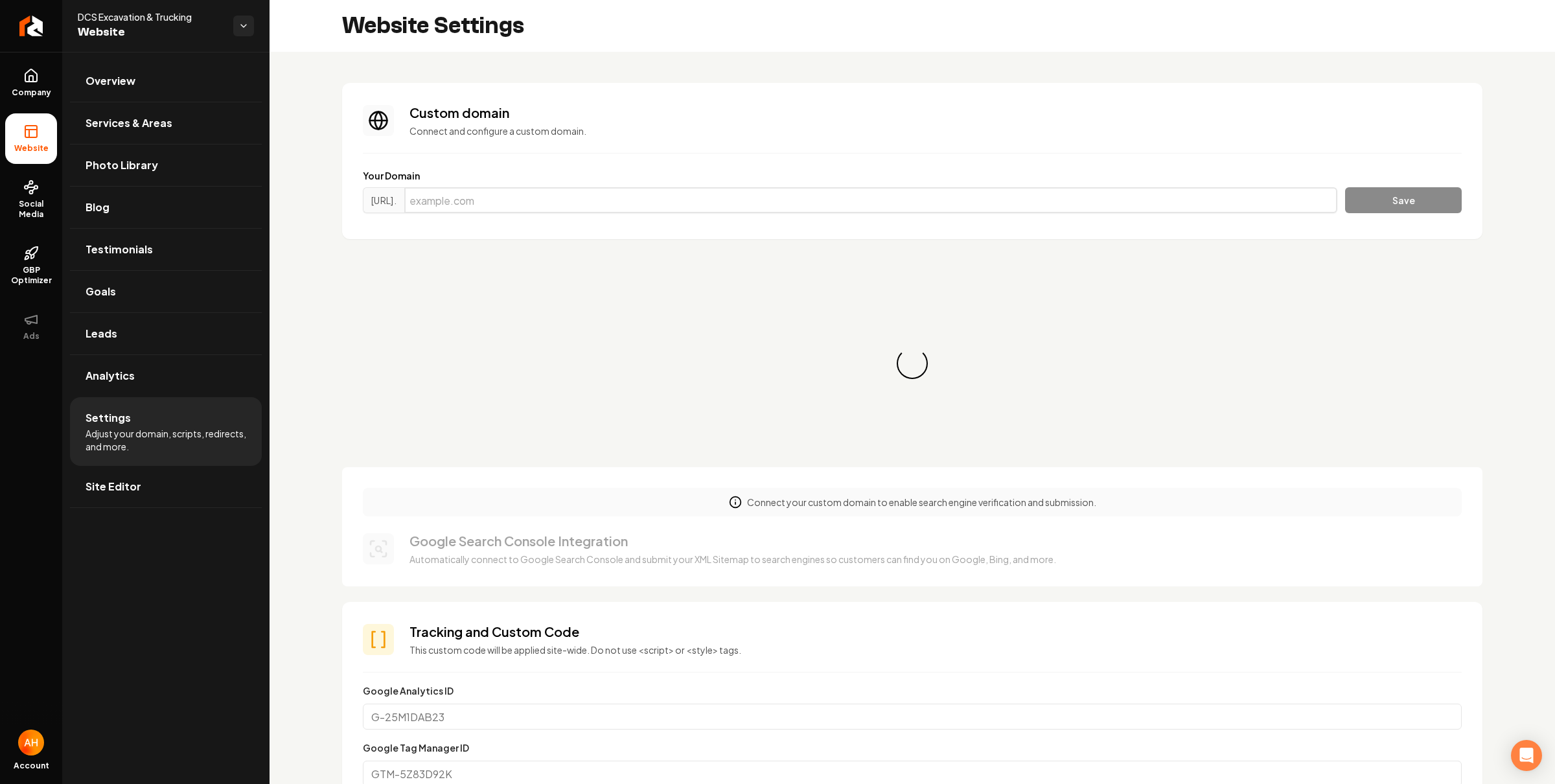
click at [577, 194] on input "Main content area" at bounding box center [870, 200] width 933 height 26
paste input "[DOMAIN_NAME]"
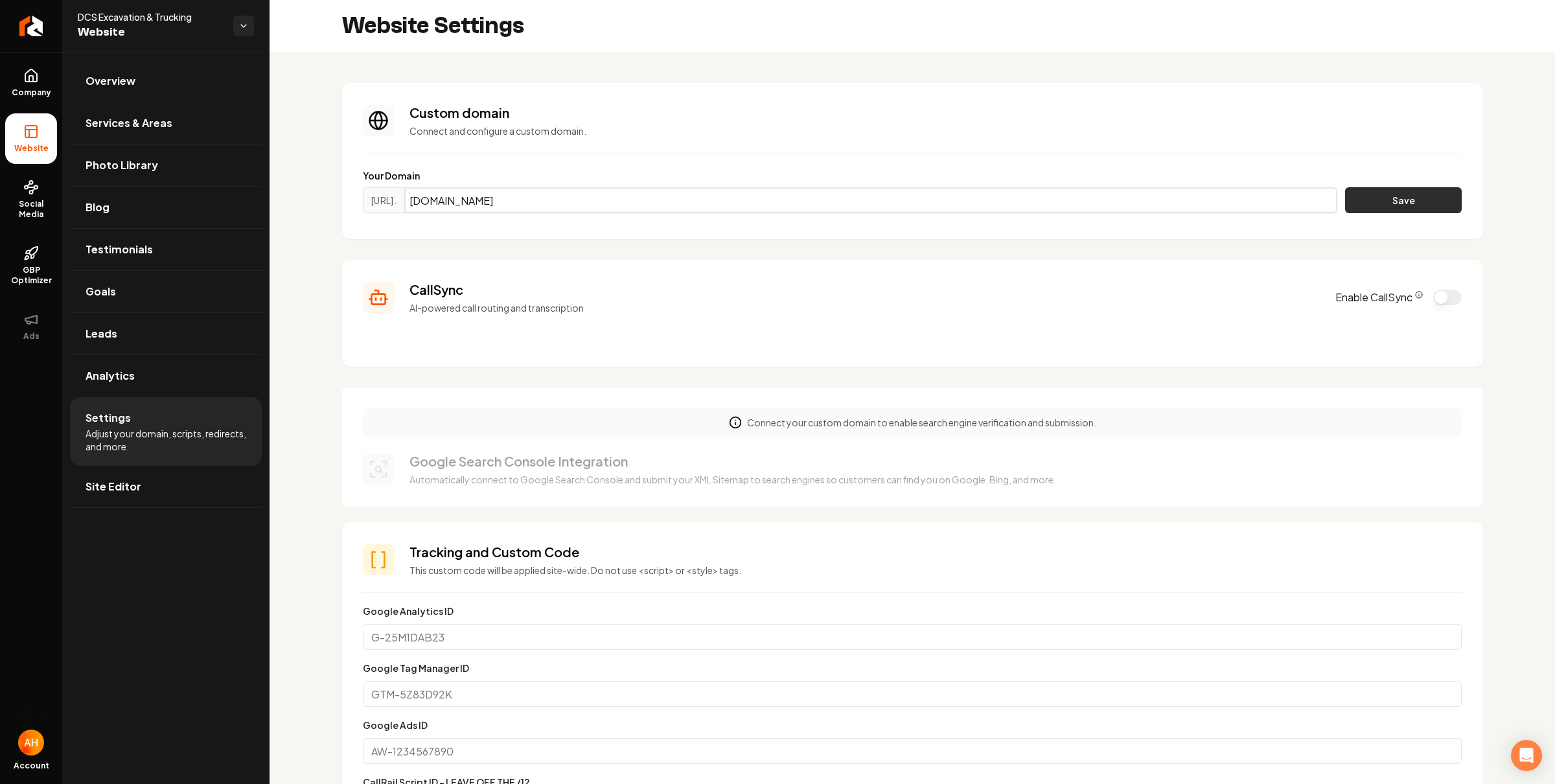
type input "[DOMAIN_NAME]"
click at [1360, 202] on button "Save" at bounding box center [1403, 200] width 117 height 26
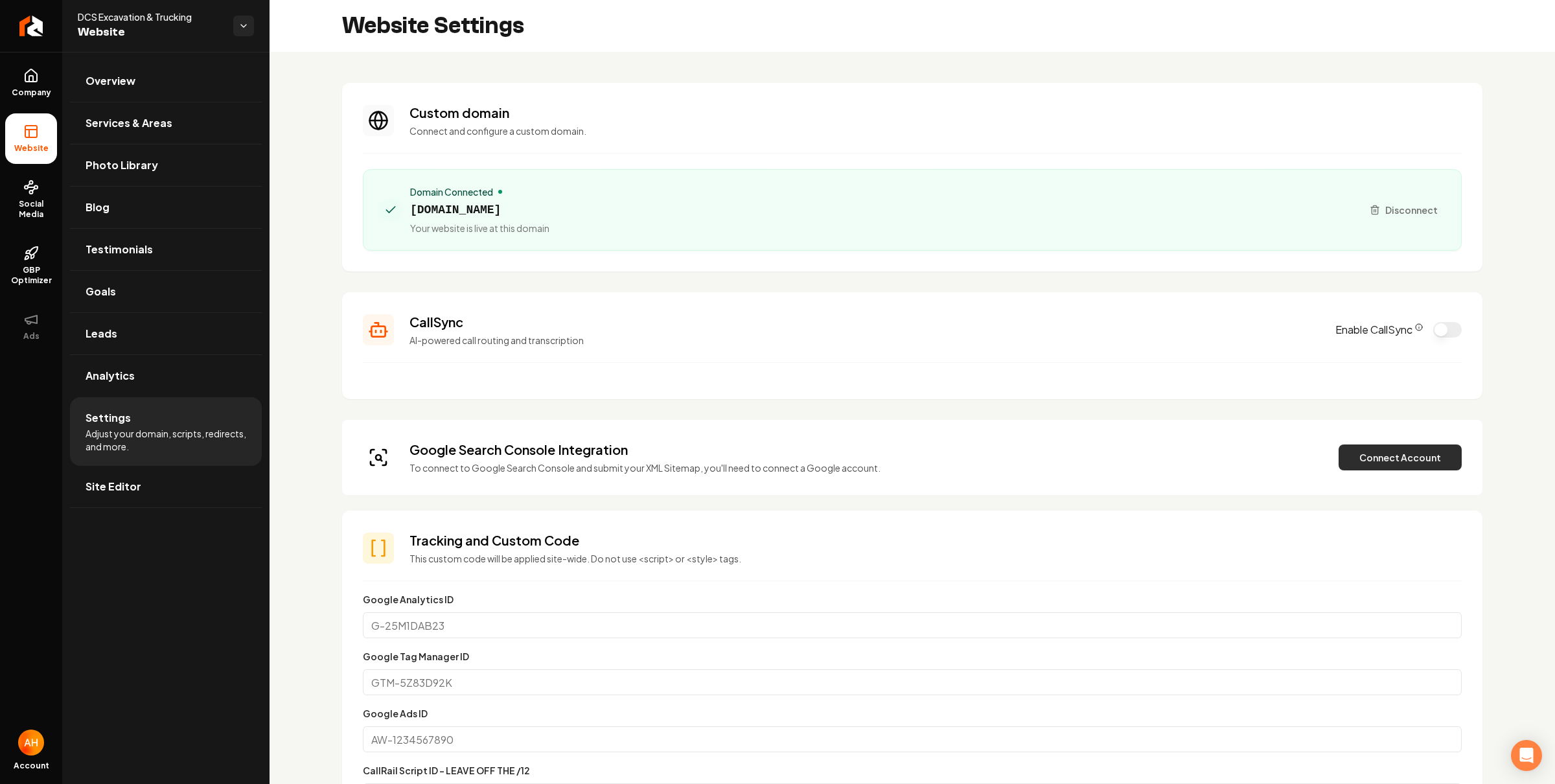
click at [1393, 456] on button "Connect Account" at bounding box center [1400, 457] width 123 height 26
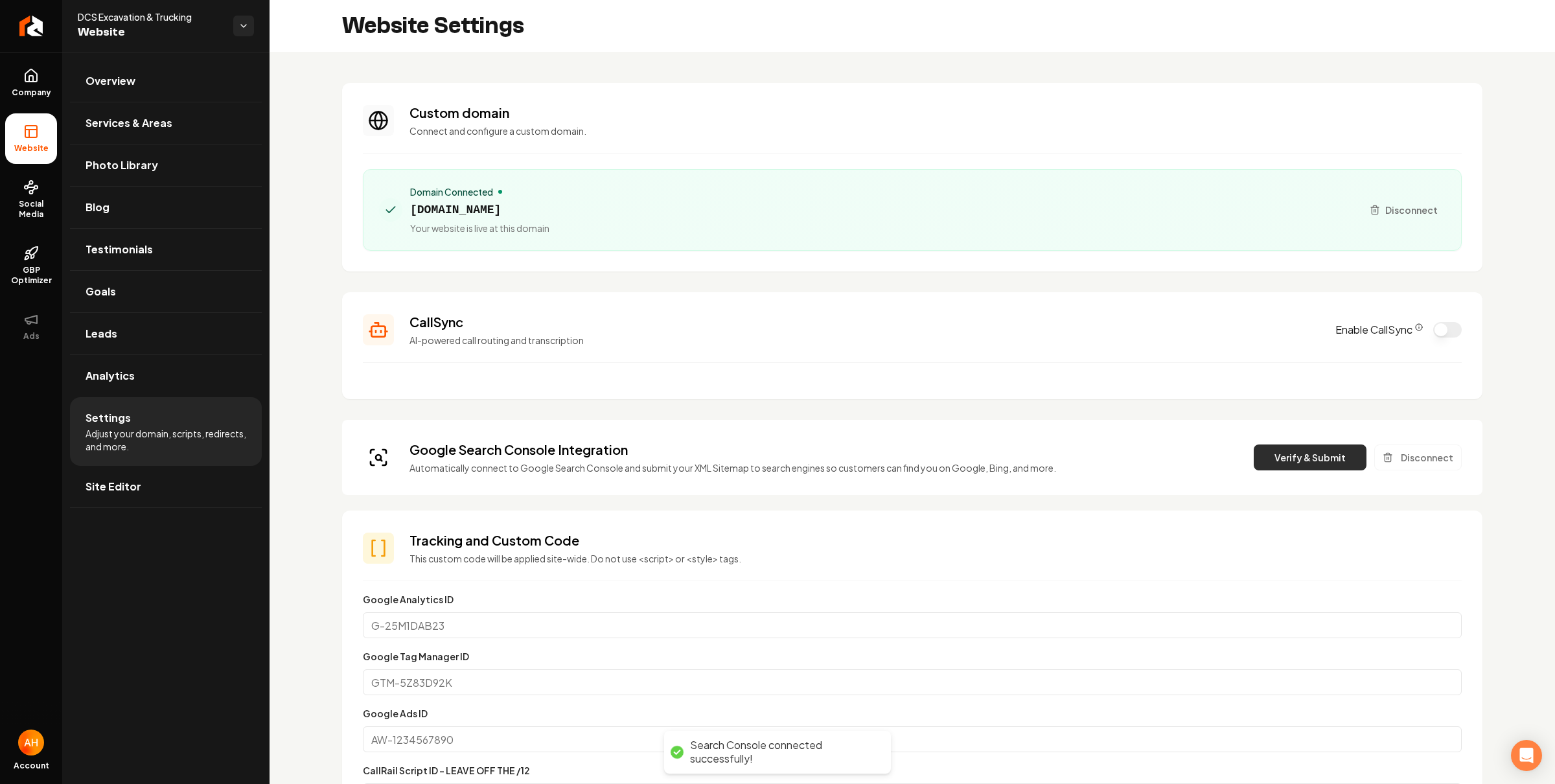
click at [1310, 467] on button "Verify & Submit" at bounding box center [1310, 457] width 113 height 26
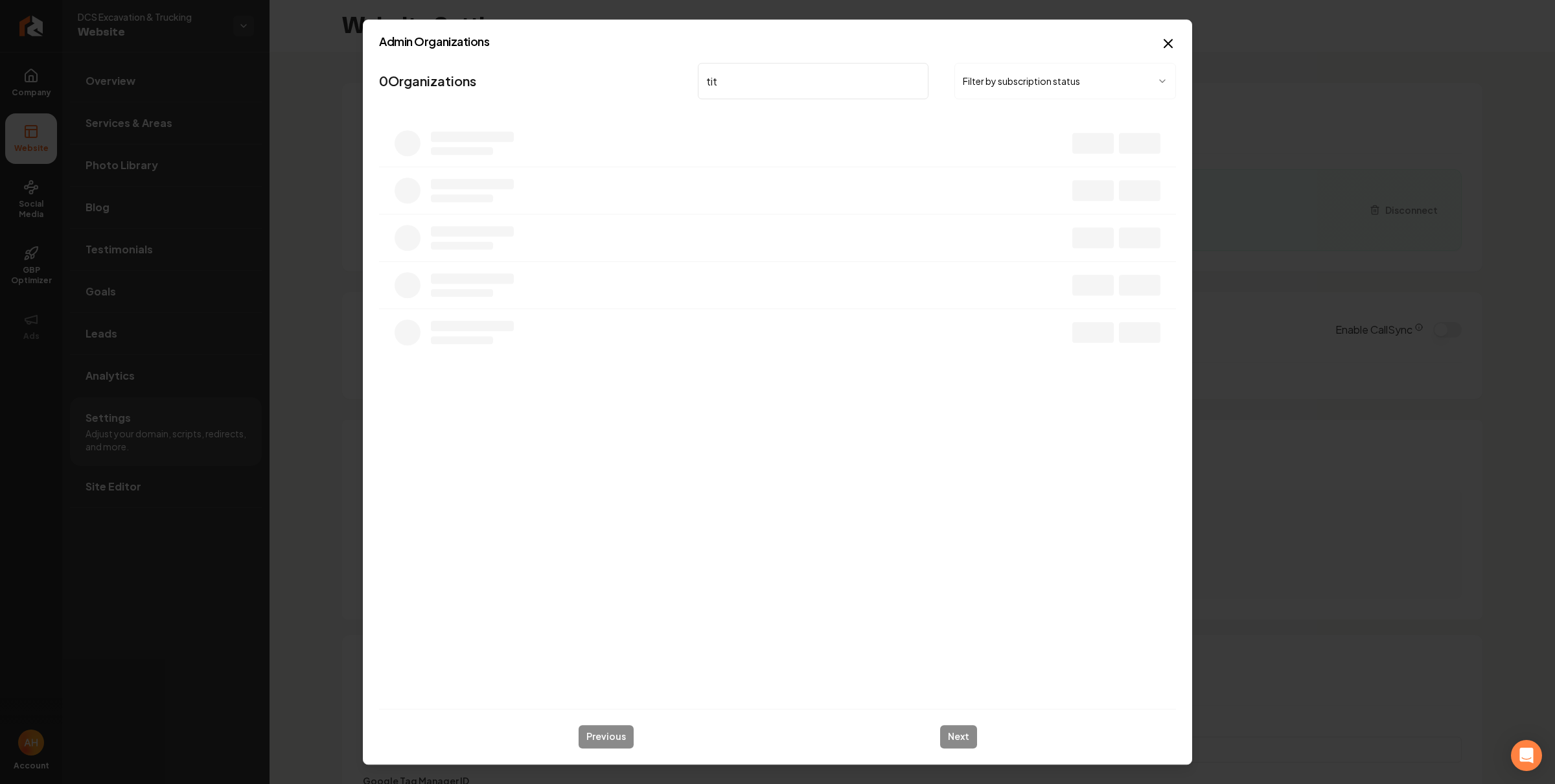
type input "tita"
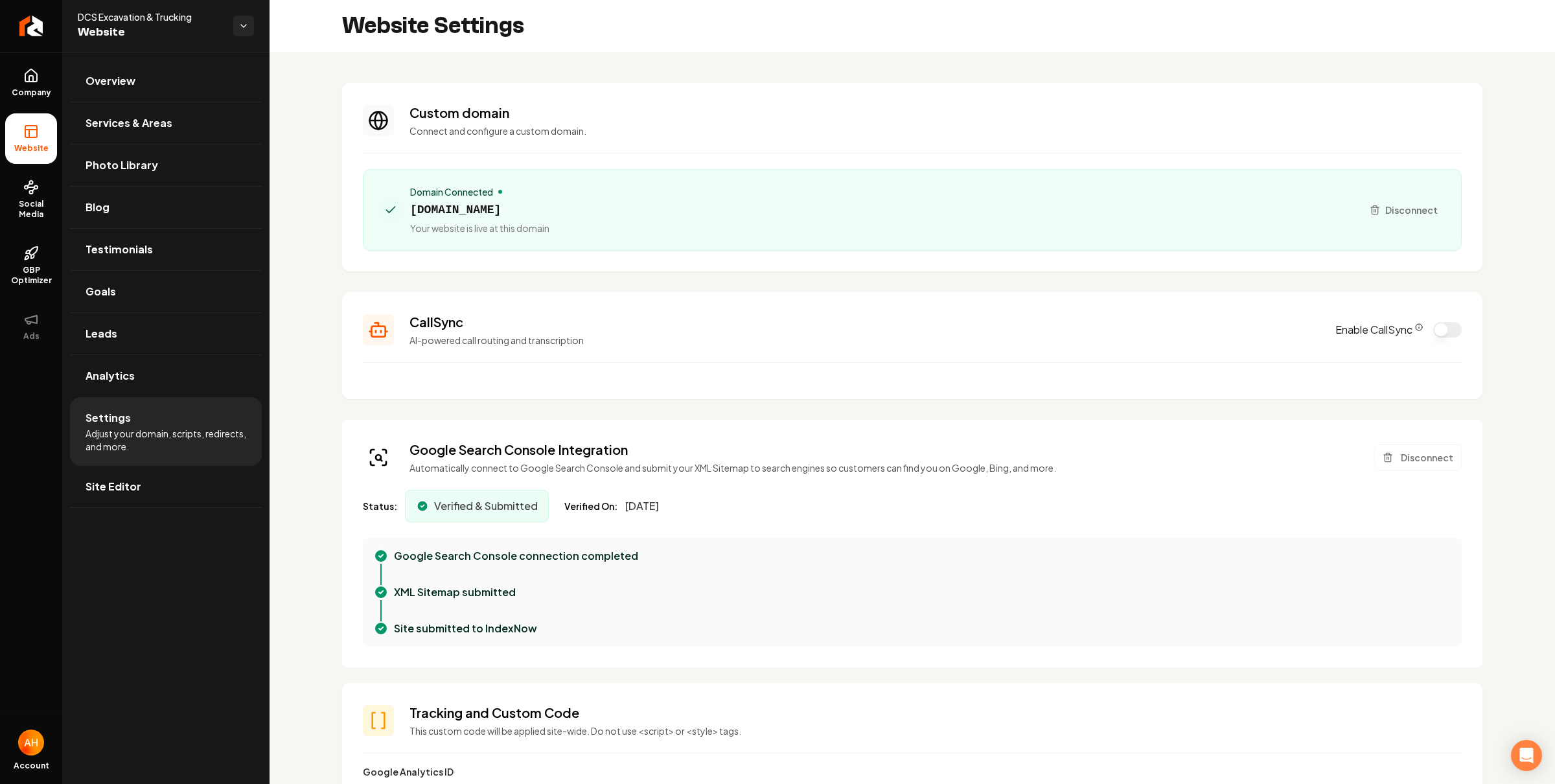
click at [1433, 325] on button "Enable CallSync" at bounding box center [1447, 330] width 28 height 16
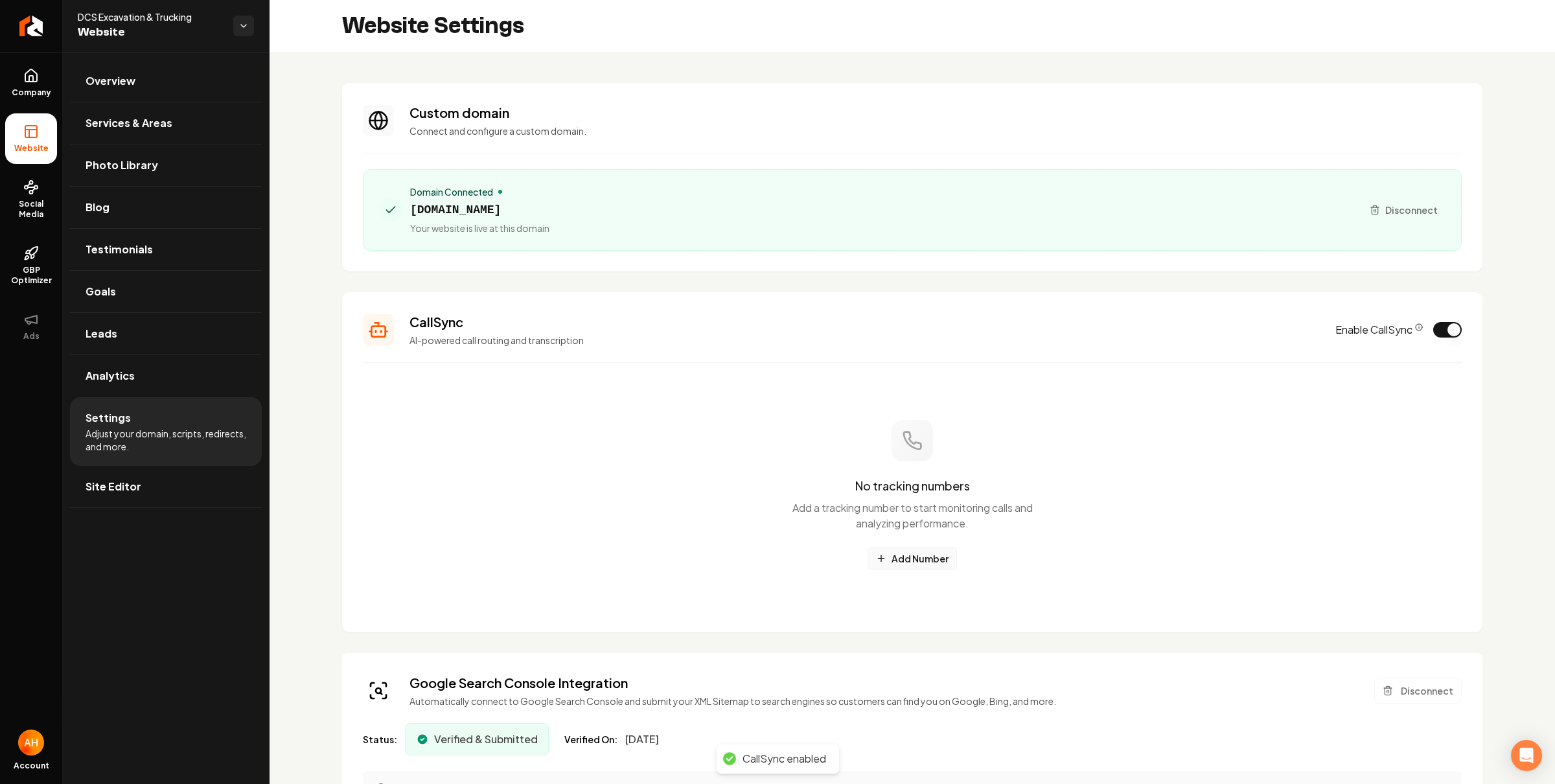
click at [909, 569] on button "Add Number" at bounding box center [913, 558] width 90 height 23
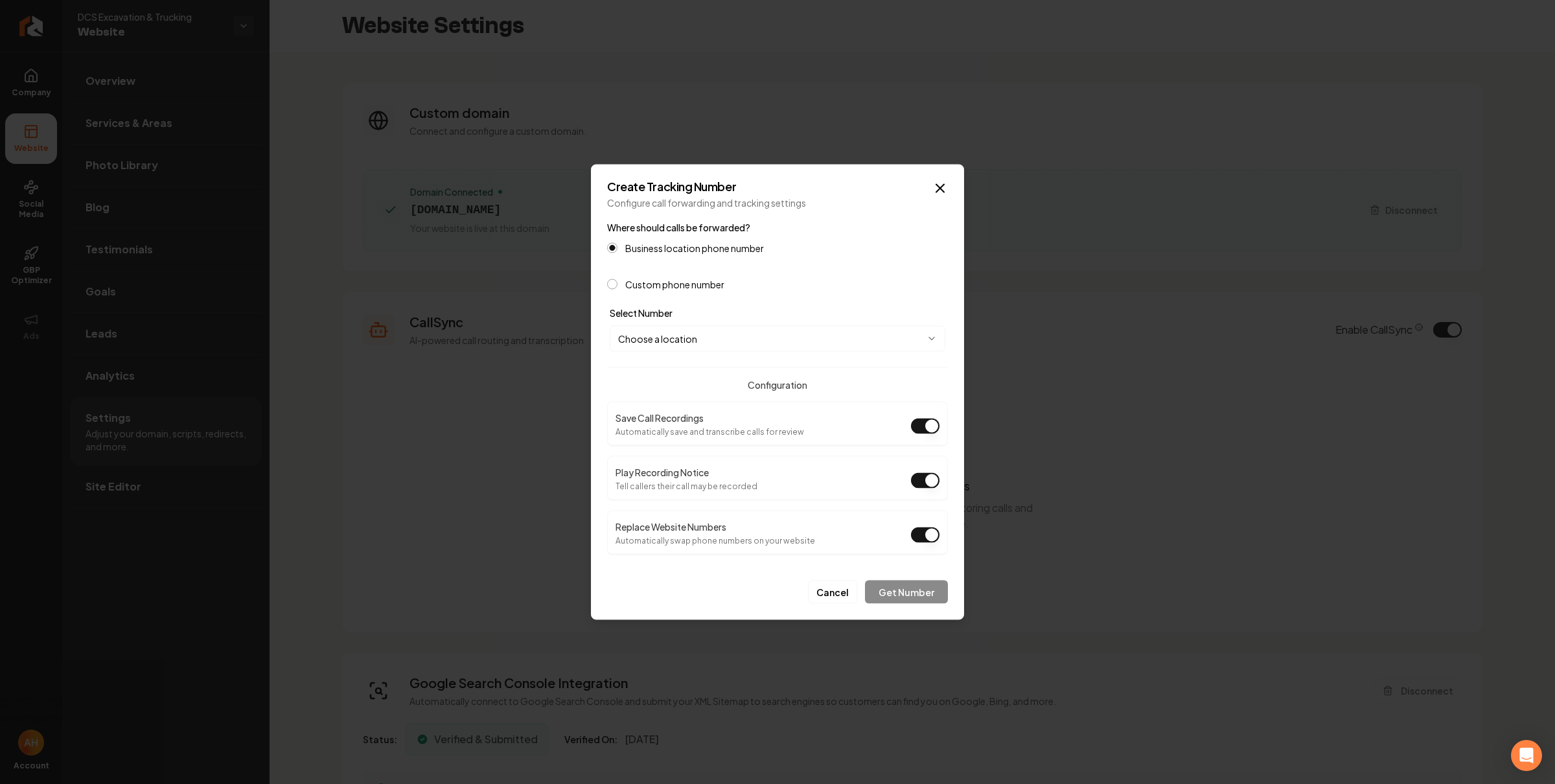
click at [759, 332] on body "Company Website Social Media GBP Optimizer Ads Account DCS Excavation & Truckin…" at bounding box center [778, 392] width 1555 height 784
select select "**********"
click at [895, 598] on button "Get Number" at bounding box center [907, 591] width 83 height 23
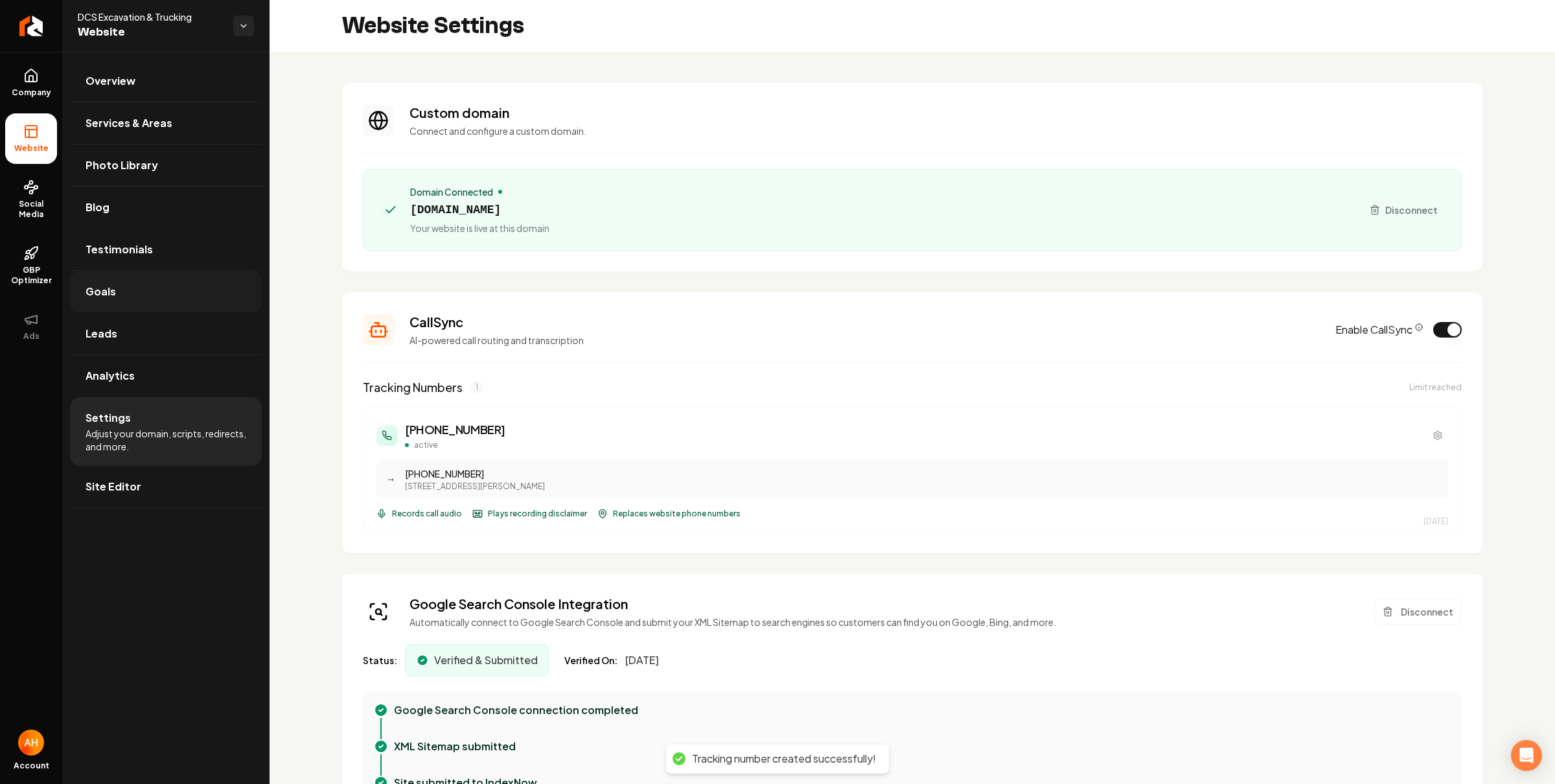
click at [134, 280] on link "Goals" at bounding box center [166, 291] width 192 height 42
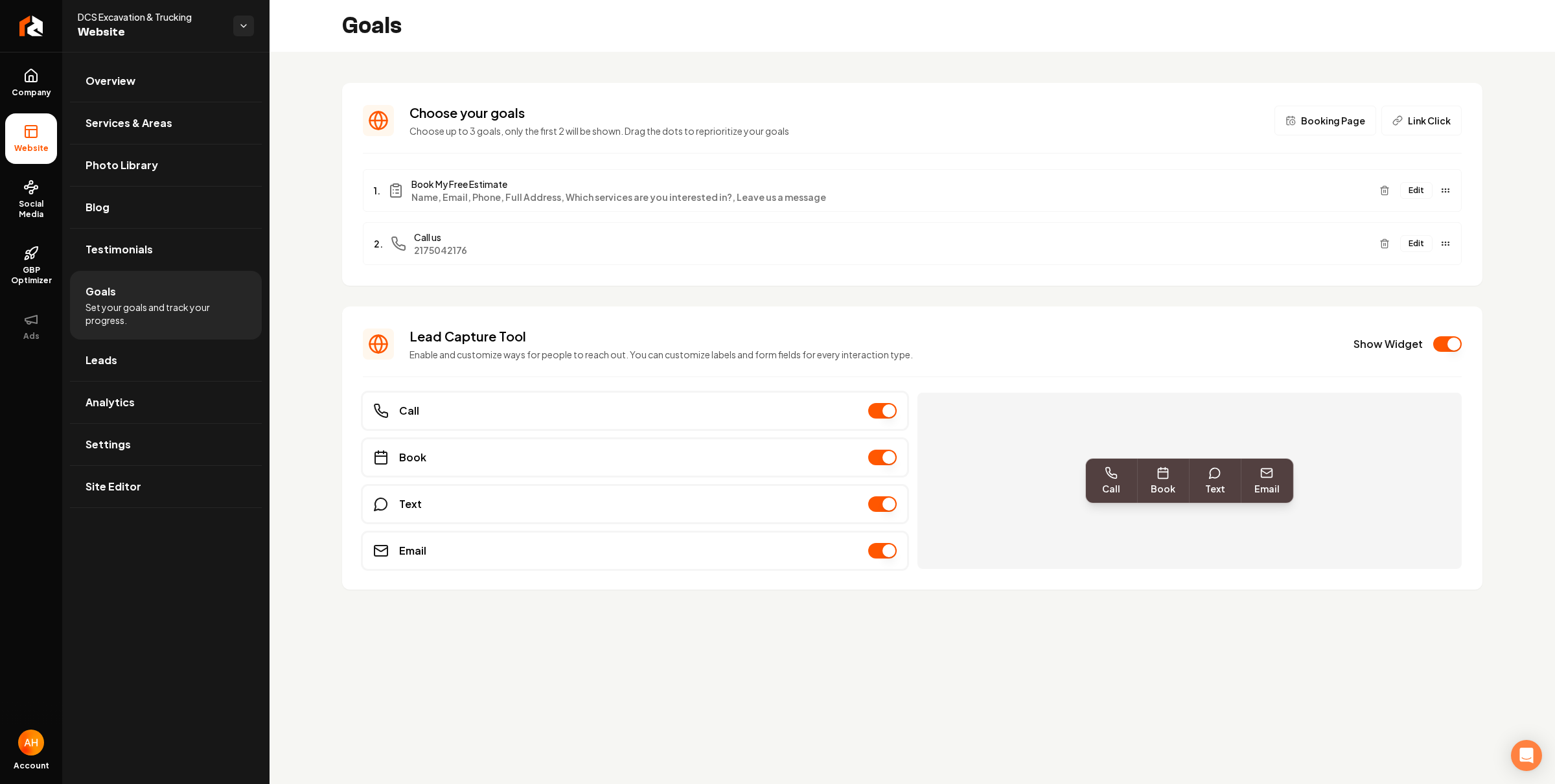
click at [768, 142] on section "Choose your goals Choose up to 3 goals, only the first 2 will be shown. Drag th…" at bounding box center [912, 185] width 1140 height 203
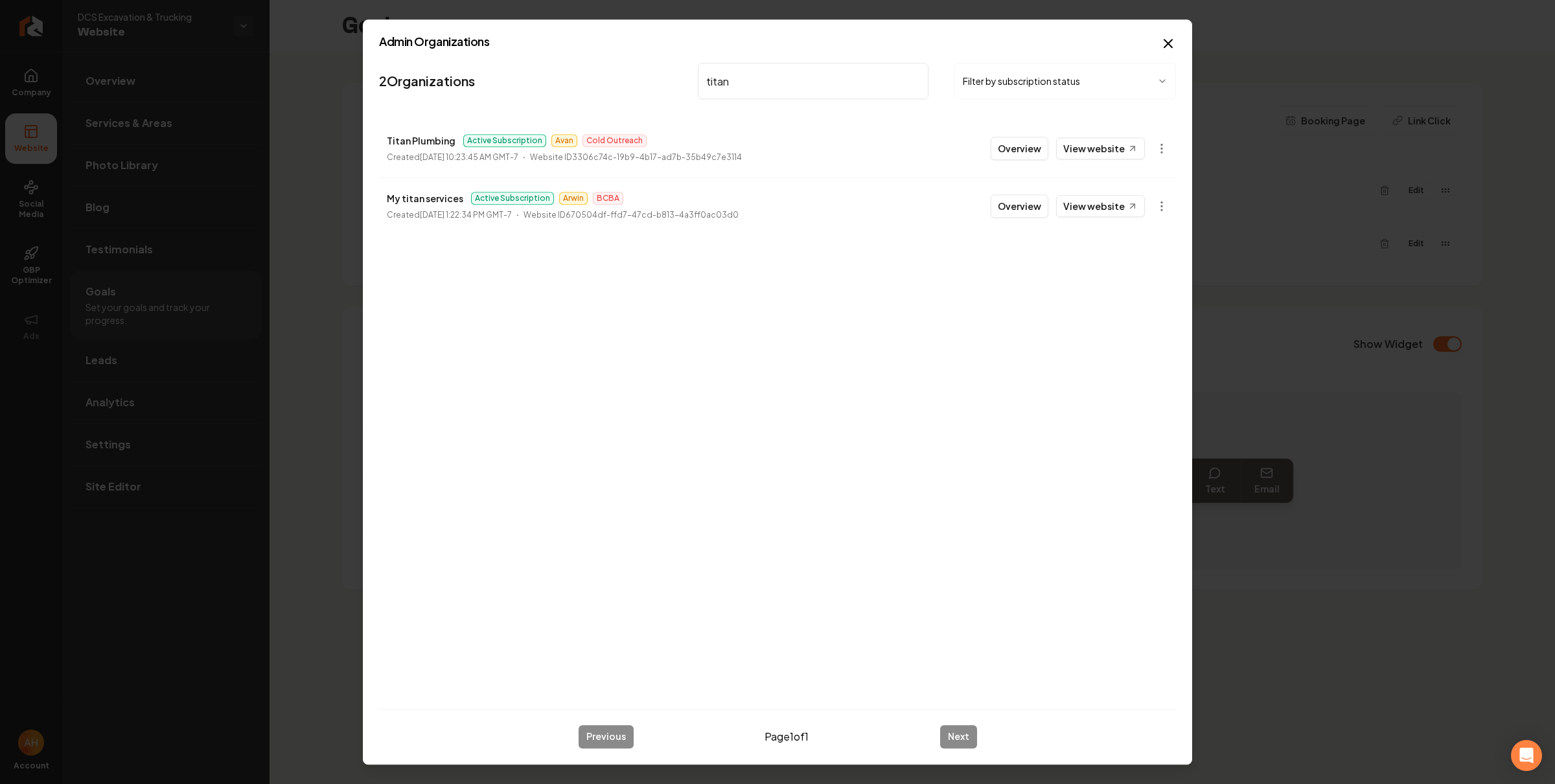
type input "titan"
click at [1020, 153] on button "Overview" at bounding box center [1019, 148] width 57 height 23
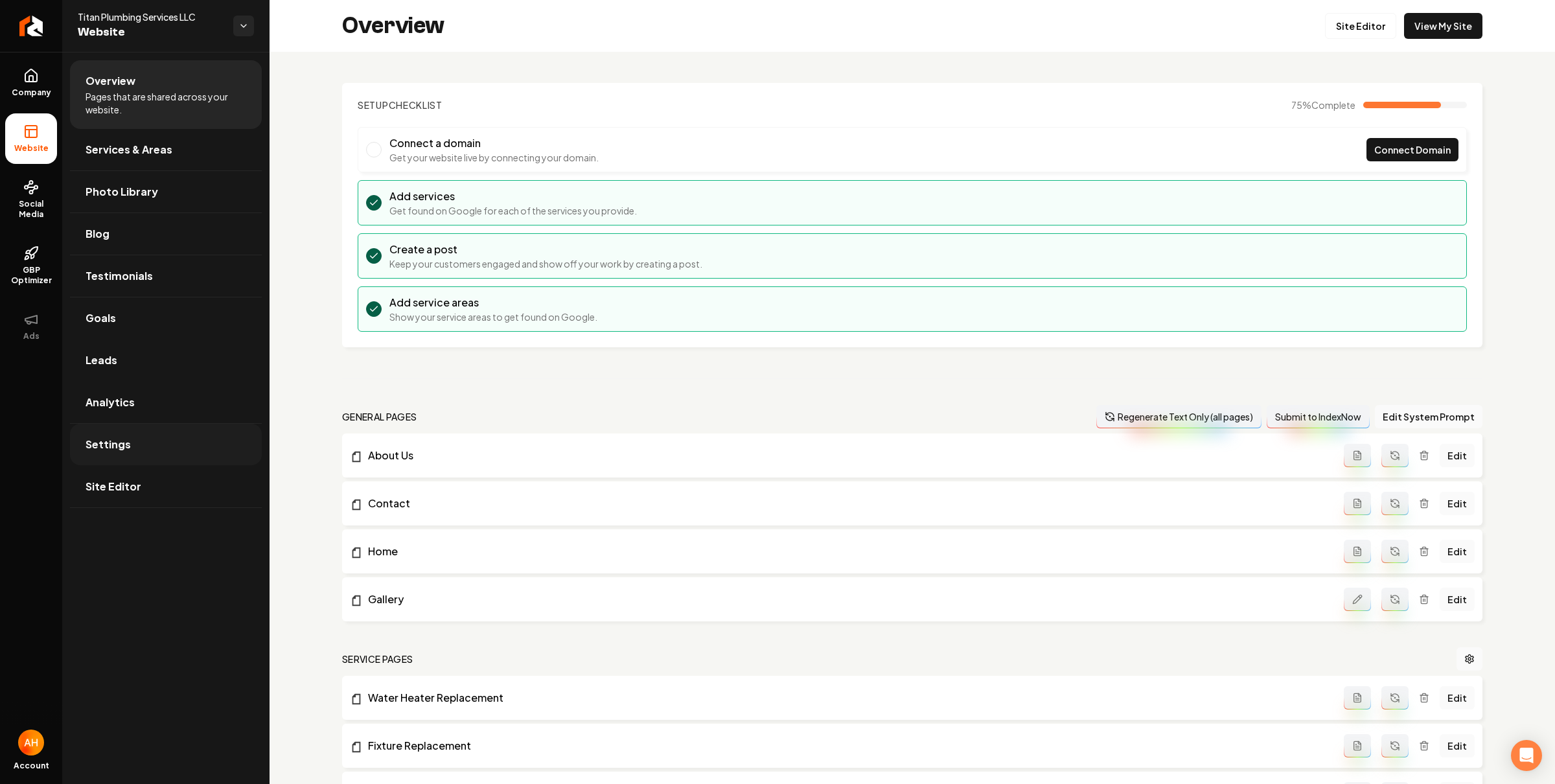
click at [104, 463] on link "Settings" at bounding box center [166, 444] width 192 height 42
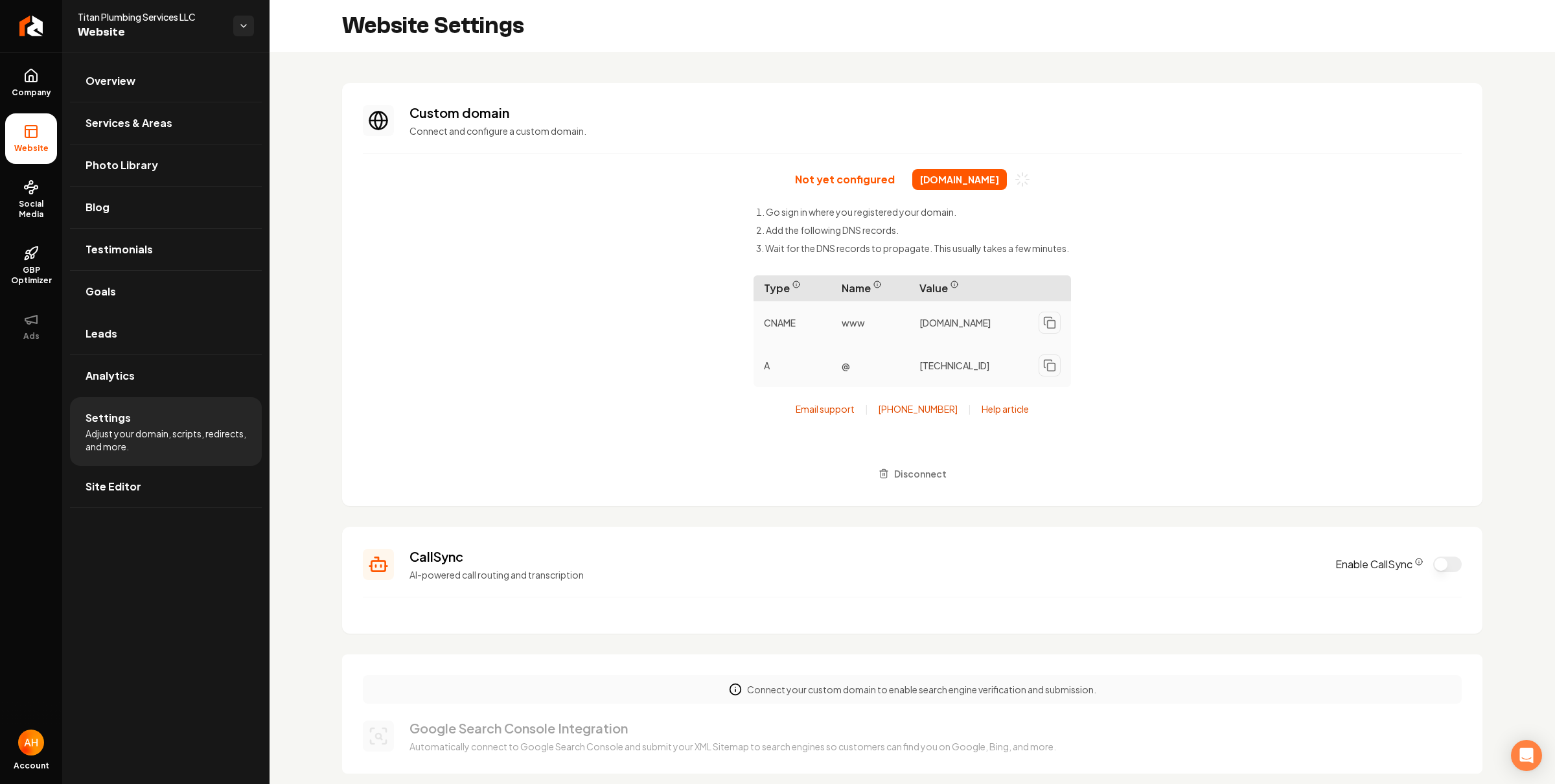
drag, startPoint x: 1160, startPoint y: 118, endPoint x: 1148, endPoint y: 118, distance: 12.0
click at [1160, 118] on h3 "Custom domain" at bounding box center [936, 113] width 1052 height 18
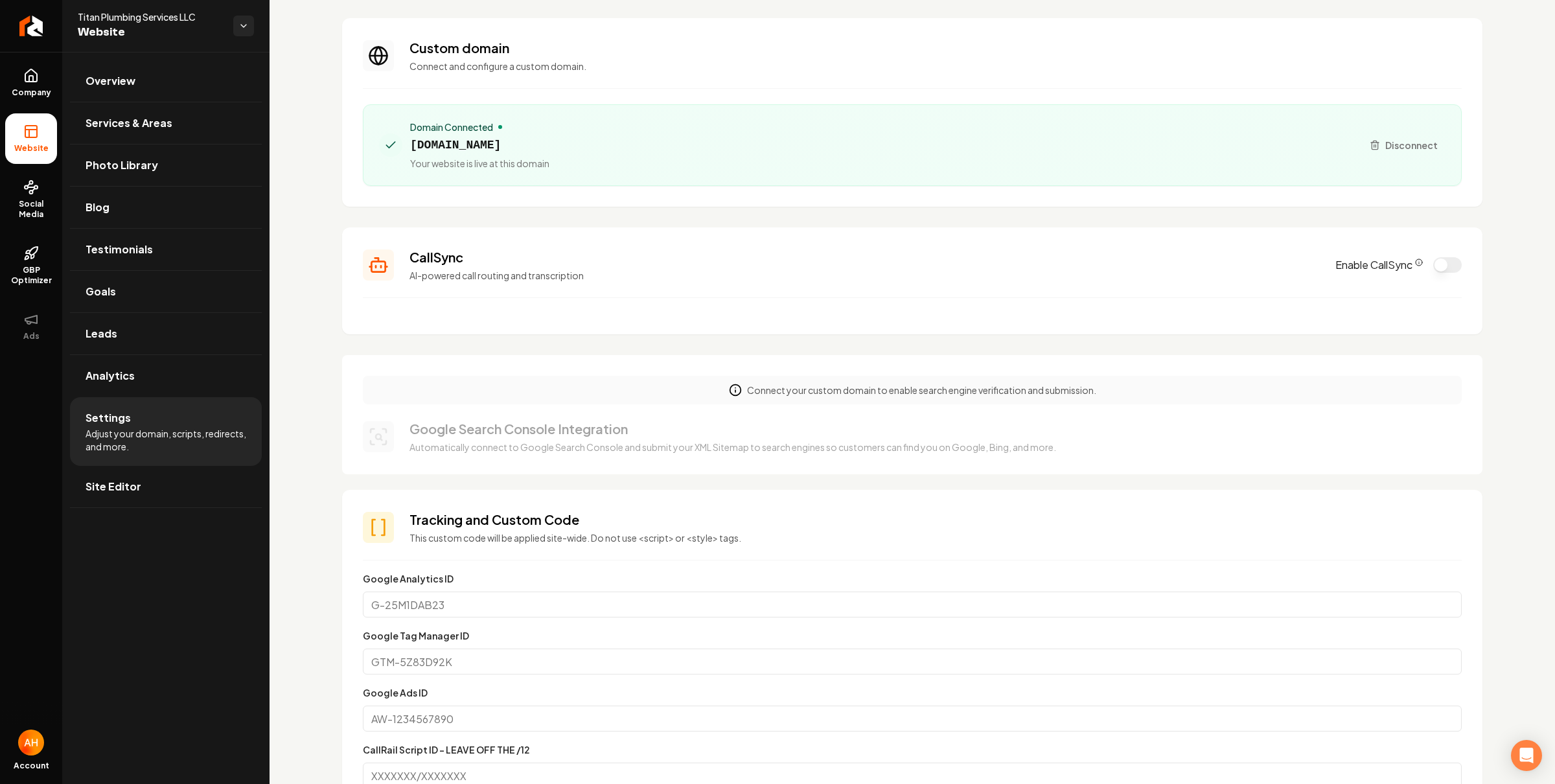
scroll to position [86, 0]
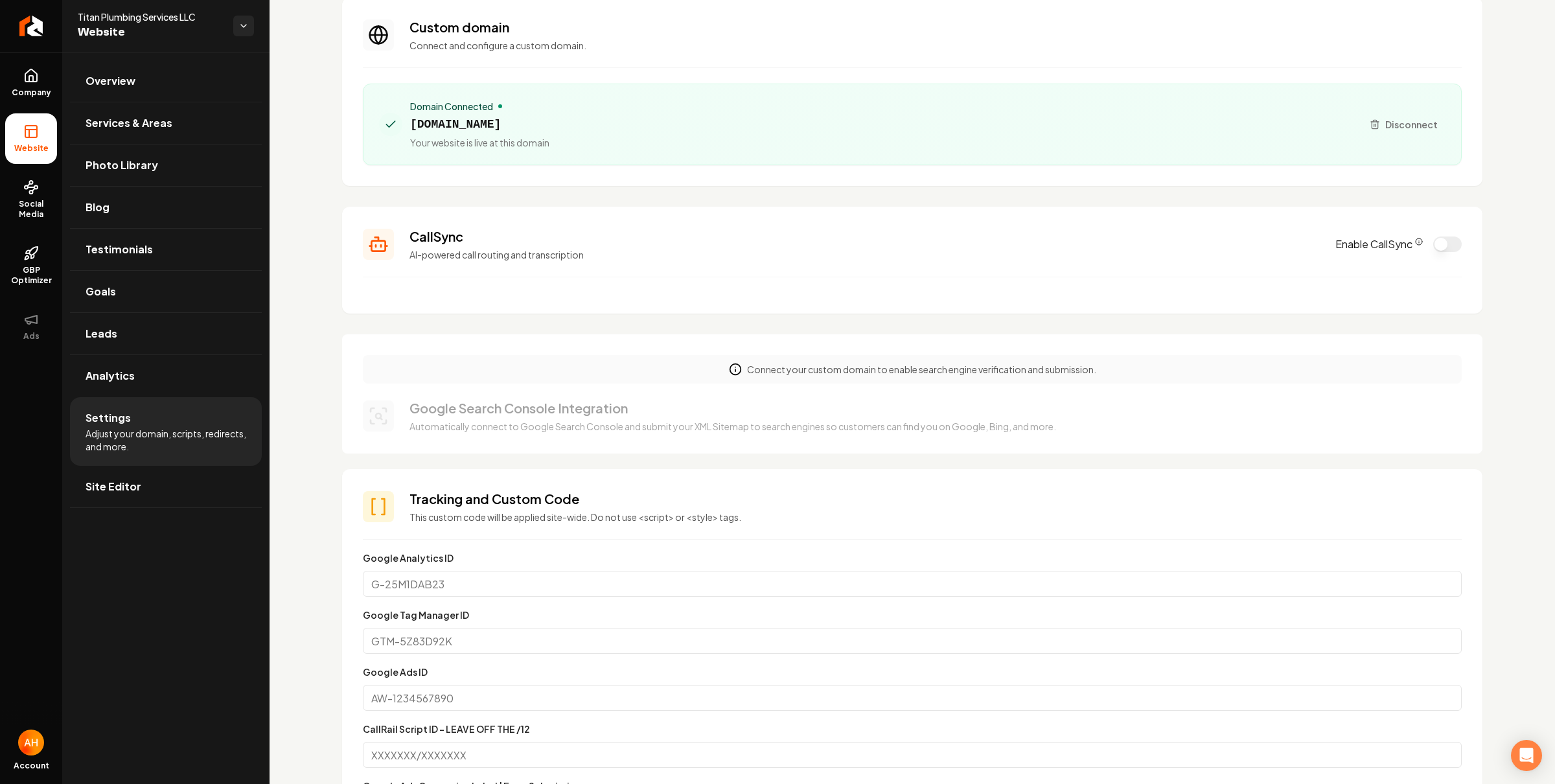
click at [954, 299] on section "CallSync AI-powered call routing and transcription Enable CallSync" at bounding box center [912, 260] width 1140 height 107
click at [797, 222] on section "CallSync AI-powered call routing and transcription Enable CallSync" at bounding box center [912, 260] width 1140 height 107
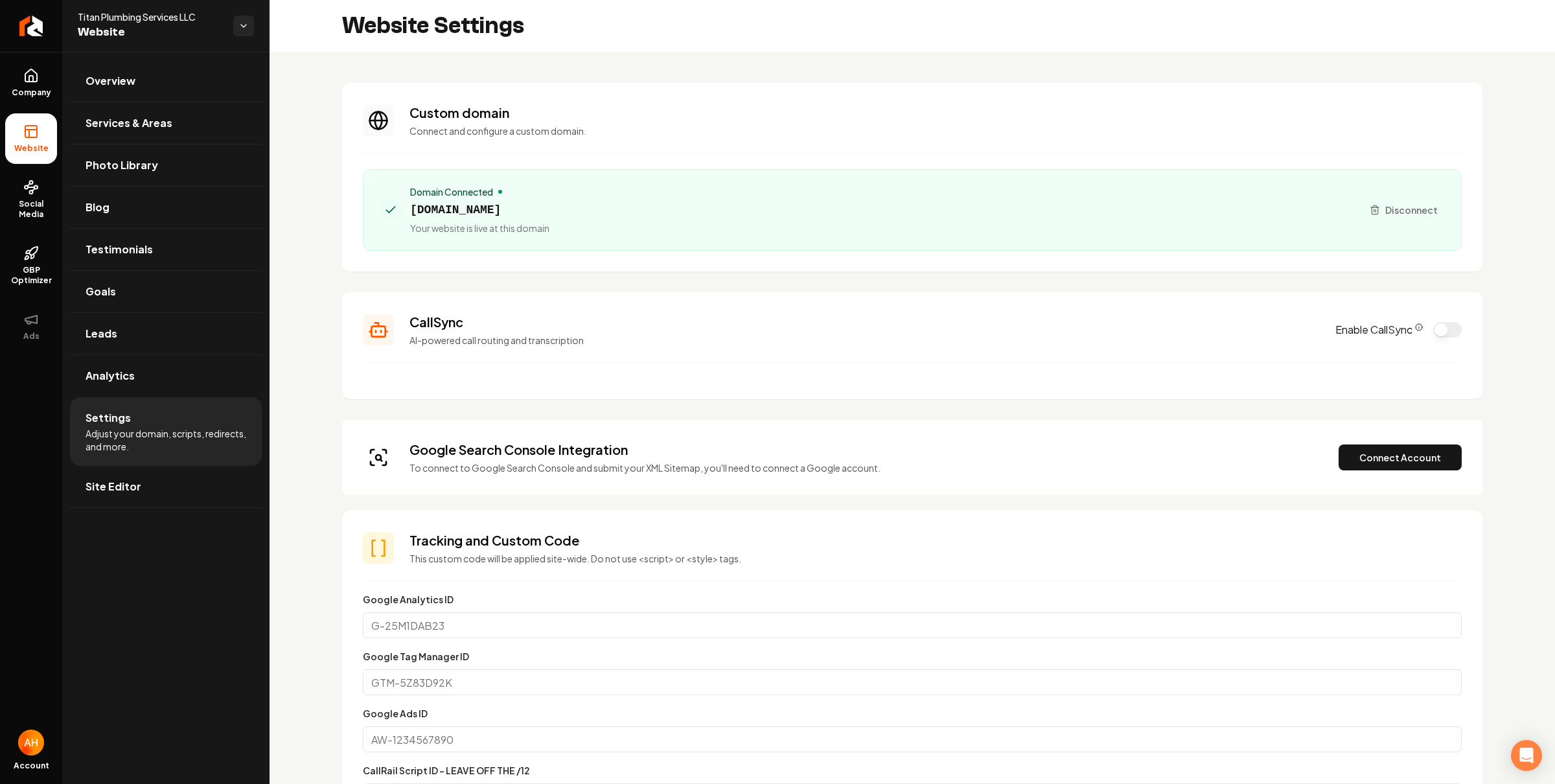
click at [549, 206] on span "[DOMAIN_NAME]" at bounding box center [479, 210] width 139 height 18
click at [205, 287] on link "Goals" at bounding box center [166, 291] width 192 height 42
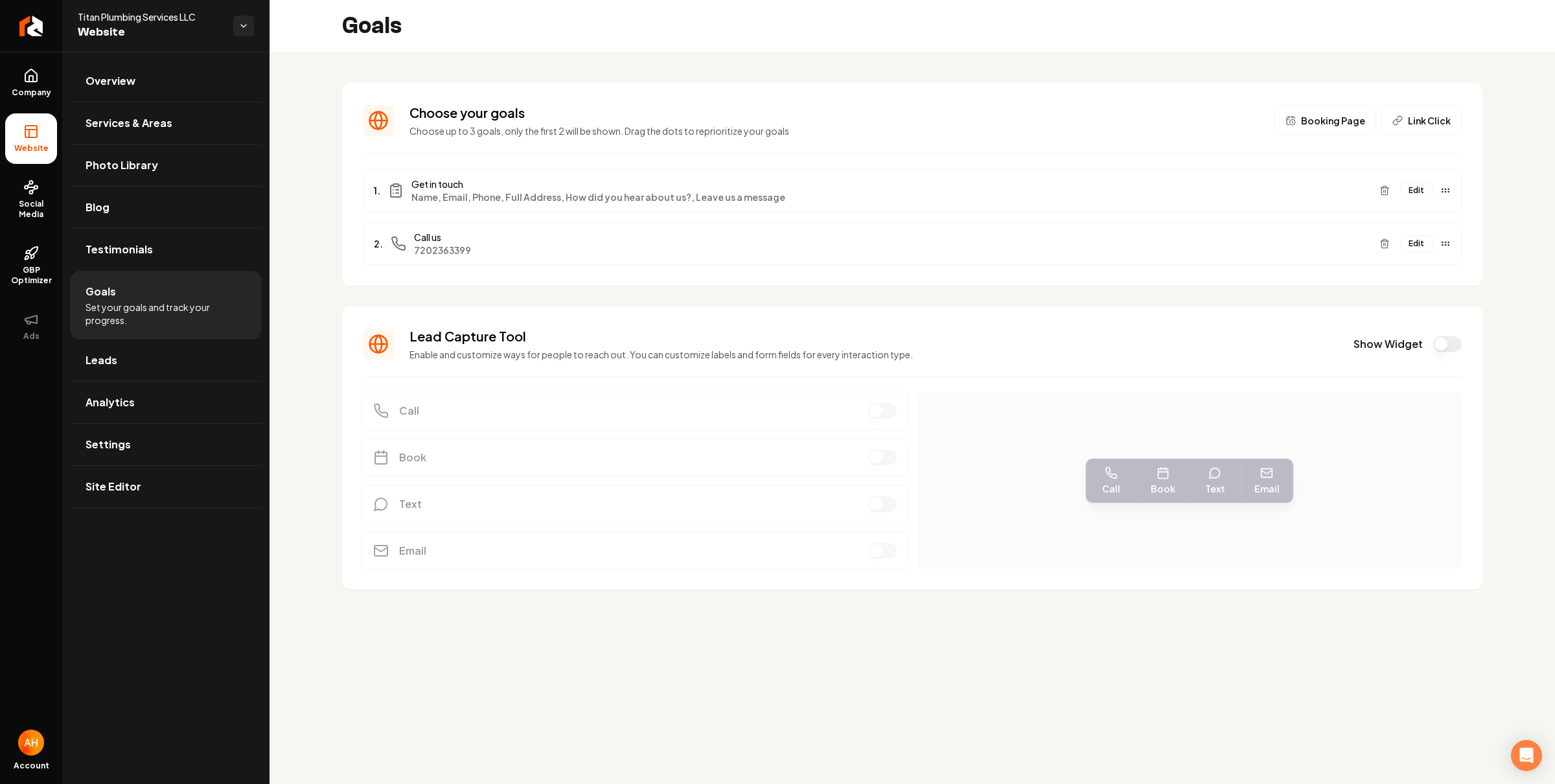
click at [1453, 349] on button "Show Widget" at bounding box center [1447, 344] width 28 height 16
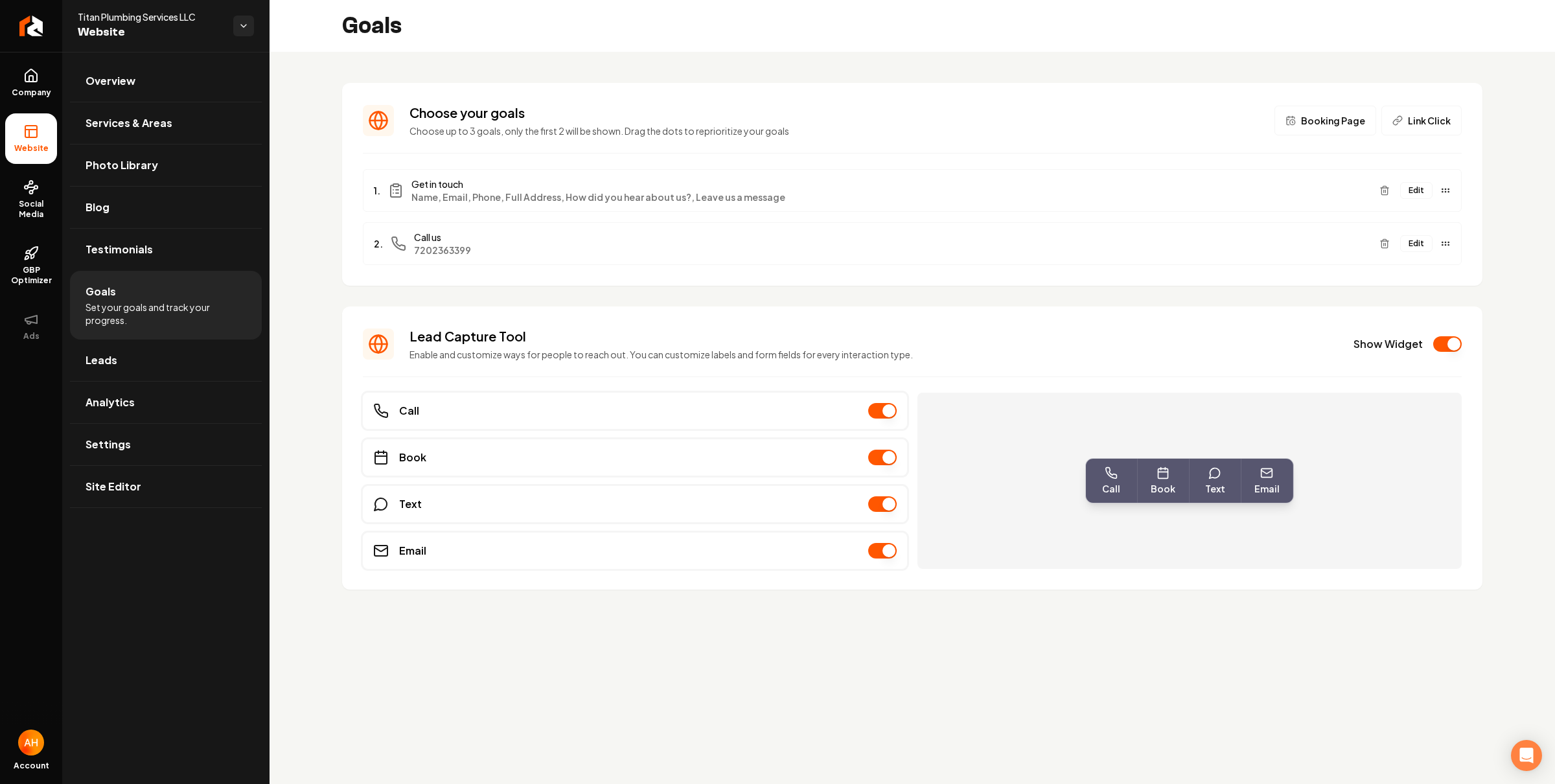
click at [691, 52] on div "Choose your goals Choose up to 3 goals, only the first 2 will be shown. Drag th…" at bounding box center [912, 347] width 1285 height 589
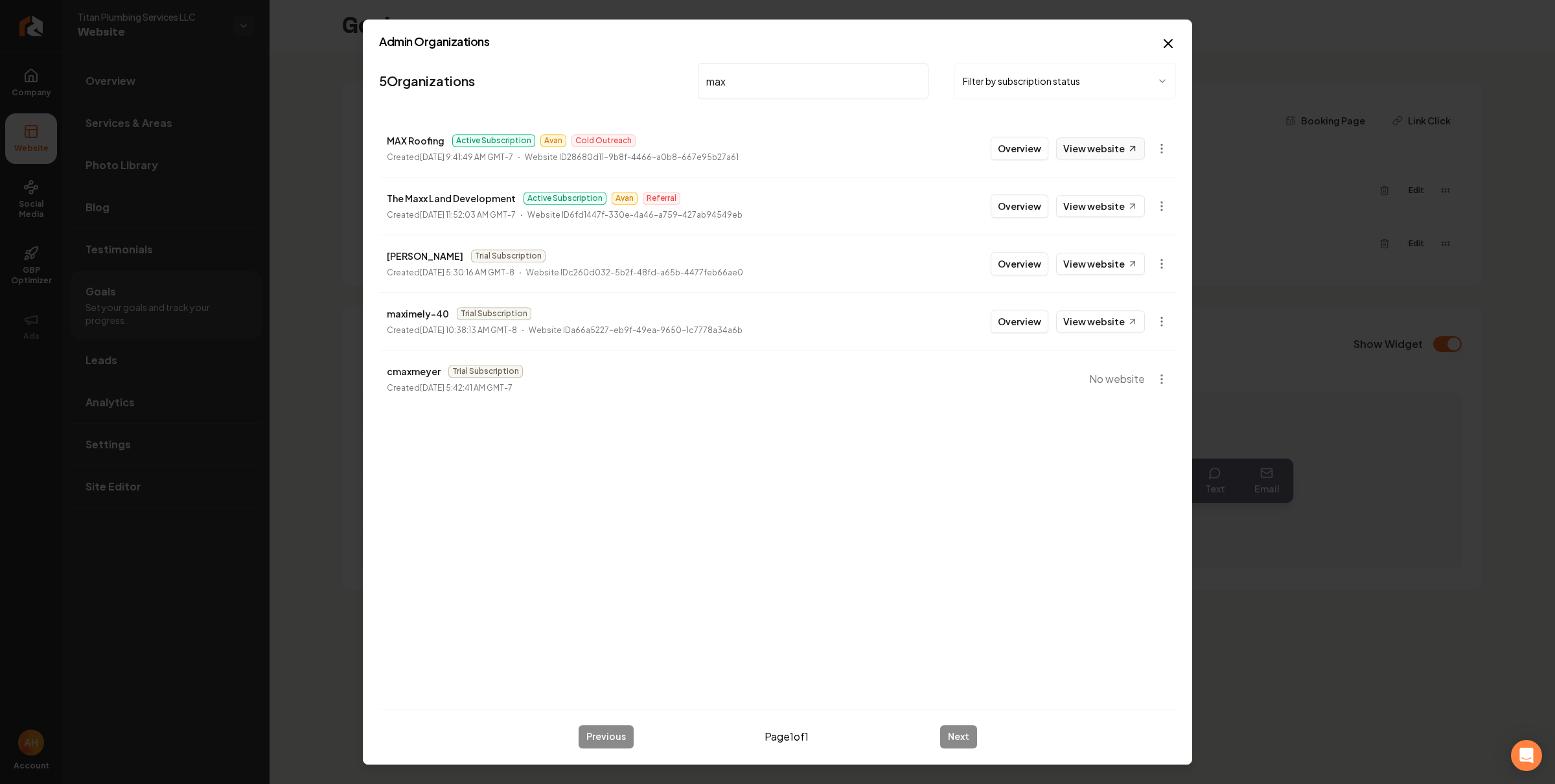
type input "max"
click at [1069, 150] on link "View website" at bounding box center [1101, 148] width 89 height 22
click at [1021, 149] on button "Overview" at bounding box center [1019, 148] width 57 height 23
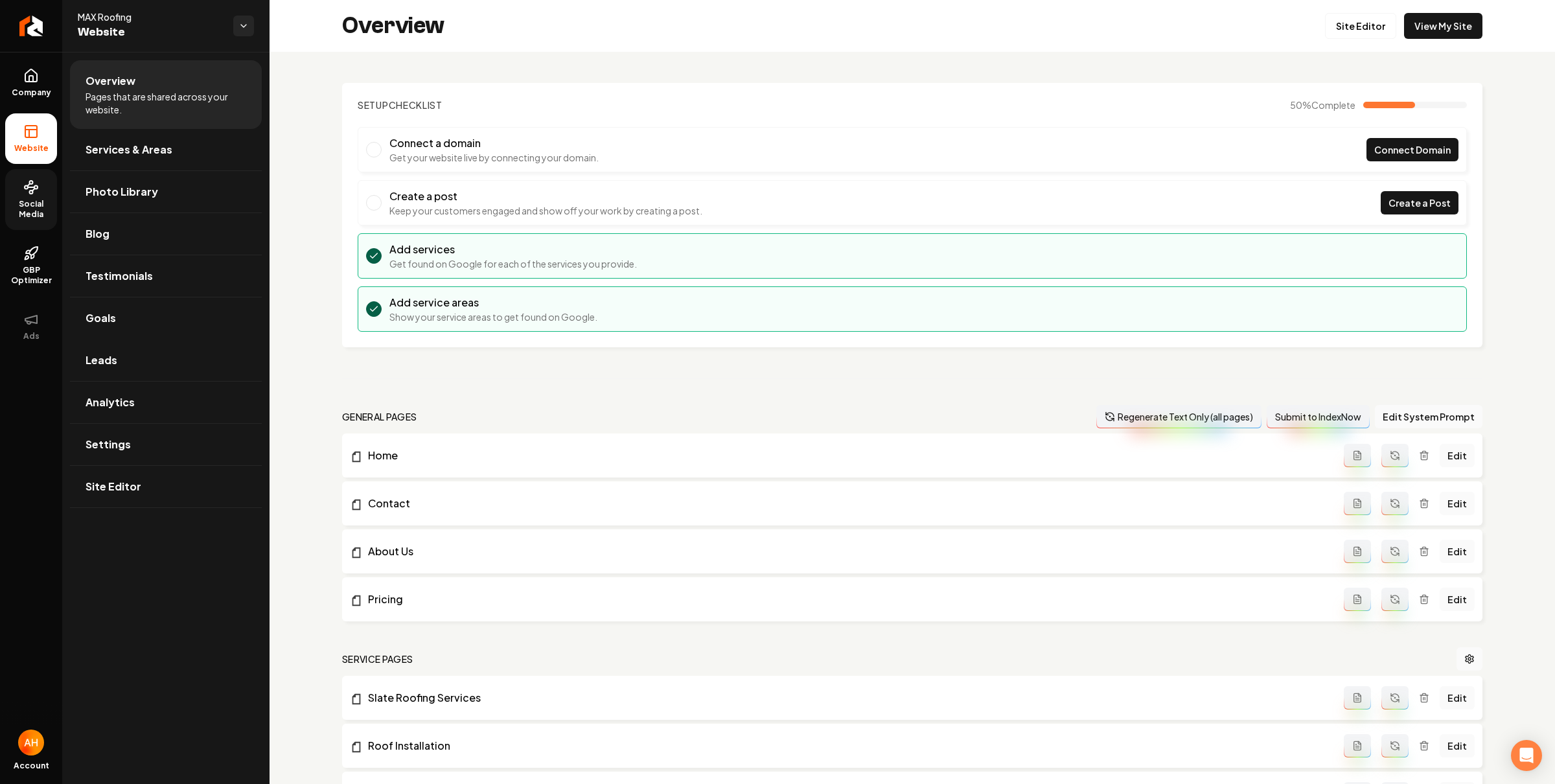
click at [39, 189] on link "Social Media" at bounding box center [31, 199] width 52 height 61
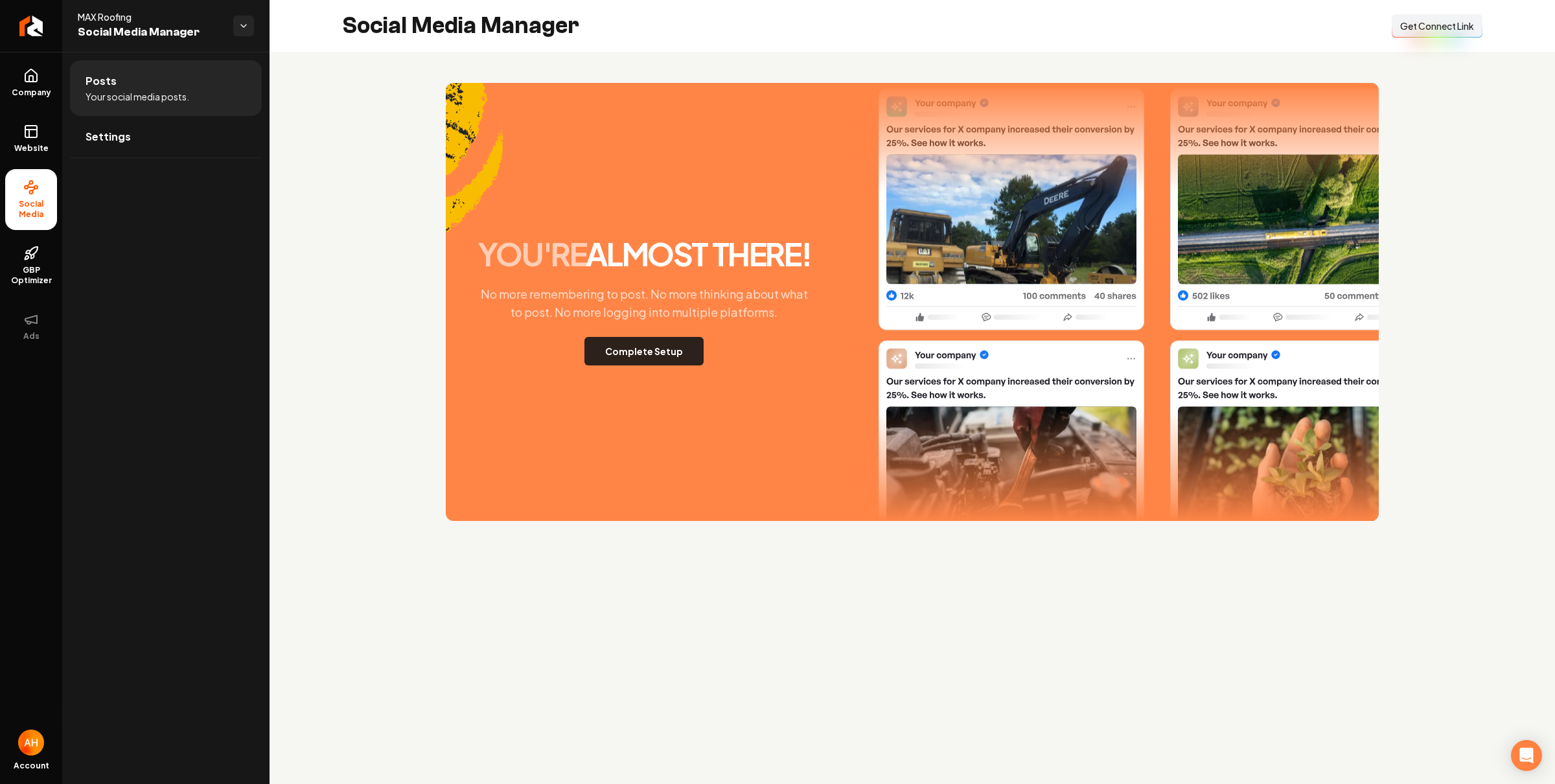
click at [615, 353] on button "Complete Setup" at bounding box center [644, 351] width 119 height 28
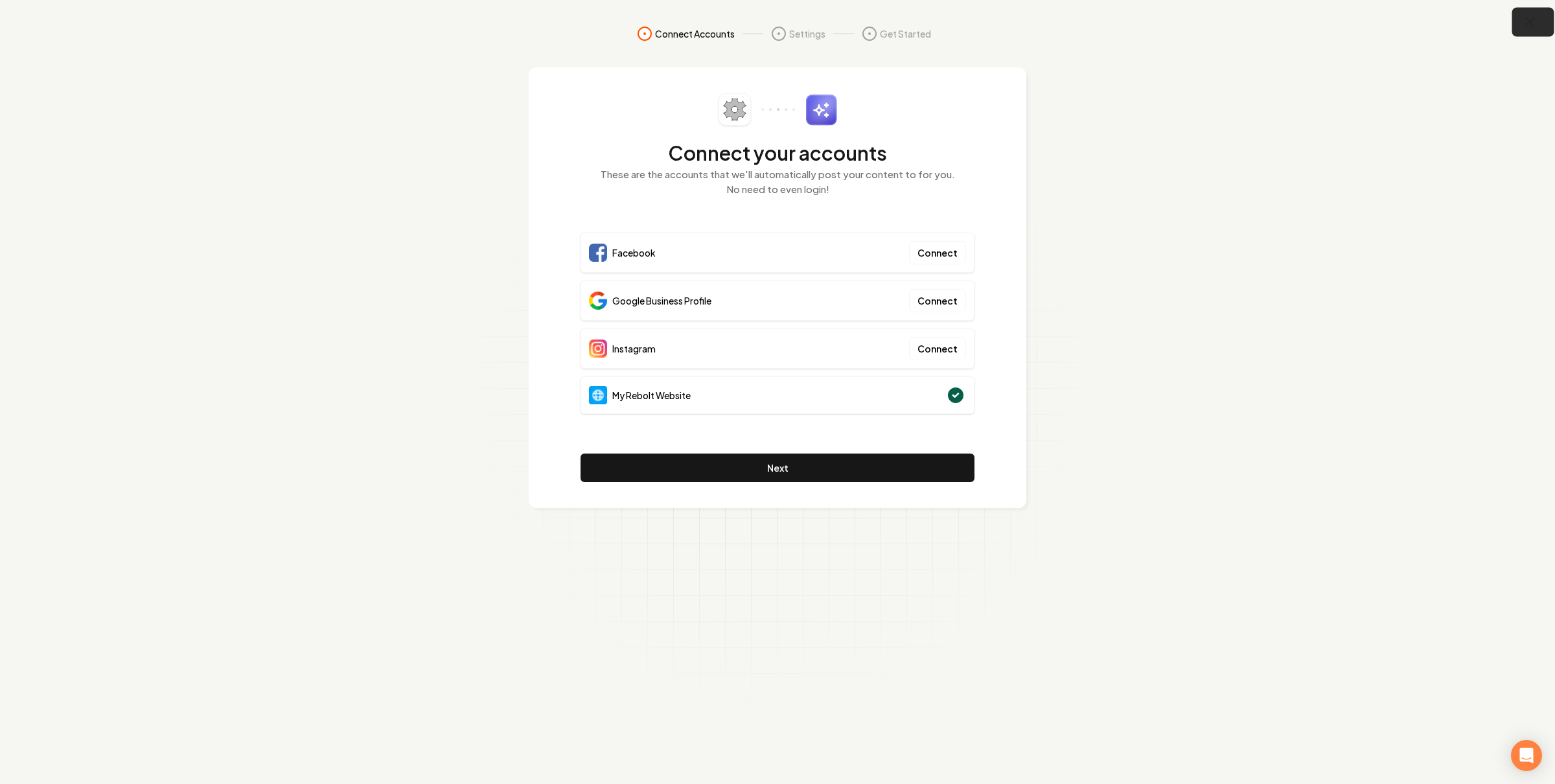
click at [1538, 22] on button "button" at bounding box center [1533, 22] width 42 height 29
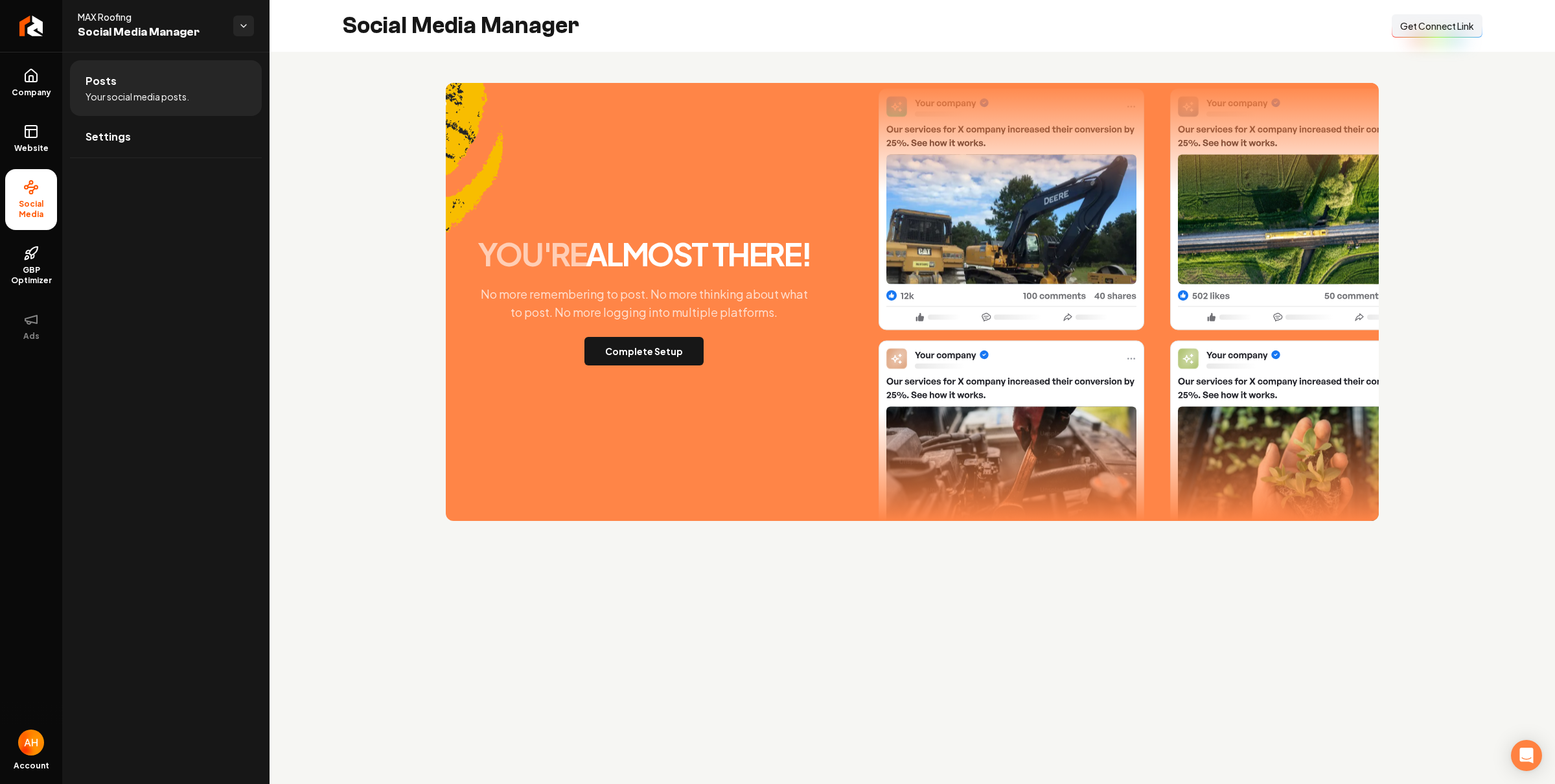
click at [707, 55] on div "you're almost there! No more remembering to post. No more thinking about what t…" at bounding box center [912, 302] width 1285 height 500
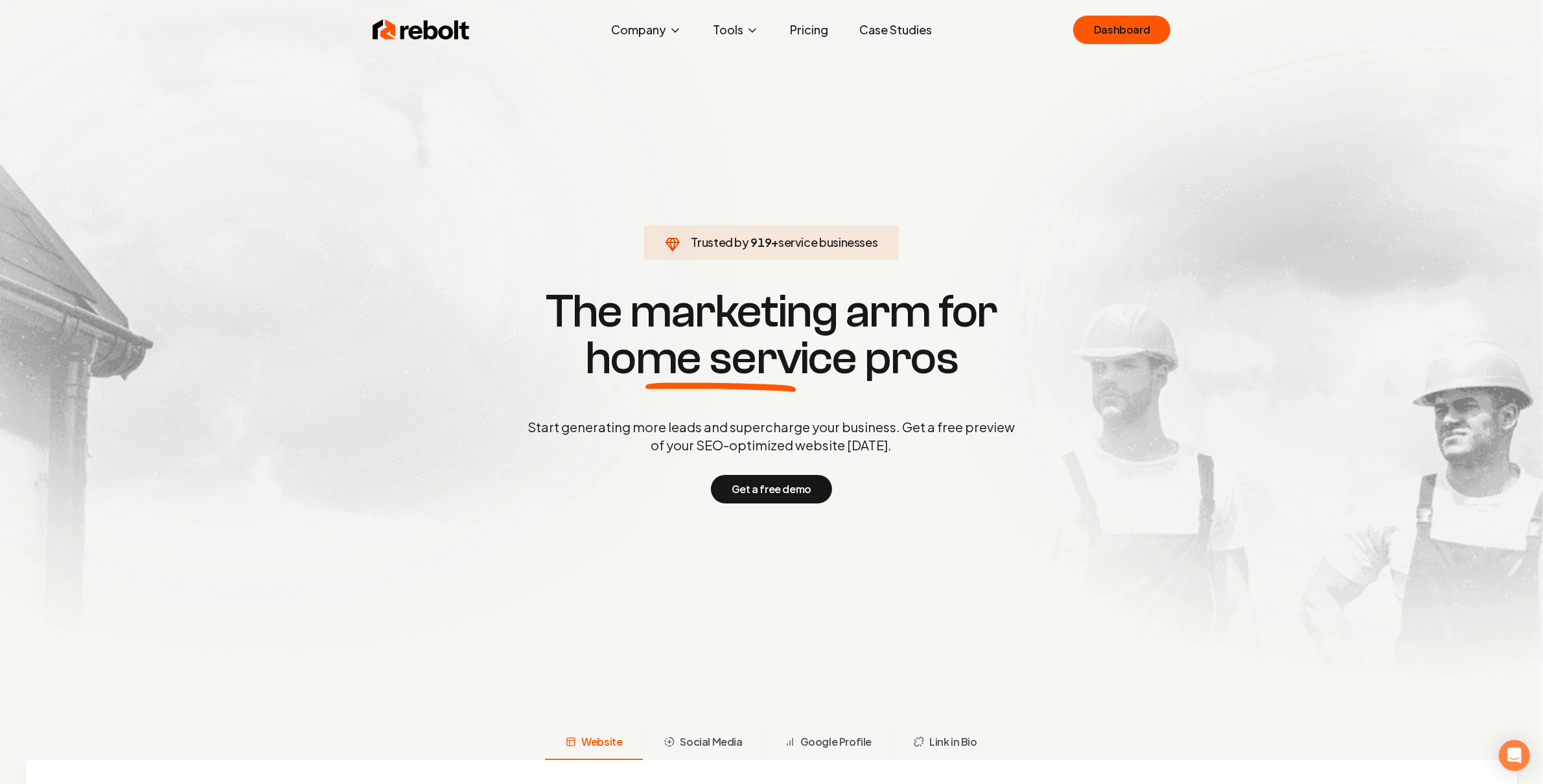
click link "Dashboard" at bounding box center [1121, 30] width 97 height 28
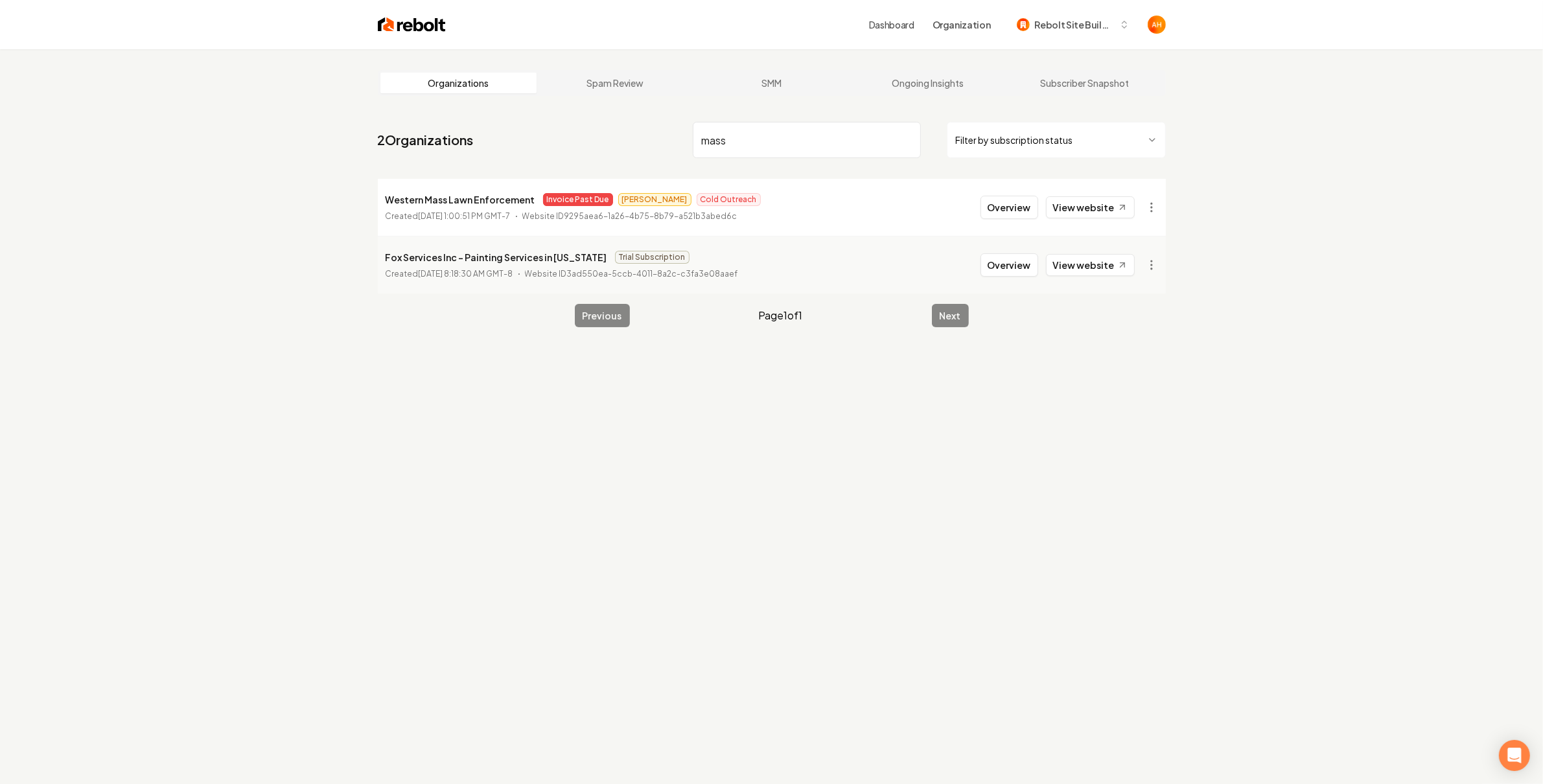
click at [727, 133] on input "mass" at bounding box center [807, 140] width 228 height 36
paste input "M"
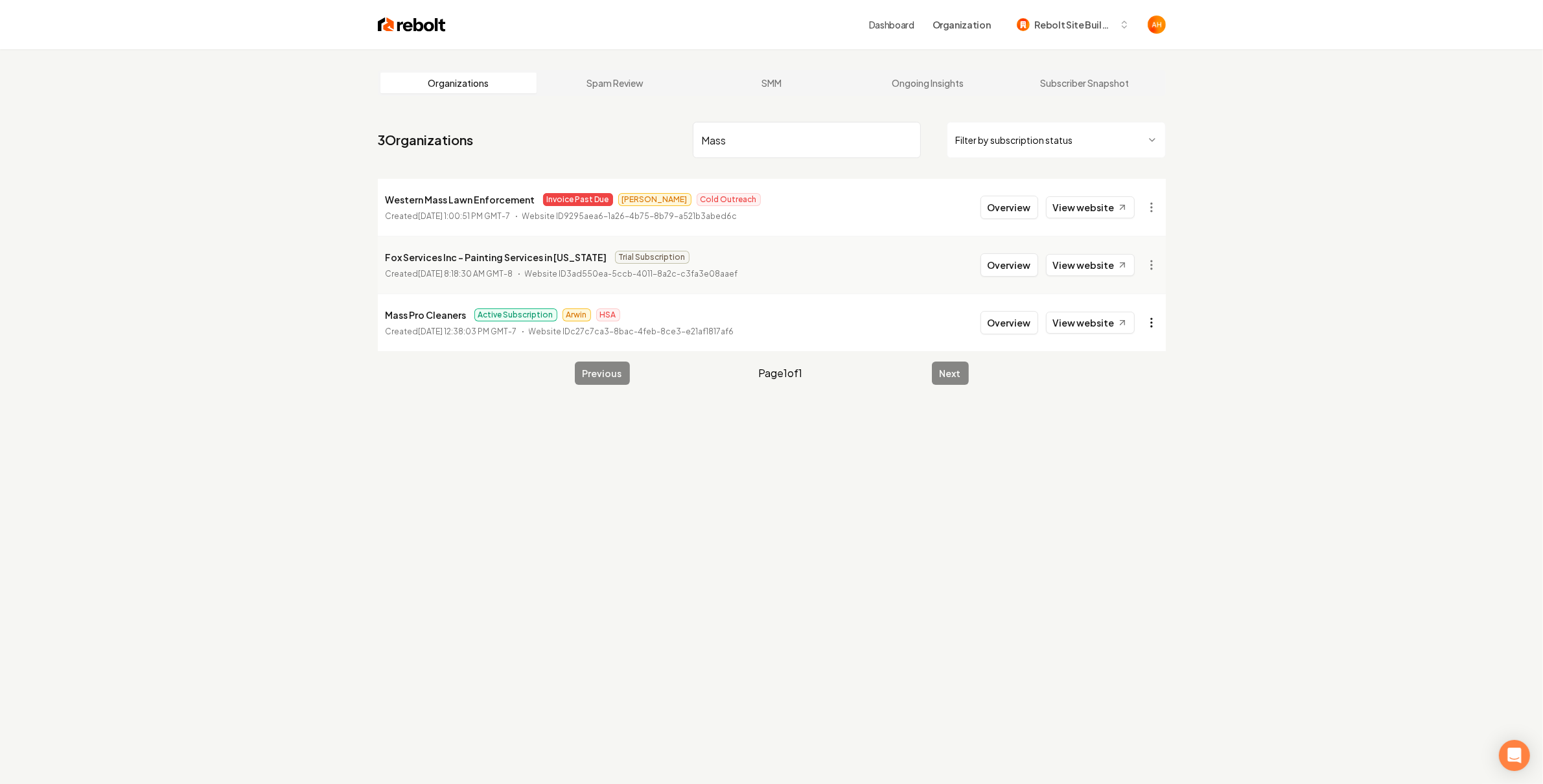
click at [1150, 324] on html "Dashboard Organization Rebolt Site Builder Organizations Spam Review SMM Ongoin…" at bounding box center [771, 392] width 1543 height 784
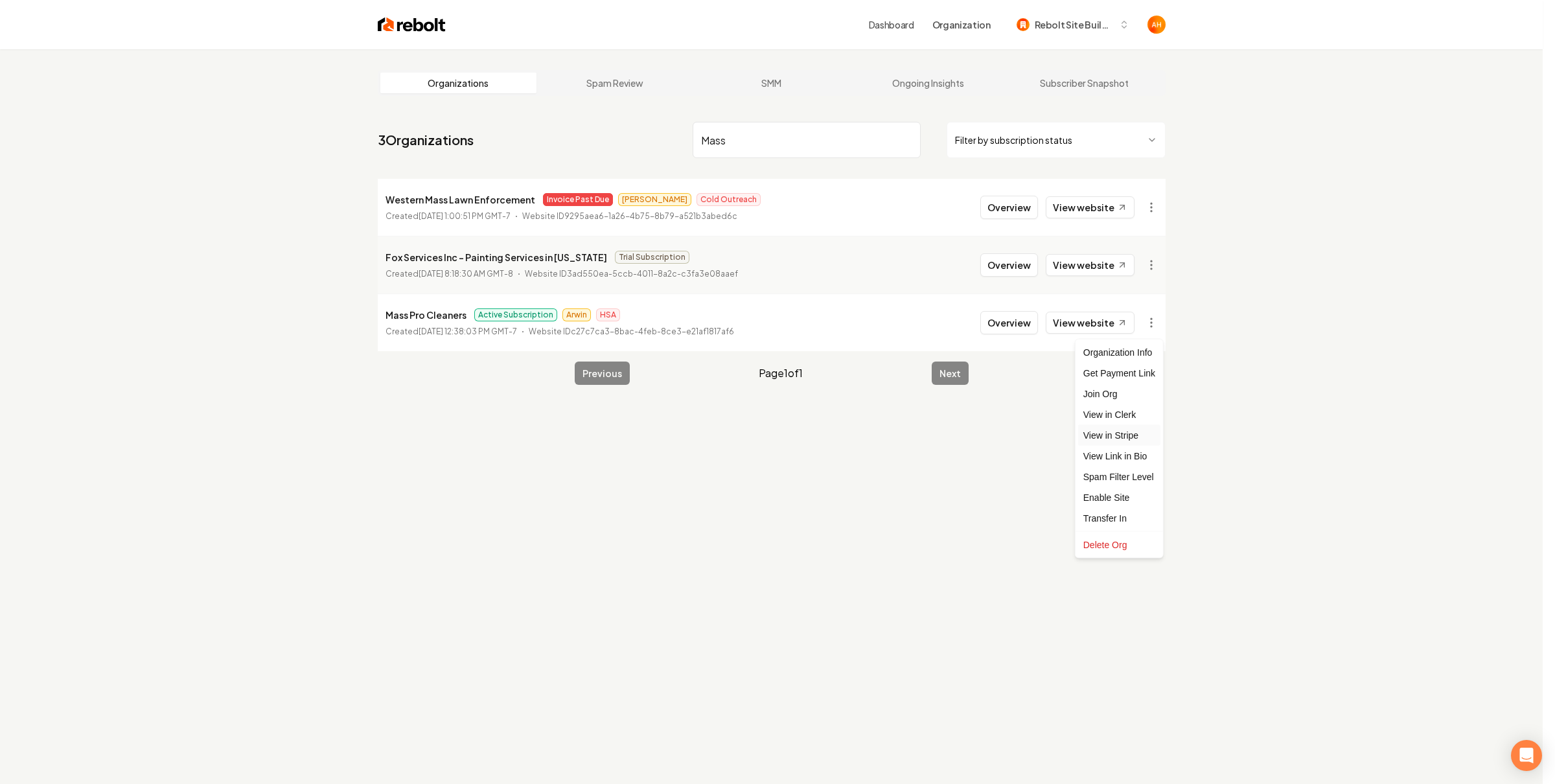
click at [1125, 435] on link "View in Stripe" at bounding box center [1119, 435] width 82 height 20
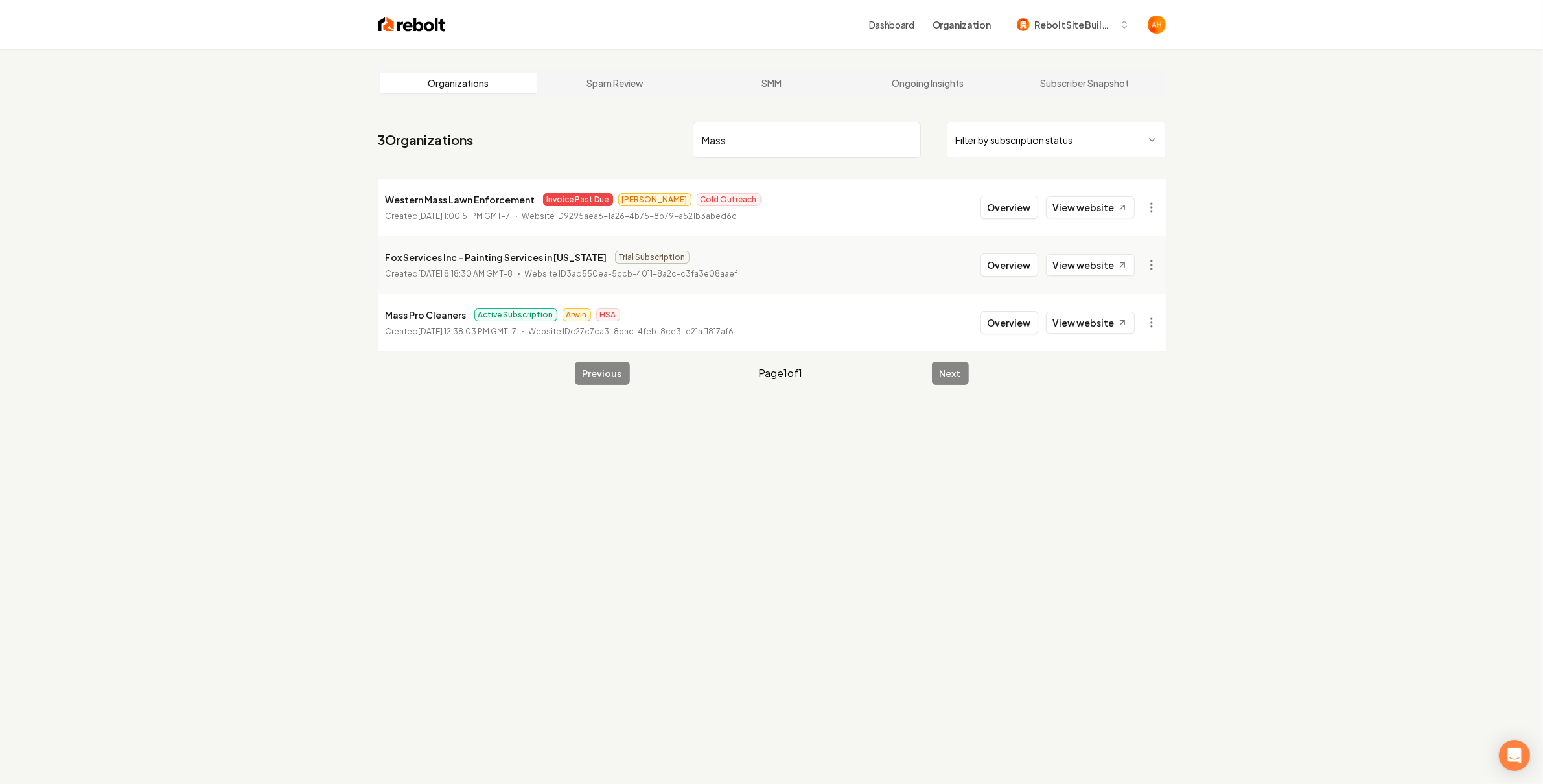
click at [809, 127] on input "Mass" at bounding box center [807, 140] width 228 height 36
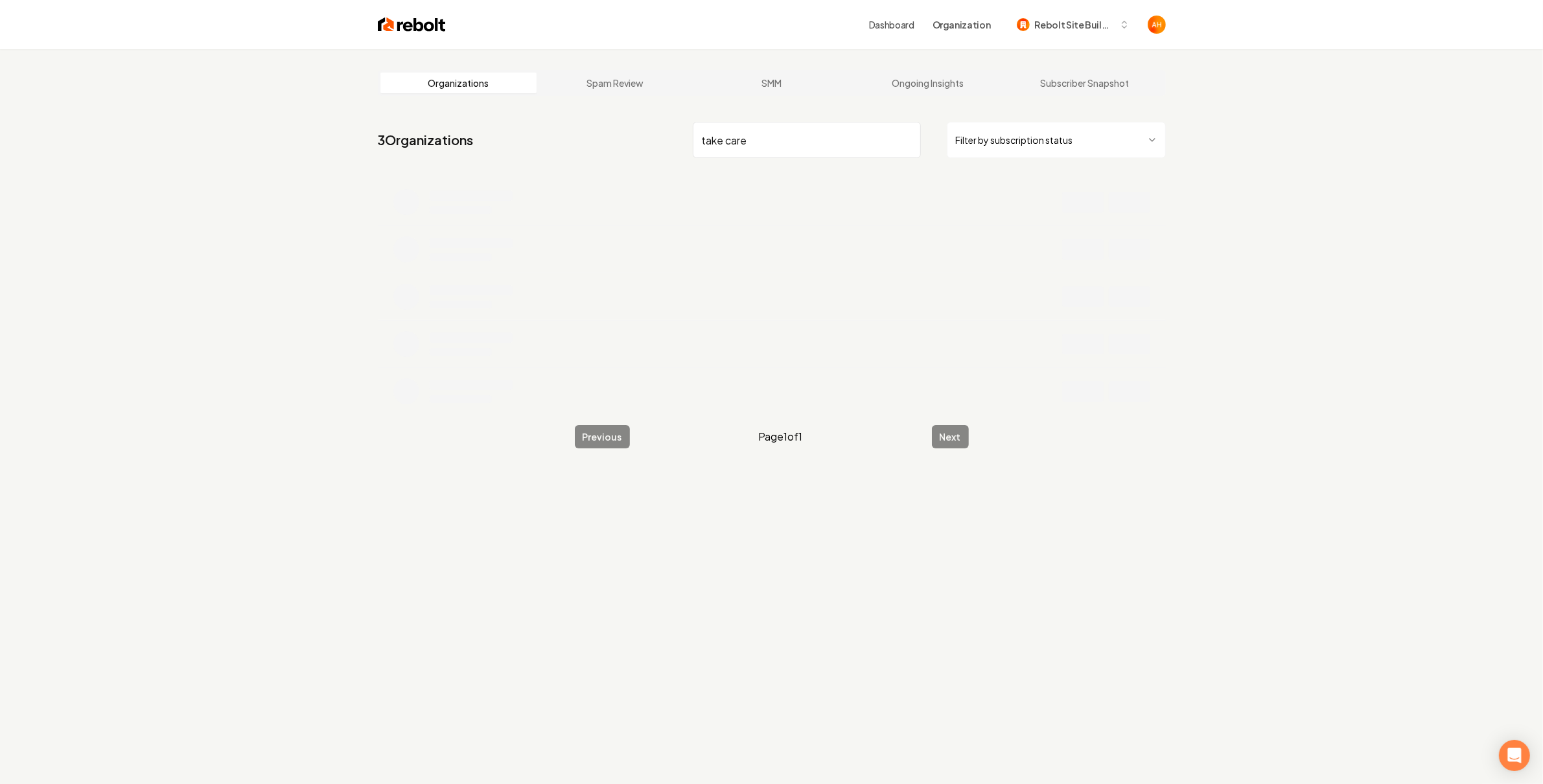
type input "take care"
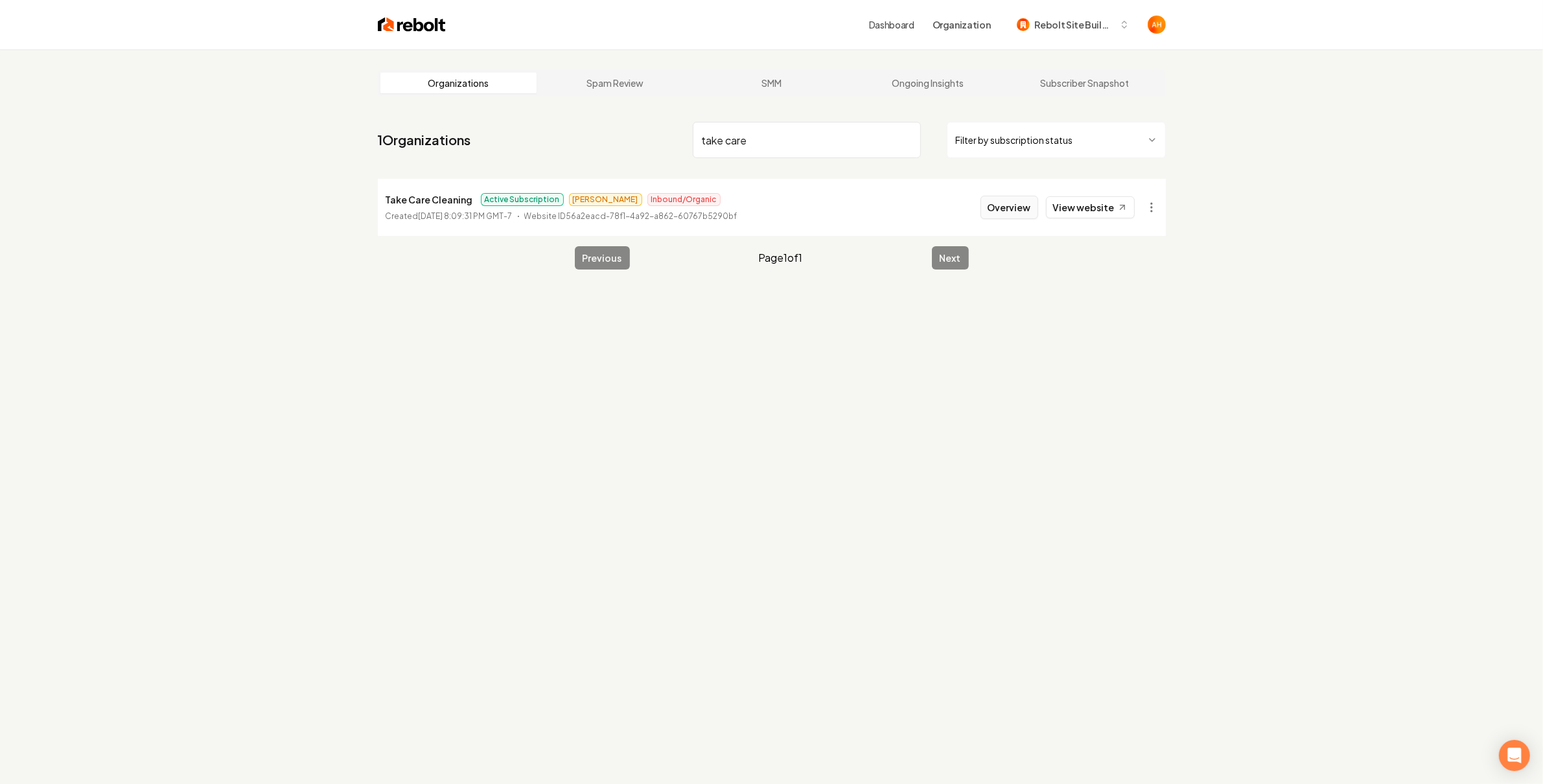
click at [1011, 206] on button "Overview" at bounding box center [1009, 207] width 57 height 23
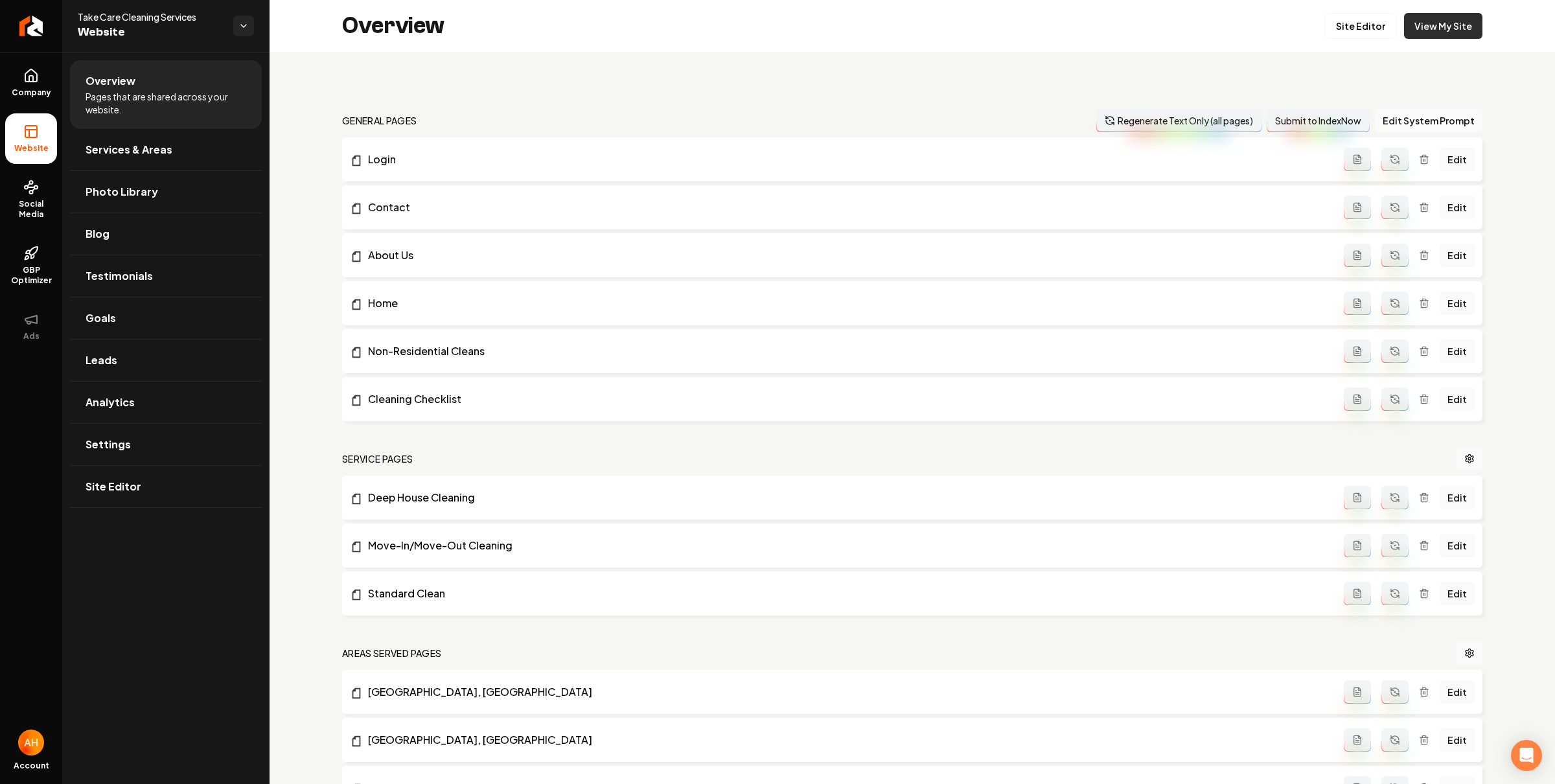
click at [1451, 20] on link "View My Site" at bounding box center [1443, 26] width 78 height 26
click at [662, 23] on div "Overview Site Editor View My Site" at bounding box center [912, 26] width 1285 height 52
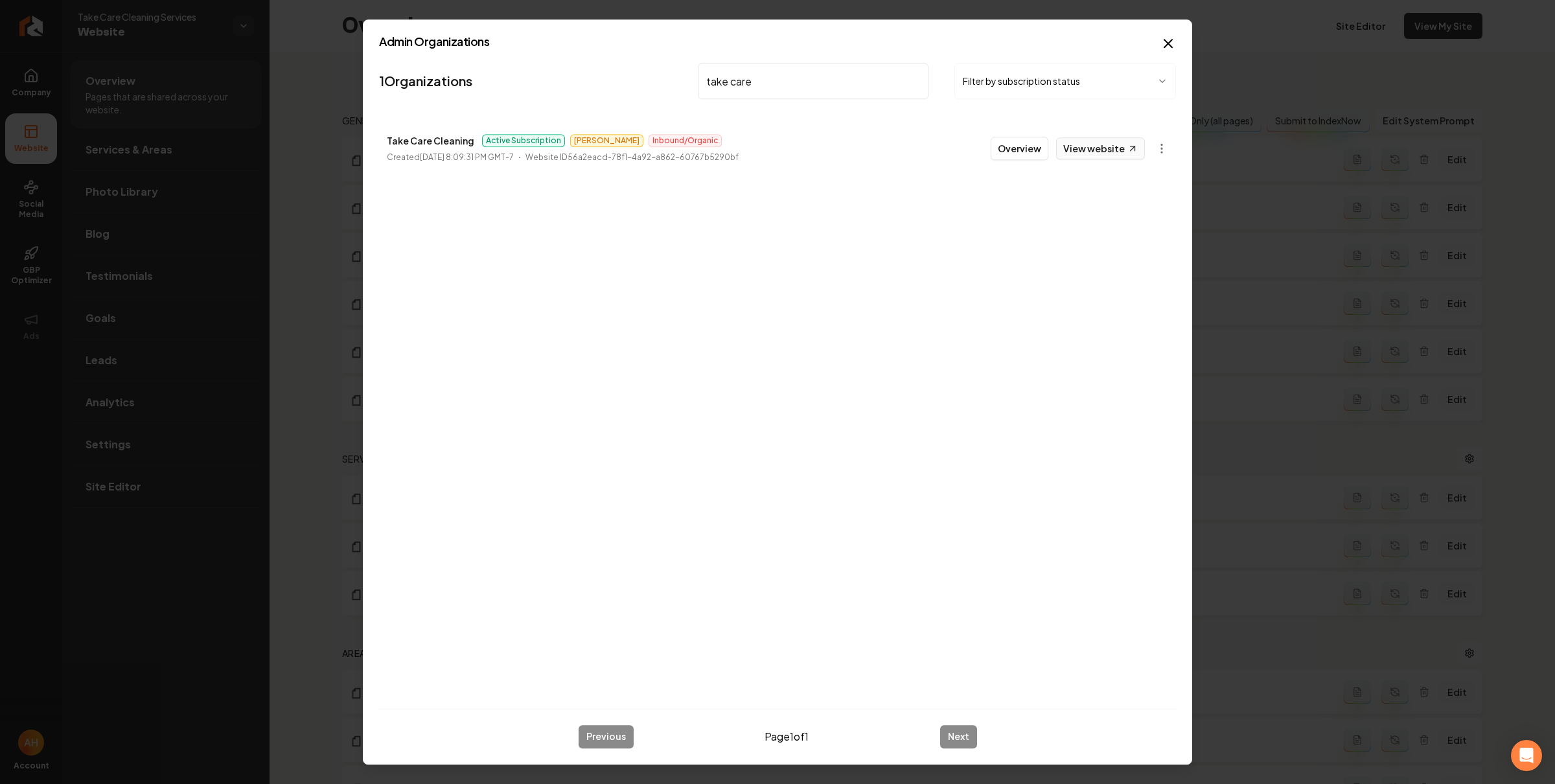
type input "take care"
click at [1100, 151] on link "View website" at bounding box center [1101, 148] width 89 height 22
